Goal: Task Accomplishment & Management: Use online tool/utility

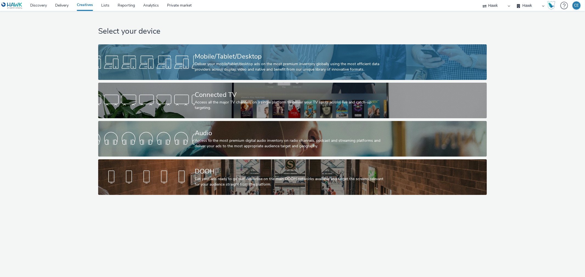
click at [220, 58] on div "Mobile/Tablet/Desktop" at bounding box center [291, 57] width 193 height 10
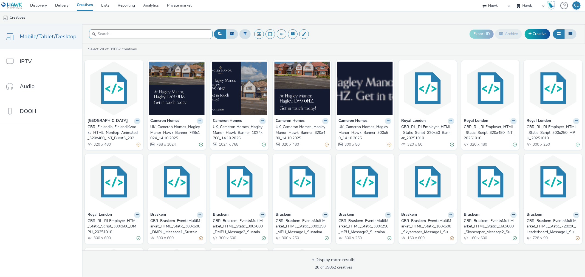
click at [163, 34] on input "text" at bounding box center [150, 34] width 123 height 10
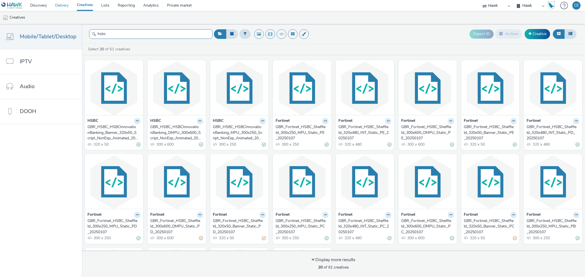
type input "hsbc"
click at [173, 130] on div "GBR_HSBC_HSBCInnovationBanking_DMPU_300x600_Script_NonExp_Animated_20250604" at bounding box center [175, 132] width 51 height 17
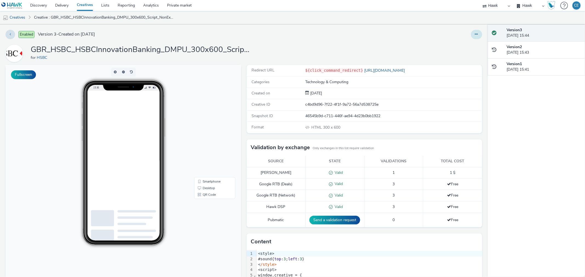
click at [475, 33] on button at bounding box center [476, 34] width 11 height 9
click at [467, 53] on link "Duplicate" at bounding box center [461, 56] width 41 height 11
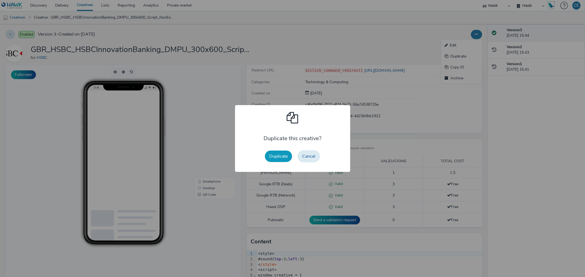
click at [274, 156] on button "Duplicate" at bounding box center [278, 157] width 27 height 12
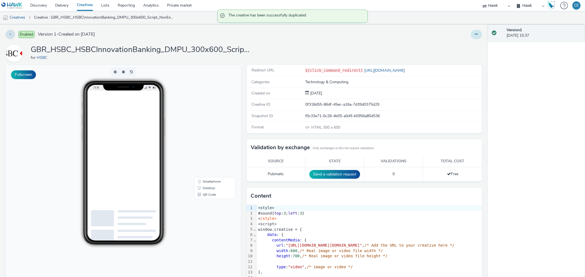
click at [474, 35] on button at bounding box center [476, 34] width 11 height 9
click at [462, 46] on link "Edit" at bounding box center [461, 45] width 41 height 11
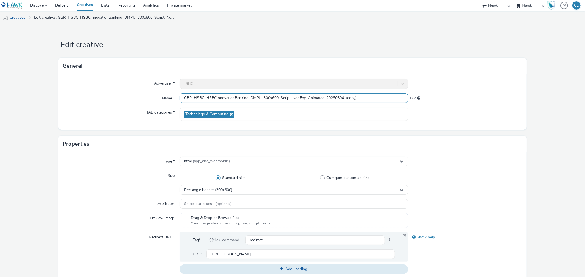
drag, startPoint x: 338, startPoint y: 96, endPoint x: 361, endPoint y: 101, distance: 23.3
click at [361, 101] on input "GBR_HSBC_HSBCInnovationBanking_DMPU_300x600_Script_NonExp_Animated_20250604 (co…" at bounding box center [294, 98] width 228 height 10
click at [252, 96] on input "GBR_HSBC_HSBCInnovationBanking_DMPU_300x600_Script_NonExp_Animated_20251015" at bounding box center [294, 98] width 228 height 10
drag, startPoint x: 204, startPoint y: 95, endPoint x: 246, endPoint y: 97, distance: 41.7
click at [246, 97] on input "GBR_HSBC_HSBCInnovationBanking_MPU_300x600_Script_NonExp_Animated_20251015" at bounding box center [294, 98] width 228 height 10
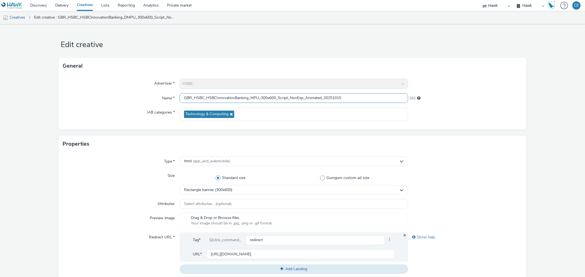
paste input "CIBEvents"
click at [223, 96] on input "GBR_HSBC_CIBEvents_MPU_300x600_Script_NonExp_Animated_20251015" at bounding box center [294, 98] width 228 height 10
click at [225, 98] on input "GBR_HSBC_CIBEvents_MPU_300x600_Script_NonExp_Animated_20251015" at bounding box center [294, 98] width 228 height 10
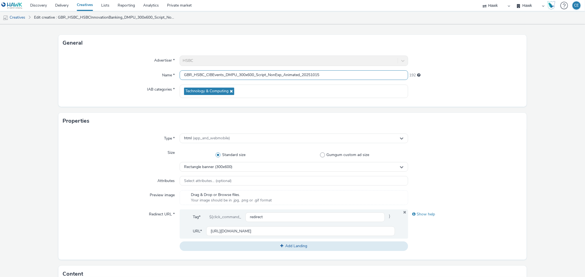
scroll to position [91, 0]
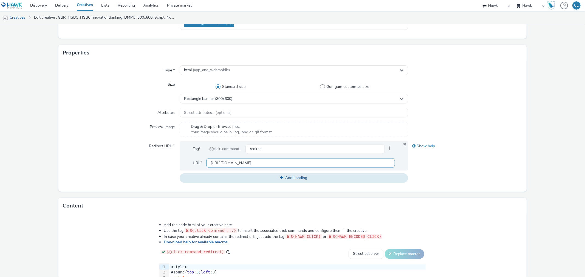
type input "GBR_HSBC_CIBEvents_DMPU_300x600_Script_NonExp_Animated_20251015"
click at [211, 162] on input "https://ad.doubleclick.net/ddm/trackclk/N711440.3145634HAWK/B33626028.422123918…" at bounding box center [300, 163] width 188 height 10
drag, startPoint x: 207, startPoint y: 160, endPoint x: 402, endPoint y: 161, distance: 194.6
click at [402, 161] on div "Tag* ${click_command_ redirect } URL* https://ad.doubleclick.net/ddm/trackclk/N…" at bounding box center [294, 155] width 228 height 29
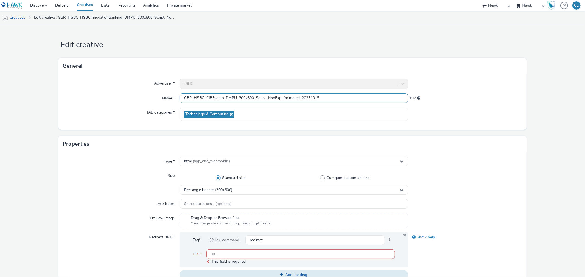
scroll to position [0, 0]
click at [334, 99] on input "GBR_HSBC_CIBEvents_DMPU_300x600_Script_NonExp_Animated_20251015" at bounding box center [294, 98] width 228 height 10
paste input "GBR_LovellHomes_NorthWest_Hawk_Banner_NonExp_Animated_320x50_MBanner_EdenPark_2…"
drag, startPoint x: 214, startPoint y: 95, endPoint x: 323, endPoint y: 102, distance: 108.5
click at [323, 102] on input "GBR_HSBC_CIBEvents_DMPU_300x600_Script_NonExp_Animated_20251015 GBR_LovellHomes…" at bounding box center [294, 98] width 228 height 10
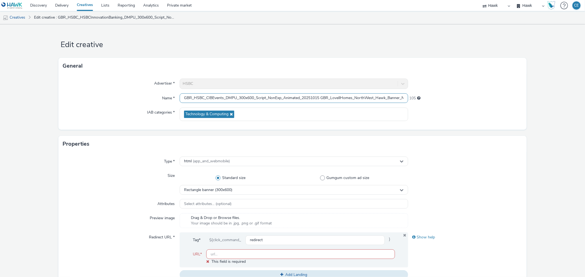
click at [224, 98] on input "GBR_HSBC_CIBEvents_DMPU_300x600_Script_NonExp_Animated_20251015 GBR_LovellHomes…" at bounding box center [294, 98] width 228 height 10
drag, startPoint x: 371, startPoint y: 97, endPoint x: 393, endPoint y: 88, distance: 23.5
click at [394, 88] on div "Advertiser * HSBC Name * GBR_HSBC_CIBEvents_Hawk_DMPU_300x600_Script_NonExp_Ani…" at bounding box center [292, 102] width 468 height 56
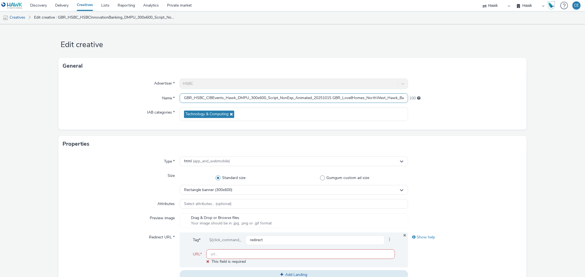
drag, startPoint x: 383, startPoint y: 89, endPoint x: 395, endPoint y: 100, distance: 16.9
click at [395, 100] on div "Advertiser * HSBC Name * GBR_HSBC_CIBEvents_Hawk_DMPU_300x600_Script_NonExp_Ani…" at bounding box center [292, 102] width 468 height 56
drag, startPoint x: 377, startPoint y: 99, endPoint x: 407, endPoint y: 91, distance: 30.7
click at [409, 91] on div "Advertiser * HSBC Name * GBR_HSBC_CIBEvents_Hawk_DMPU_300x600_Script_NonExp_Ani…" at bounding box center [292, 102] width 468 height 56
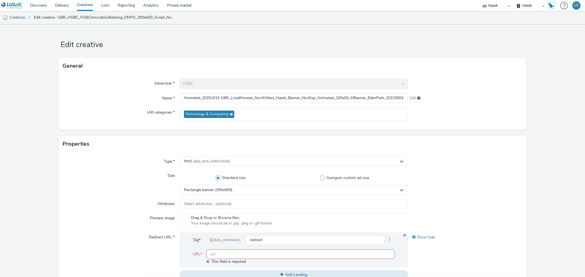
click at [407, 91] on div "Advertiser * HSBC Name * GBR_HSBC_CIBEvents_Hawk_DMPU_300x600_Script_NonExp_Ani…" at bounding box center [292, 102] width 468 height 56
drag, startPoint x: 375, startPoint y: 98, endPoint x: 396, endPoint y: 98, distance: 21.4
click at [403, 101] on input "GBR_HSBC_CIBEvents_Hawk_DMPU_300x600_Script_NonExp_Animated_20251015 GBR_Lovell…" at bounding box center [294, 98] width 228 height 10
click at [351, 94] on input "GBR_HSBC_CIBEvents_Hawk_DMPU_300x600_Script_NonExp_Animated_20251015 GBR_Lovell…" at bounding box center [294, 98] width 228 height 10
drag, startPoint x: 336, startPoint y: 97, endPoint x: 210, endPoint y: 97, distance: 125.8
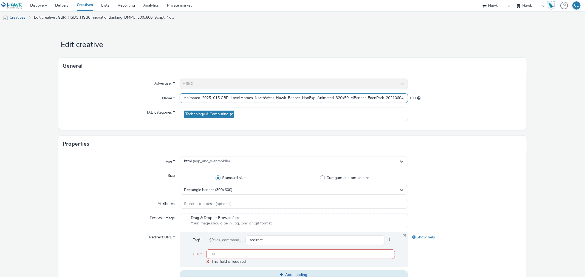
click at [250, 97] on input "GBR_HSBC_CIBEvents_Hawk_DMPU_300x600_Script_NonExp_Animated_20251015 GBR_Lovell…" at bounding box center [294, 98] width 228 height 10
drag, startPoint x: 207, startPoint y: 95, endPoint x: 270, endPoint y: 99, distance: 63.5
click at [270, 99] on input "GBR_HSBC_CIBEvents_Hawk_DMPU_300x600_Script_NonExp_Animated_20251015 GBR_Lovell…" at bounding box center [294, 98] width 228 height 10
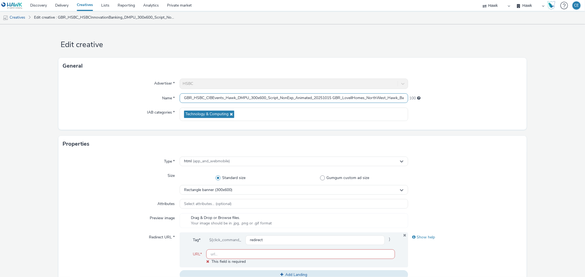
drag, startPoint x: 269, startPoint y: 98, endPoint x: 250, endPoint y: 95, distance: 19.1
click at [250, 95] on input "GBR_HSBC_CIBEvents_Hawk_DMPU_300x600_Script_NonExp_Animated_20251015 GBR_Lovell…" at bounding box center [294, 98] width 228 height 10
paste input "300x600_"
drag, startPoint x: 329, startPoint y: 99, endPoint x: 313, endPoint y: 104, distance: 16.4
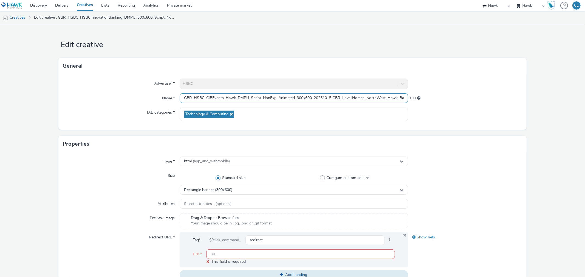
click at [316, 108] on div "Advertiser * HSBC Name * GBR_HSBC_CIBEvents_Hawk_DMPU_Script_NonExp_Animated_30…" at bounding box center [292, 102] width 468 height 56
click at [313, 97] on input "GBR_HSBC_CIBEvents_Hawk_DMPU_Script_NonExp_Animated_300x600_20251015 GBR_Lovell…" at bounding box center [294, 98] width 228 height 10
drag, startPoint x: 346, startPoint y: 97, endPoint x: 452, endPoint y: 110, distance: 106.8
click at [452, 110] on div "Advertiser * HSBC Name * GBR_HSBC_CIBEvents_Hawk_DMPU_Script_NonExp_Animated_30…" at bounding box center [292, 102] width 468 height 56
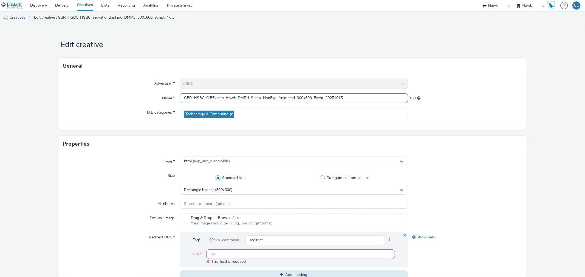
scroll to position [0, 0]
type input "GBR_HSBC_CIBEvents_Hawk_DMPU_Script_NonExp_Animated_300x600_Event_20251015"
click at [116, 107] on div "Advertiser * HSBC Name * GBR_HSBC_CIBEvents_Hawk_DMPU_Script_NonExp_Animated_30…" at bounding box center [292, 102] width 468 height 56
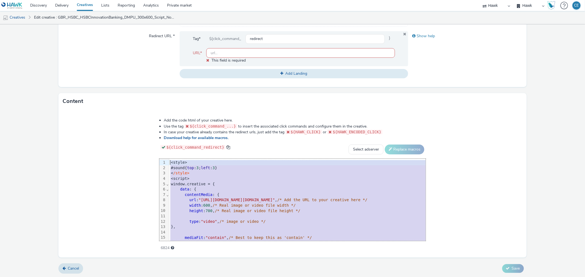
drag, startPoint x: 298, startPoint y: 235, endPoint x: 174, endPoint y: 82, distance: 196.8
click at [174, 82] on form "Edit creative General Advertiser * HSBC Name * GBR_HSBC_CIBEvents_Hawk_DMPU_Scr…" at bounding box center [292, 50] width 585 height 455
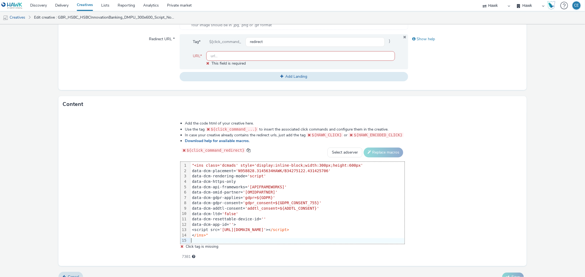
scroll to position [207, 0]
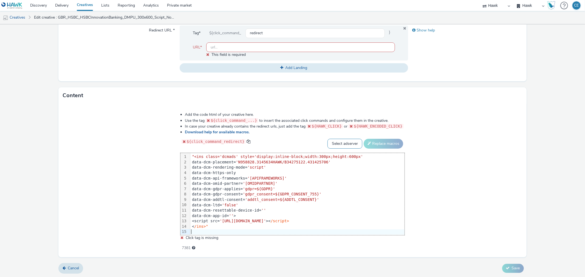
click at [328, 139] on select "Select adserver Sizmek DCM Adform Sting" at bounding box center [344, 144] width 35 height 10
select select "dcm"
click at [327, 139] on select "Select adserver Sizmek DCM Adform Sting" at bounding box center [344, 144] width 35 height 10
click at [376, 143] on button "Replace macros" at bounding box center [382, 144] width 39 height 10
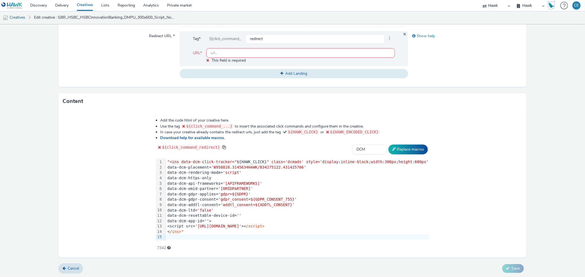
scroll to position [0, 0]
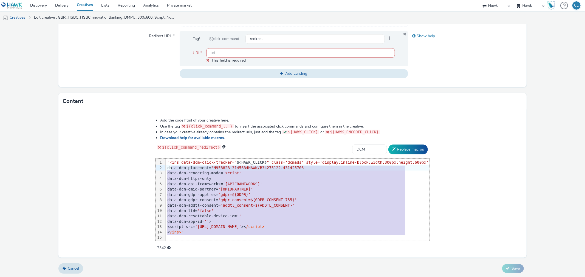
drag, startPoint x: 202, startPoint y: 237, endPoint x: 178, endPoint y: 168, distance: 72.3
click at [177, 167] on div ""<ins data-dcm-click-tracker=" ${HAWK_CLICK} " class='dcmads' style='display:in…" at bounding box center [297, 200] width 263 height 83
click at [174, 160] on span ""<ins data-dcm-click-tracker="" at bounding box center [201, 162] width 69 height 4
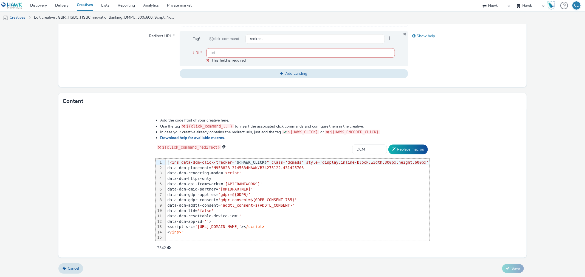
click at [176, 161] on span ""<ins data-dcm-click-tracker="" at bounding box center [201, 162] width 69 height 4
click at [200, 234] on div "< /ins>"" at bounding box center [297, 232] width 259 height 5
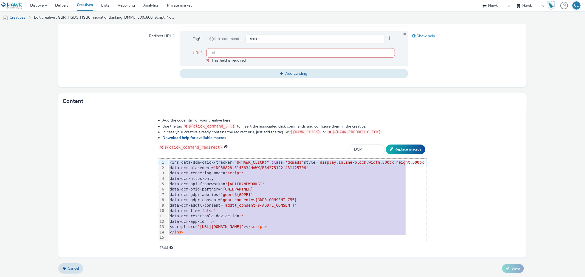
drag, startPoint x: 195, startPoint y: 235, endPoint x: 171, endPoint y: 153, distance: 85.1
click at [171, 153] on div "Add the code html of your creative here. Use the tag ${click_command_...} to in…" at bounding box center [292, 181] width 308 height 135
copy div "<ins data-dcm-click-tracker= "${HAWK_CLICK}" class = 'dcmads' style= 'display:i…"
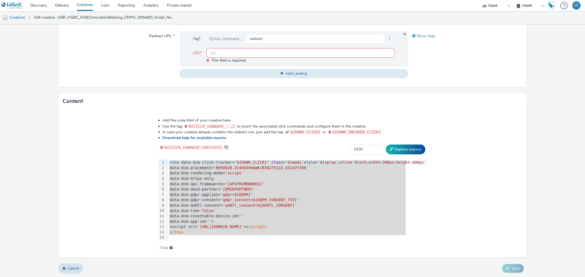
paste input "https://www.business.hsbc.com/"
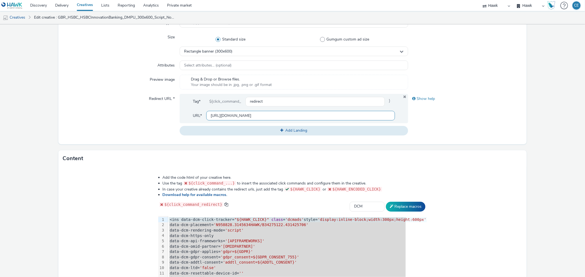
scroll to position [196, 0]
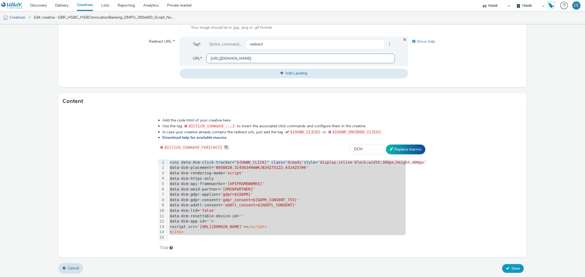
type input "https://www.business.hsbc.com/"
click at [511, 269] on span "Save" at bounding box center [515, 268] width 8 height 5
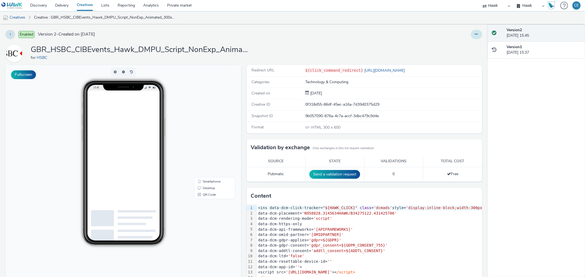
click at [471, 36] on button at bounding box center [476, 34] width 11 height 9
click at [462, 58] on link "Duplicate" at bounding box center [461, 56] width 41 height 11
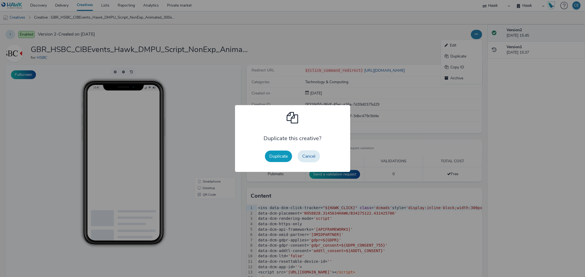
click at [277, 155] on button "Duplicate" at bounding box center [278, 157] width 27 height 12
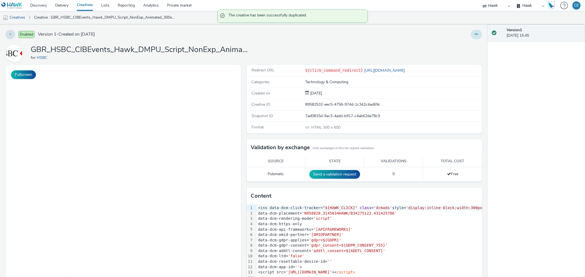
click at [471, 35] on button at bounding box center [476, 34] width 11 height 9
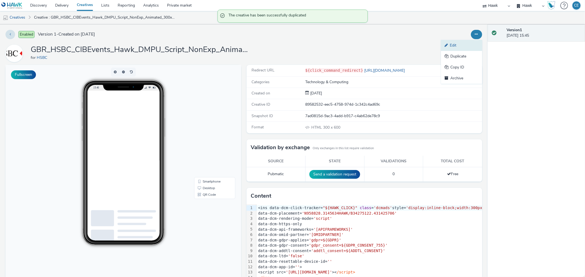
click at [458, 48] on link "Edit" at bounding box center [461, 45] width 41 height 11
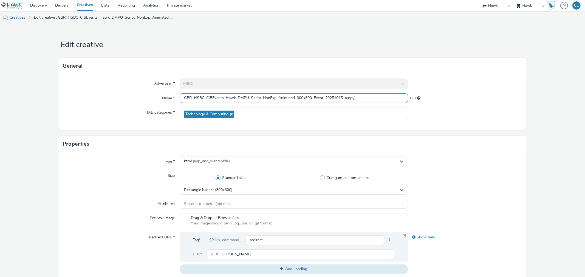
drag, startPoint x: 346, startPoint y: 94, endPoint x: 371, endPoint y: 92, distance: 25.3
click at [371, 92] on div "Advertiser * HSBC Name * GBR_HSBC_CIBEvents_Hawk_DMPU_Script_NonExp_Animated_30…" at bounding box center [292, 102] width 468 height 56
drag, startPoint x: 309, startPoint y: 95, endPoint x: 306, endPoint y: 93, distance: 3.8
click at [306, 93] on input "GBR_HSBC_CIBEvents_Hawk_DMPU_Script_NonExp_Animated_300x600_Event_20251015" at bounding box center [294, 98] width 228 height 10
click at [238, 96] on input "GBR_HSBC_CIBEvents_Hawk_DMPU_Script_NonExp_Animated_300x250_Event_20251015" at bounding box center [294, 98] width 228 height 10
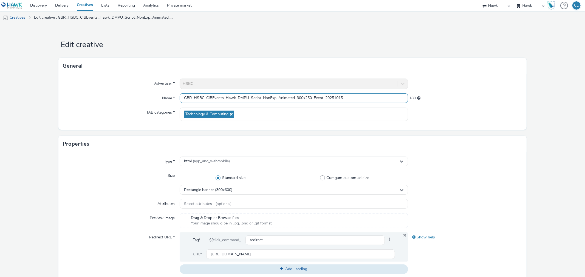
click at [240, 94] on input "GBR_HSBC_CIBEvents_Hawk_DMPU_Script_NonExp_Animated_300x250_Event_20251015" at bounding box center [294, 98] width 228 height 10
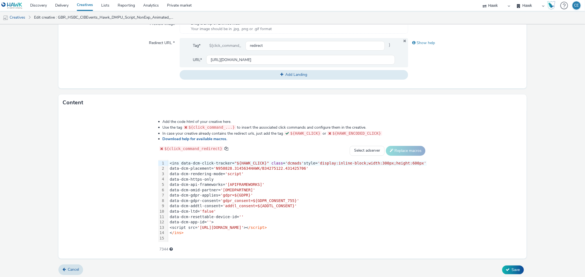
scroll to position [196, 0]
type input "GBR_HSBC_CIBEvents_Hawk_MPU_Script_NonExp_Animated_300x250_Event_20251015"
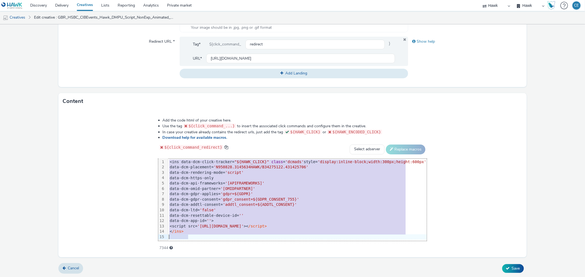
drag, startPoint x: 173, startPoint y: 161, endPoint x: 200, endPoint y: 291, distance: 133.1
click at [200, 277] on html "Discovery Delivery Creatives Lists Reporting Analytics Private market Hawk Hawk…" at bounding box center [292, 138] width 585 height 277
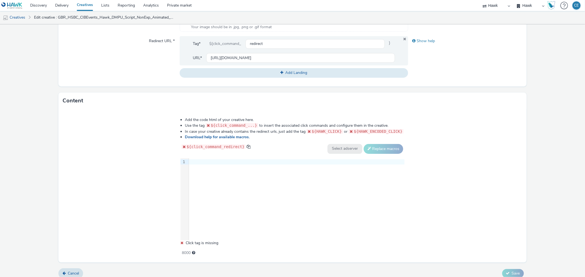
drag, startPoint x: 234, startPoint y: 174, endPoint x: 221, endPoint y: 157, distance: 21.3
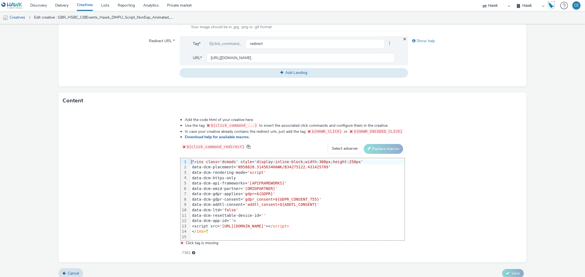
drag, startPoint x: 196, startPoint y: 161, endPoint x: 190, endPoint y: 159, distance: 5.8
click at [190, 159] on div "99 1 2 3 4 5 6 7 8 9 10 11 12 13 14 15 › "<ins class='dcmads' style='display:in…" at bounding box center [292, 199] width 224 height 82
click at [223, 232] on div "< /ins>"" at bounding box center [297, 231] width 214 height 5
click at [337, 144] on select "Select adserver Sizmek DCM Adform Sting" at bounding box center [344, 149] width 35 height 10
select select "dcm"
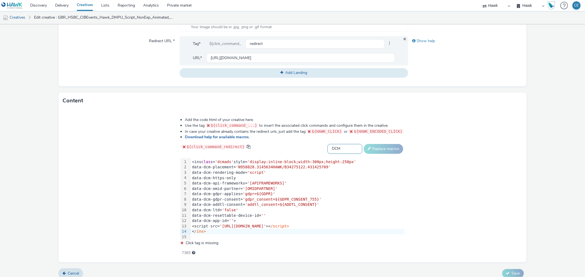
click at [327, 144] on select "Select adserver Sizmek DCM Adform Sting" at bounding box center [344, 149] width 35 height 10
click at [367, 149] on button "Replace macros" at bounding box center [382, 149] width 39 height 10
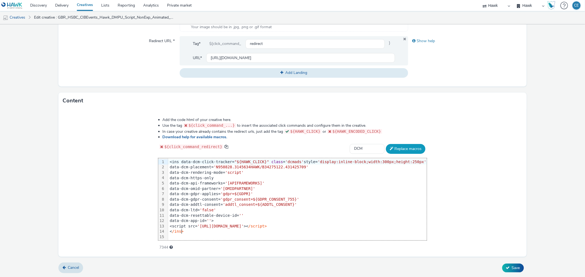
scroll to position [196, 0]
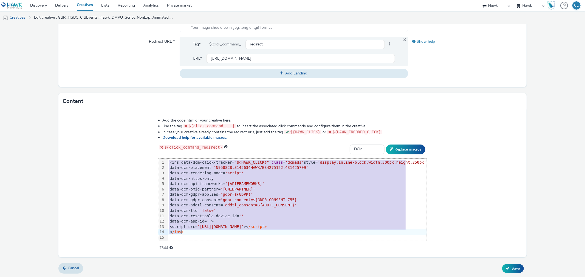
drag, startPoint x: 174, startPoint y: 161, endPoint x: 192, endPoint y: 231, distance: 72.4
click at [192, 231] on div "<ins data-dcm-click-tracker= "${HAWK_CLICK}" class = 'dcmads' style= 'display:i…" at bounding box center [297, 200] width 259 height 83
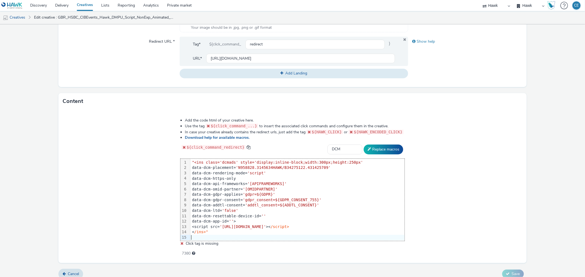
scroll to position [197, 0]
click at [195, 158] on div ""<ins class='dcmads' style='display:inline-block;width:300px;height:250px' data…" at bounding box center [297, 202] width 214 height 88
click at [196, 162] on span ""<ins class='dcmads' style='display:inline-block;width:300px;height:250px'" at bounding box center [277, 162] width 171 height 4
click at [195, 158] on div ""<ins class='dcmads' style='display:inline-block;width:300px;height:250px' data…" at bounding box center [297, 202] width 214 height 88
click at [195, 161] on span ""<ins class='dcmads' style='display:inline-block;width:300px;height:250px'" at bounding box center [277, 162] width 171 height 4
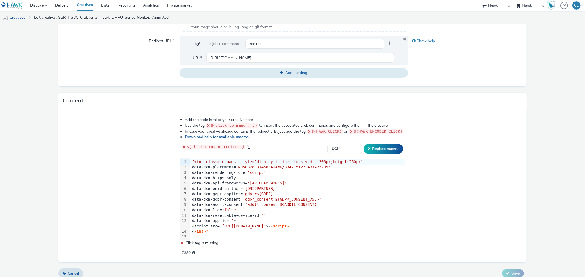
click at [210, 170] on div "data-dcm-rendering-mode= 'script'" at bounding box center [297, 172] width 214 height 5
click at [196, 162] on span ""<ins class='dcmads' style='display:inline-block;width:300px;height:250px'" at bounding box center [277, 162] width 171 height 4
click at [234, 231] on div "< /ins>"" at bounding box center [297, 231] width 214 height 5
click at [368, 147] on button "Replace macros" at bounding box center [382, 149] width 39 height 10
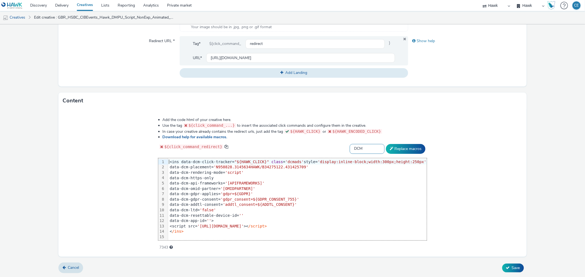
scroll to position [196, 0]
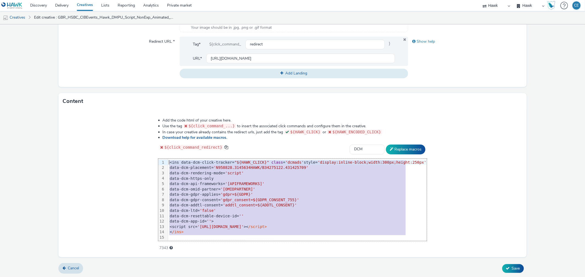
drag, startPoint x: 195, startPoint y: 235, endPoint x: 175, endPoint y: 159, distance: 78.8
click at [175, 159] on div "<ins data-dcm-click-tracker= "${HAWK_CLICK}" class = 'dcmads' style= 'display:i…" at bounding box center [297, 203] width 259 height 88
copy div "<ins data-dcm-click-tracker= "${HAWK_CLICK}" class = 'dcmads' style= 'display:i…"
click at [126, 101] on div "Content" at bounding box center [292, 101] width 468 height 16
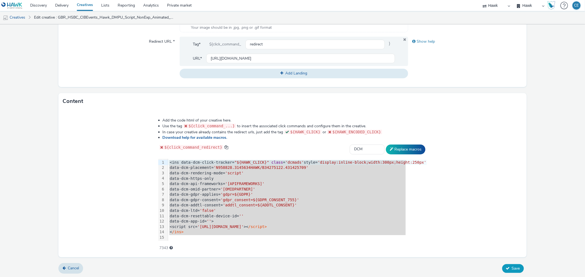
click at [502, 267] on button "Save" at bounding box center [513, 268] width 22 height 9
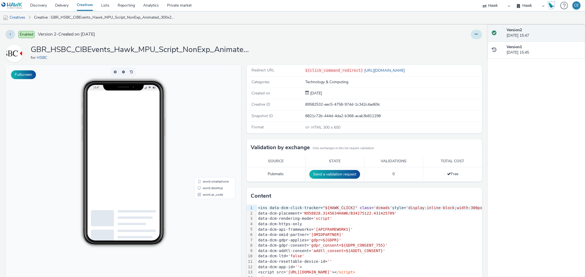
click at [474, 33] on button at bounding box center [476, 34] width 11 height 9
click at [467, 42] on link "Edit" at bounding box center [461, 45] width 41 height 11
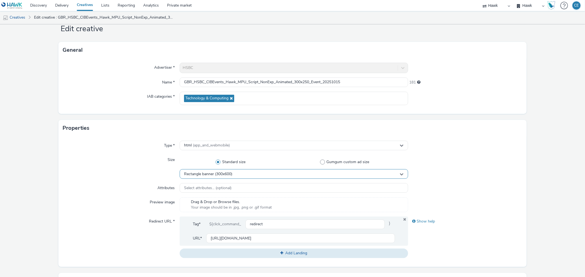
scroll to position [30, 0]
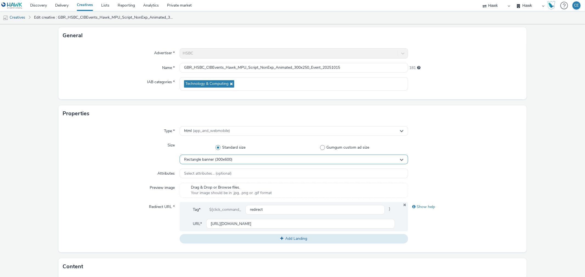
click at [265, 155] on div "Rectangle banner (300x600)" at bounding box center [294, 160] width 228 height 10
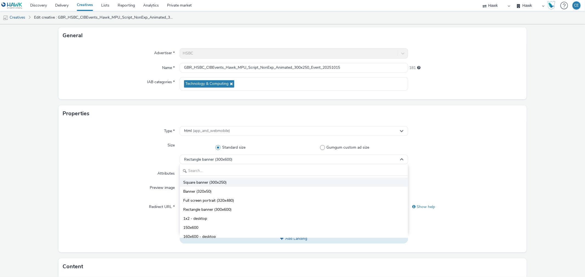
click at [243, 183] on li "Square banner (300x250)" at bounding box center [293, 182] width 227 height 9
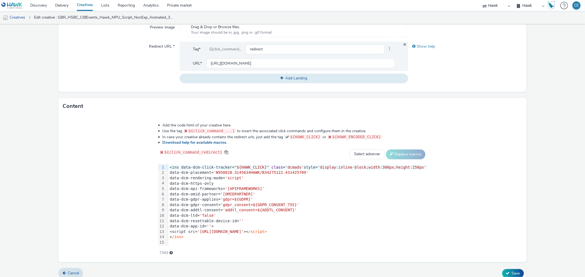
scroll to position [196, 0]
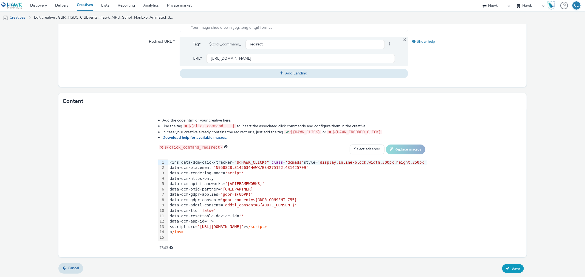
click at [505, 265] on button "Save" at bounding box center [513, 268] width 22 height 9
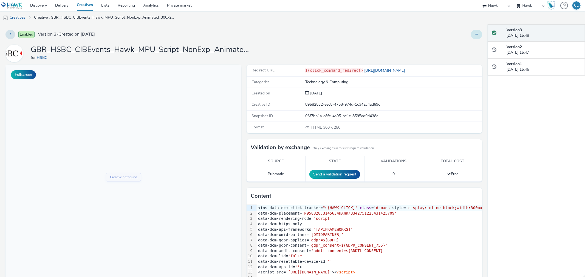
click at [471, 36] on button at bounding box center [476, 34] width 11 height 9
click at [463, 44] on link "Edit" at bounding box center [461, 45] width 41 height 11
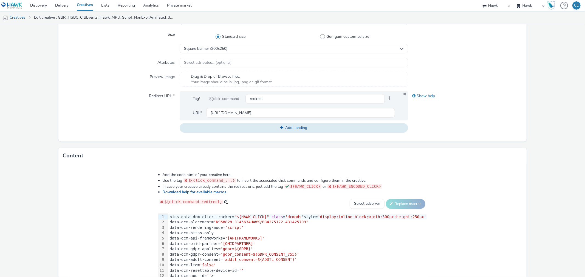
scroll to position [196, 0]
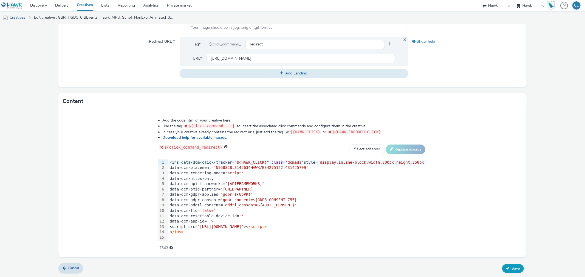
click at [511, 266] on span "Save" at bounding box center [515, 268] width 8 height 5
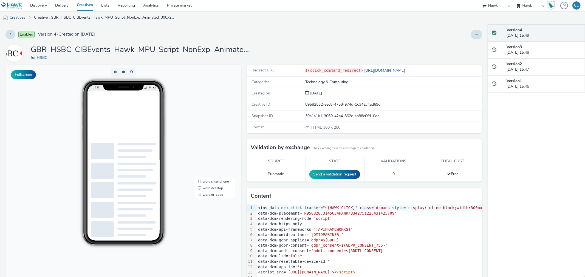
click at [474, 29] on div "Enabled Version 4 - Created on 15 October 2025 GBR_HSBC_CIBEvents_Hawk_MPU_Scri…" at bounding box center [243, 150] width 487 height 253
click at [473, 38] on button at bounding box center [476, 34] width 11 height 9
click at [461, 56] on link "Duplicate" at bounding box center [461, 56] width 41 height 11
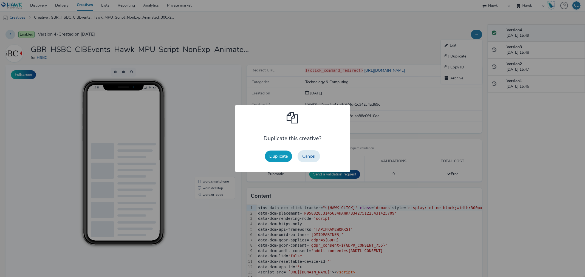
click at [269, 157] on button "Duplicate" at bounding box center [278, 157] width 27 height 12
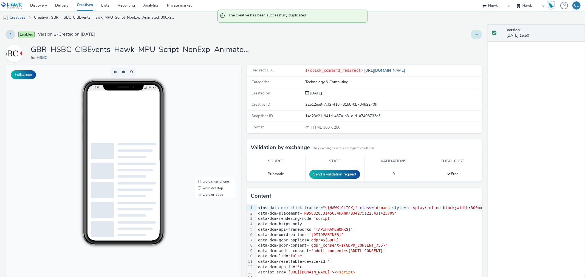
click at [475, 36] on icon at bounding box center [476, 34] width 3 height 4
click at [451, 49] on link "Edit" at bounding box center [461, 45] width 41 height 11
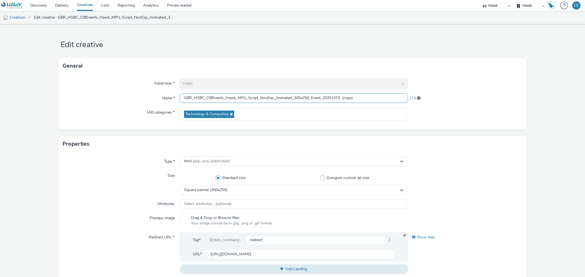
drag, startPoint x: 311, startPoint y: 95, endPoint x: 321, endPoint y: 101, distance: 11.3
click at [321, 101] on input "GBR_HSBC_CIBEvents_Hawk_MPU_Script_NonExp_Animated_300x250_Event_20251015 (copy)" at bounding box center [294, 98] width 228 height 10
click at [320, 93] on input "GBR_HSBC_CIBEvents_Hawk_MPU_Script_NonExp_Animated_300x250_Event_20251015 (copy)" at bounding box center [294, 98] width 228 height 10
click at [322, 94] on input "GBR_HSBC_CIBEvents_Hawk_MPU_Script_NonExp_Animated_300x250_EvenRt_20251015 (cop…" at bounding box center [294, 98] width 228 height 10
drag, startPoint x: 323, startPoint y: 95, endPoint x: 312, endPoint y: 92, distance: 11.4
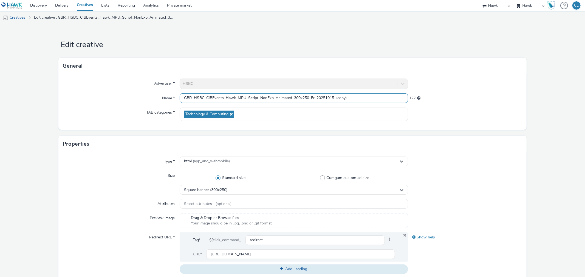
click at [312, 92] on div "Advertiser * HSBC Name * GBR_HSBC_CIBEvents_Hawk_MPU_Script_NonExp_Animated_300…" at bounding box center [292, 102] width 468 height 56
click at [313, 99] on input "GBR_HSBC_CIBEvents_Hawk_MPU_Script_NonExp_Animated_300x250_Er_20251015 (copy)" at bounding box center [294, 98] width 228 height 10
click at [314, 99] on input "GBR_HSBC_CIBEvents_Hawk_MPU_Script_NonExp_Animated_300x250_Er_20251015 (copy)" at bounding box center [294, 98] width 228 height 10
drag, startPoint x: 353, startPoint y: 95, endPoint x: 373, endPoint y: 96, distance: 20.3
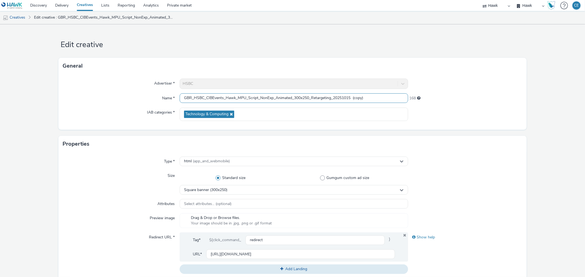
click at [378, 99] on input "GBR_HSBC_CIBEvents_Hawk_MPU_Script_NonExp_Animated_300x250_Retargeting_20251015…" at bounding box center [294, 98] width 228 height 10
type input "GBR_HSBC_CIBEvents_Hawk_MPU_Script_NonExp_Animated_300x250_Retargeting_20251015"
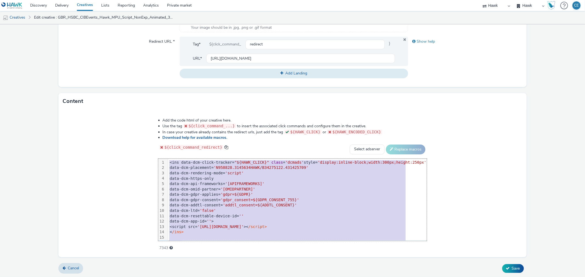
scroll to position [6, 0]
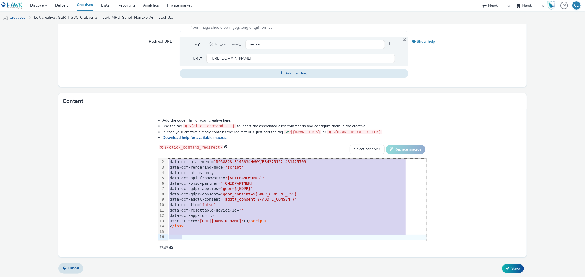
drag, startPoint x: 174, startPoint y: 162, endPoint x: 219, endPoint y: 272, distance: 119.2
click at [219, 272] on form "Edit creative General Advertiser * HSBC Name * GBR_HSBC_CIBEvents_Hawk_MPU_Scri…" at bounding box center [292, 53] width 585 height 450
click at [219, 271] on div "Cancel Save" at bounding box center [292, 269] width 468 height 10
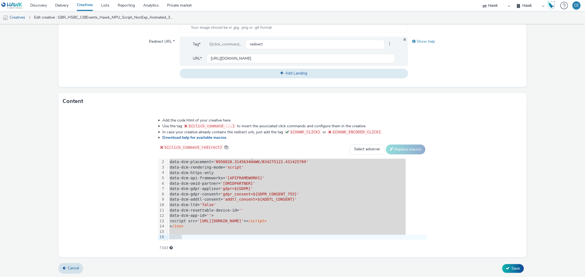
click at [222, 224] on div "< /ins>" at bounding box center [297, 226] width 259 height 5
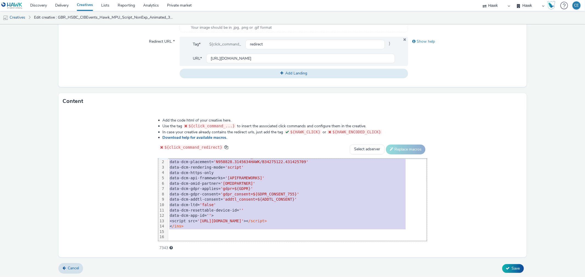
scroll to position [0, 0]
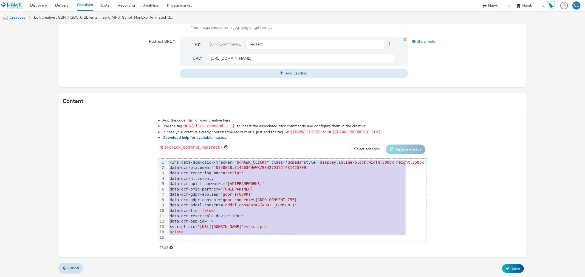
drag, startPoint x: 202, startPoint y: 230, endPoint x: 156, endPoint y: 154, distance: 89.5
click at [156, 154] on div "Add the code html of your creative here. Use the tag ${click_command_...} to in…" at bounding box center [292, 181] width 308 height 135
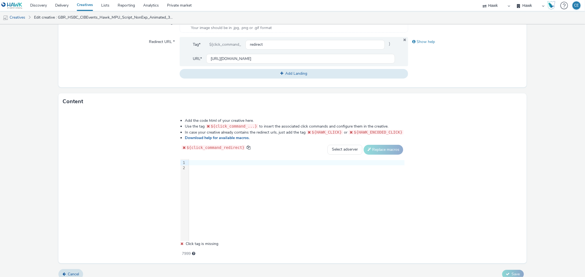
scroll to position [201, 0]
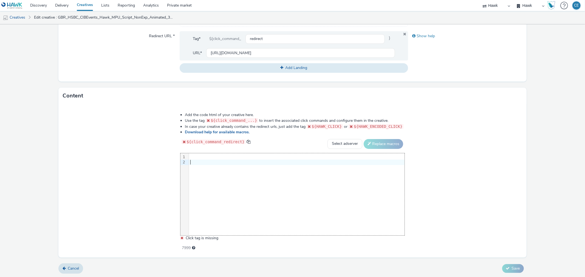
drag, startPoint x: 237, startPoint y: 161, endPoint x: 209, endPoint y: 155, distance: 28.4
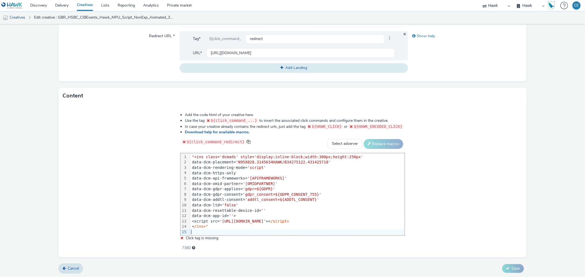
click at [218, 226] on div "< /ins>"" at bounding box center [297, 226] width 214 height 5
click at [194, 157] on span ""<ins class='dcmads' style='display:inline-block;width:300px;height:250px'" at bounding box center [277, 157] width 171 height 4
click at [339, 140] on select "Select adserver Sizmek DCM Adform Sting" at bounding box center [344, 144] width 35 height 10
select select "dcm"
click at [327, 139] on select "Select adserver Sizmek DCM Adform Sting" at bounding box center [344, 144] width 35 height 10
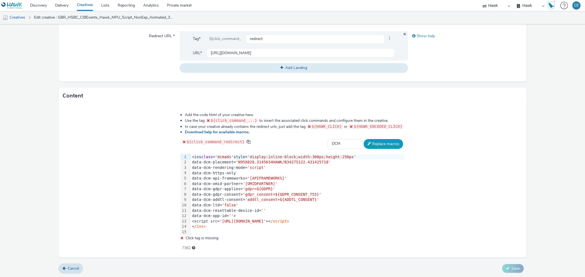
click at [375, 143] on button "Replace macros" at bounding box center [382, 144] width 39 height 10
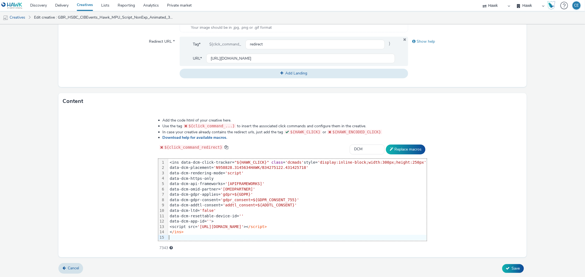
click at [184, 237] on div at bounding box center [297, 237] width 259 height 5
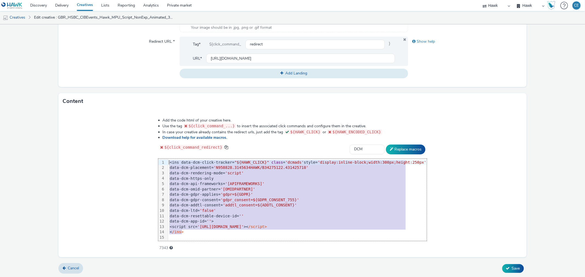
drag, startPoint x: 189, startPoint y: 232, endPoint x: 173, endPoint y: 159, distance: 74.7
click at [173, 159] on div "<ins data-dcm-click-tracker= "${HAWK_CLICK}" class = 'dcmads' style= 'display:i…" at bounding box center [297, 203] width 259 height 88
copy div "<ins data-dcm-click-tracker= "${HAWK_CLICK}" class = 'dcmads' style= 'display:i…"
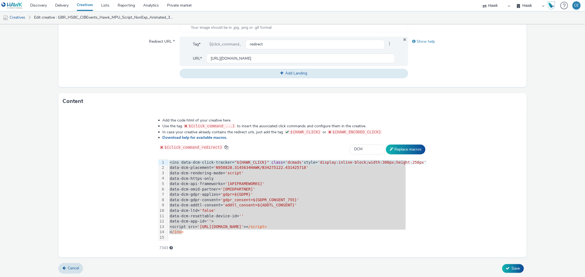
click at [148, 165] on div "Add the code html of your creative here. Use the tag ${click_command_...} to in…" at bounding box center [292, 181] width 308 height 135
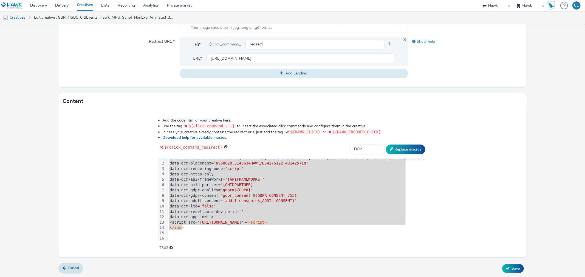
scroll to position [6, 0]
click at [507, 264] on button "Save" at bounding box center [513, 268] width 22 height 9
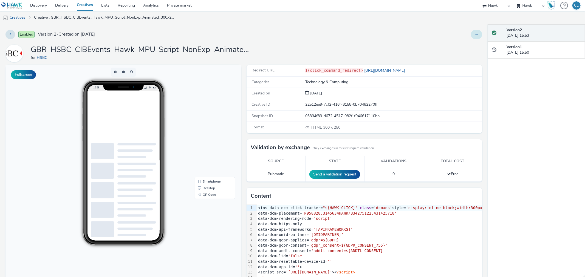
click at [471, 34] on button at bounding box center [476, 34] width 11 height 9
click at [460, 43] on link "Edit" at bounding box center [461, 45] width 41 height 11
click at [16, 22] on link "Creatives" at bounding box center [14, 17] width 28 height 13
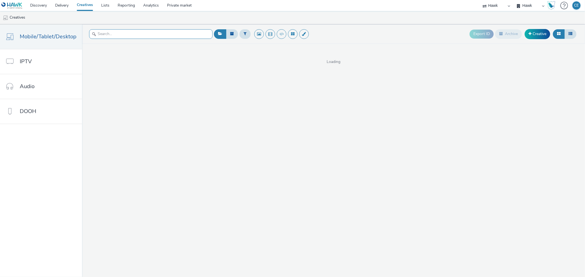
click at [132, 35] on input "text" at bounding box center [150, 34] width 123 height 10
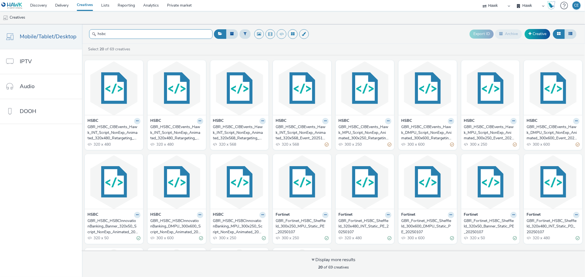
type input "hsbc"
click at [171, 129] on div "GBR_HSBC_CIBEvents_Hawk_INT_Script_NonExp_Animated_320x480_Retargeting_20251015" at bounding box center [175, 132] width 51 height 17
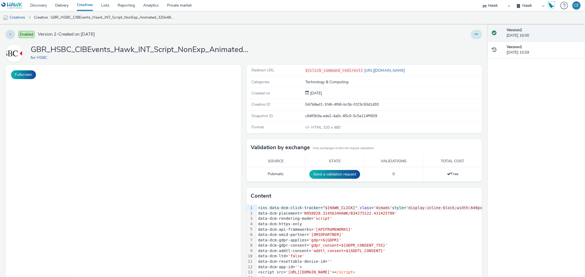
click at [471, 37] on button at bounding box center [476, 34] width 11 height 9
click at [465, 44] on link "Edit" at bounding box center [461, 45] width 41 height 11
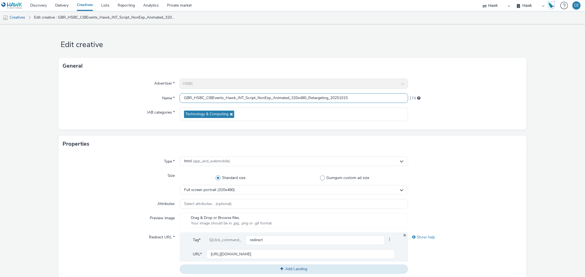
drag, startPoint x: 309, startPoint y: 96, endPoint x: 329, endPoint y: 99, distance: 20.2
click at [329, 99] on input "GBR_HSBC_CIBEvents_Hawk_INT_Script_NonExp_Animated_320x480_Retargeting_20251015" at bounding box center [294, 98] width 228 height 10
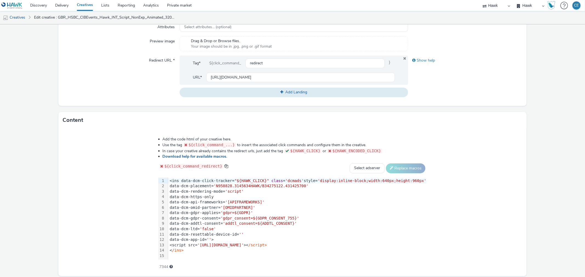
scroll to position [196, 0]
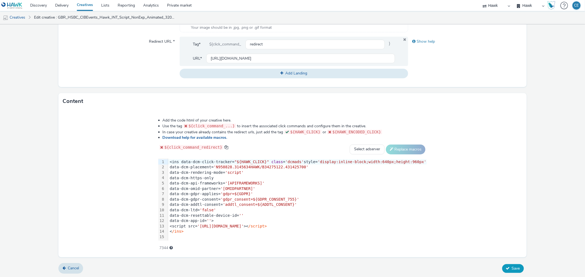
type input "GBR_HSBC_CIBEvents_Hawk_INT_Script_NonExp_Animated_320x480_Event_20251015"
click at [506, 267] on icon at bounding box center [508, 269] width 4 height 4
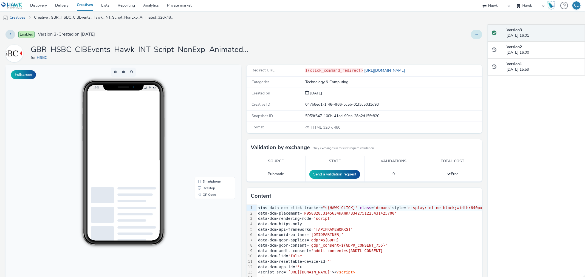
click at [475, 33] on button at bounding box center [476, 34] width 11 height 9
click at [470, 41] on link "Edit" at bounding box center [461, 45] width 41 height 11
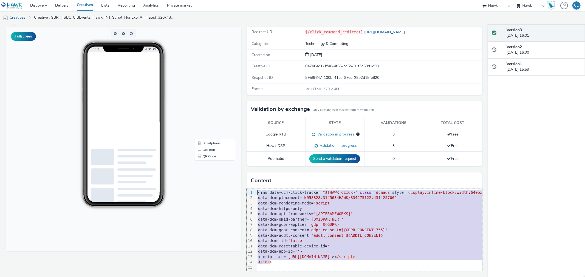
drag, startPoint x: 282, startPoint y: 258, endPoint x: 255, endPoint y: 181, distance: 81.6
click at [254, 177] on div "Content 99 1 2 3 4 5 6 7 8 9 10 11 12 13 14 15 › <ins data-dcm-click-tracker= "…" at bounding box center [363, 222] width 235 height 99
copy div "<ins data-dcm-click-tracker= "${HAWK_CLICK}" class = 'dcmads' style= 'display:i…"
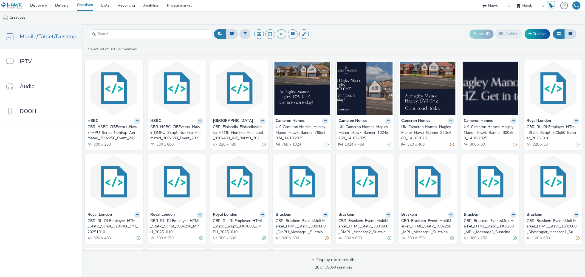
click at [153, 135] on div "GBR_HSBC_CIBEvents_Hawk_DMPU_Script_NonExp_Animated_300x600_Event_20251015" at bounding box center [175, 132] width 51 height 17
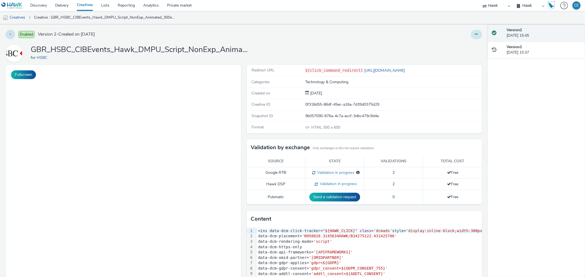
click at [471, 36] on button at bounding box center [476, 34] width 11 height 9
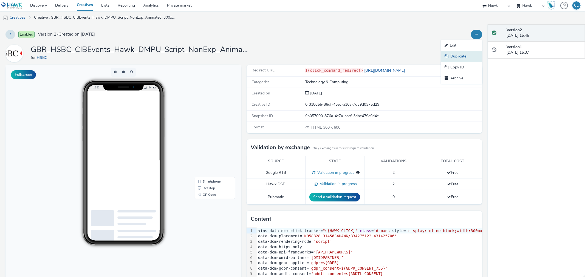
click at [454, 59] on link "Duplicate" at bounding box center [461, 56] width 41 height 11
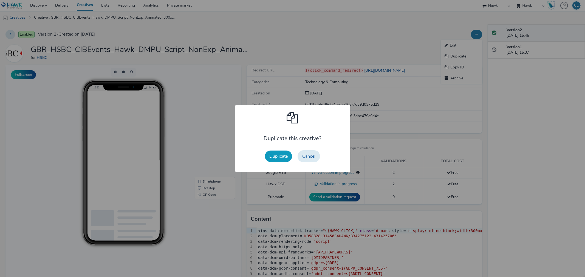
click at [277, 155] on button "Duplicate" at bounding box center [278, 157] width 27 height 12
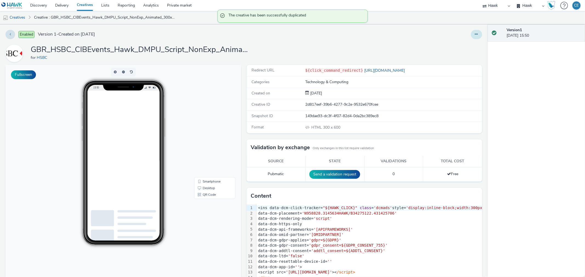
click at [475, 34] on icon at bounding box center [476, 34] width 3 height 4
click at [464, 42] on link "Edit" at bounding box center [461, 45] width 41 height 11
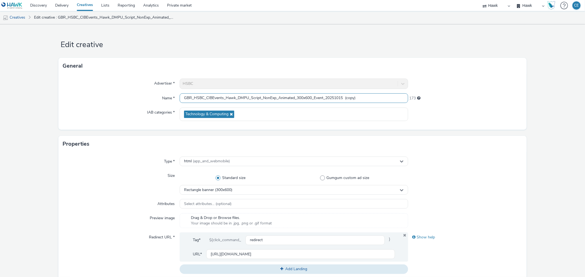
drag, startPoint x: 324, startPoint y: 94, endPoint x: 314, endPoint y: 87, distance: 12.2
click at [314, 87] on div "Advertiser * HSBC Name * GBR_HSBC_CIBEvents_Hawk_DMPU_Script_NonExp_Animated_30…" at bounding box center [292, 102] width 468 height 56
drag, startPoint x: 355, startPoint y: 95, endPoint x: 373, endPoint y: 99, distance: 18.0
click at [373, 99] on input "GBR_HSBC_CIBEvents_Hawk_DMPU_Script_NonExp_Animated_300x600_Retargeting_2025101…" at bounding box center [294, 98] width 228 height 10
type input "GBR_HSBC_CIBEvents_Hawk_DMPU_Script_NonExp_Animated_300x600_Retargeting_20251015"
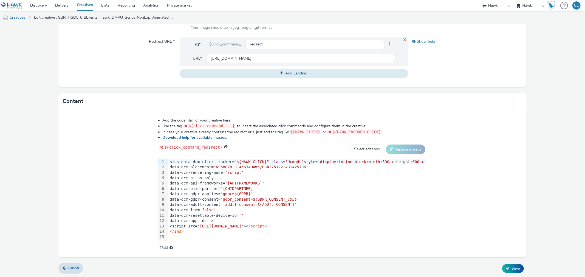
scroll to position [0, 0]
click at [194, 234] on div "< /ins>" at bounding box center [297, 231] width 259 height 5
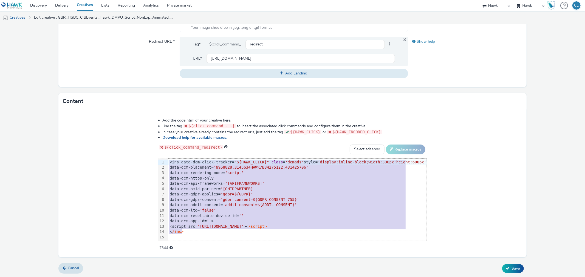
drag, startPoint x: 193, startPoint y: 234, endPoint x: 169, endPoint y: 154, distance: 83.2
click at [169, 154] on div "Add the code html of your creative here. Use the tag ${click_command_...} to in…" at bounding box center [292, 181] width 308 height 135
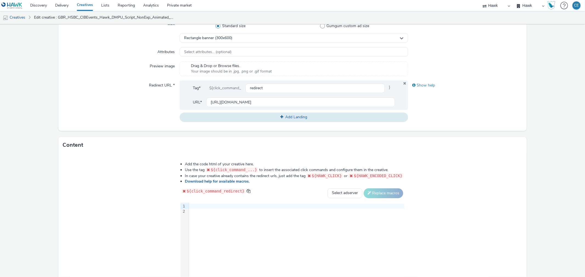
scroll to position [196, 0]
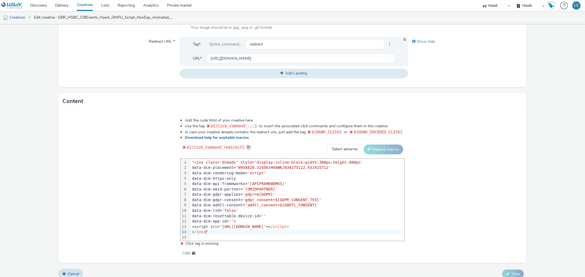
click at [216, 232] on div "< /ins>"" at bounding box center [297, 232] width 214 height 5
click at [195, 160] on span ""<ins class='dcmads' style='display:inline-block;width:300px;height:600px'" at bounding box center [277, 162] width 171 height 4
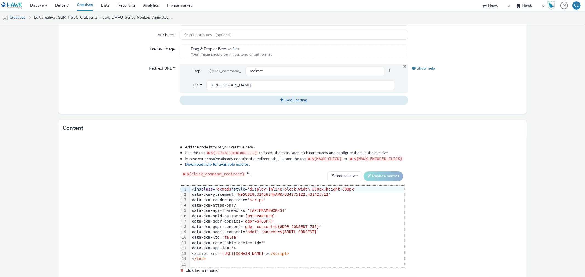
scroll to position [171, 0]
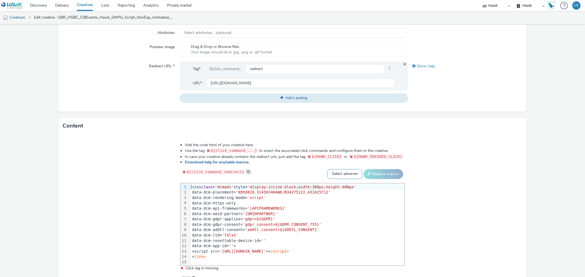
click at [330, 173] on select "Select adserver Sizmek DCM Adform Sting" at bounding box center [344, 174] width 35 height 10
select select "dcm"
click at [327, 169] on select "Select adserver Sizmek DCM Adform Sting" at bounding box center [344, 174] width 35 height 10
click at [379, 165] on div "Add the code html of your creative here. Use the tag ${click_command_...} to in…" at bounding box center [293, 209] width 264 height 141
click at [383, 172] on button "Replace macros" at bounding box center [382, 174] width 39 height 10
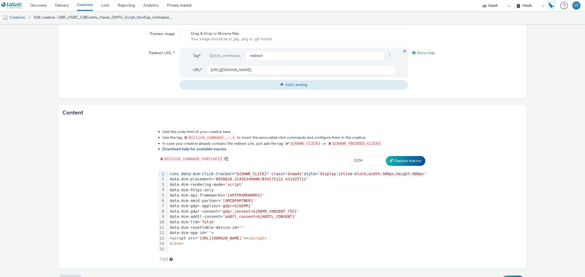
scroll to position [196, 0]
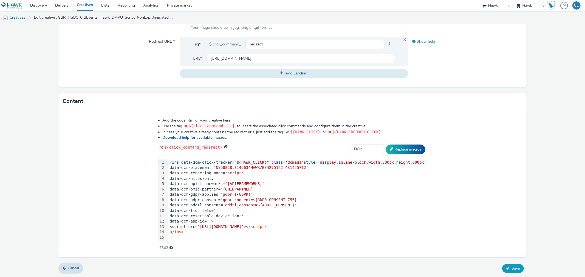
click at [515, 266] on span "Save" at bounding box center [515, 268] width 8 height 5
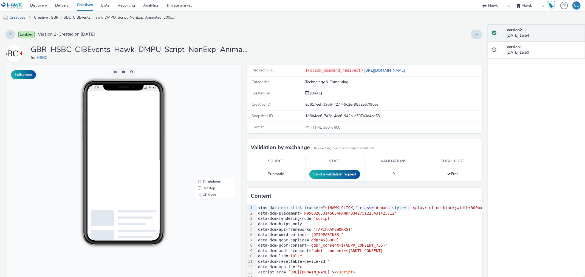
drag, startPoint x: 471, startPoint y: 34, endPoint x: 469, endPoint y: 39, distance: 6.0
click at [475, 34] on icon at bounding box center [476, 34] width 3 height 4
click at [461, 56] on link "Duplicate" at bounding box center [461, 56] width 41 height 11
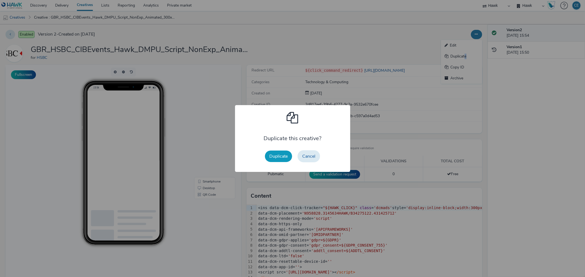
click at [287, 156] on button "Duplicate" at bounding box center [278, 157] width 27 height 12
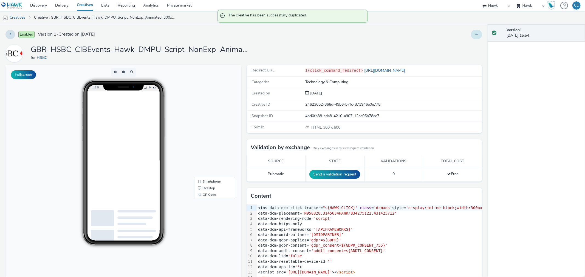
click at [475, 33] on button at bounding box center [476, 34] width 11 height 9
click at [468, 44] on link "Edit" at bounding box center [461, 45] width 41 height 11
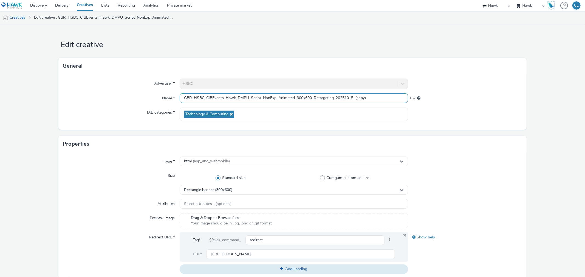
drag, startPoint x: 355, startPoint y: 94, endPoint x: 395, endPoint y: 101, distance: 41.5
click at [396, 100] on input "GBR_HSBC_CIBEvents_Hawk_DMPU_Script_NonExp_Animated_300x600_Retargeting_2025101…" at bounding box center [294, 98] width 228 height 10
drag, startPoint x: 334, startPoint y: 98, endPoint x: 314, endPoint y: 93, distance: 20.7
click at [314, 93] on div "Advertiser * HSBC Name * GBR_HSBC_CIBEvents_Hawk_DMPU_Script_NonExp_Animated_30…" at bounding box center [292, 102] width 468 height 56
click at [264, 189] on div "Rectangle banner (300x600)" at bounding box center [294, 190] width 228 height 10
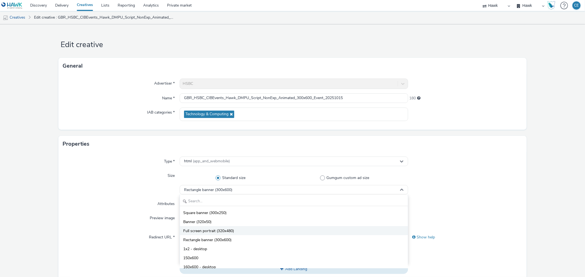
click at [236, 233] on li "Full screen portrait (320x480)" at bounding box center [293, 230] width 227 height 9
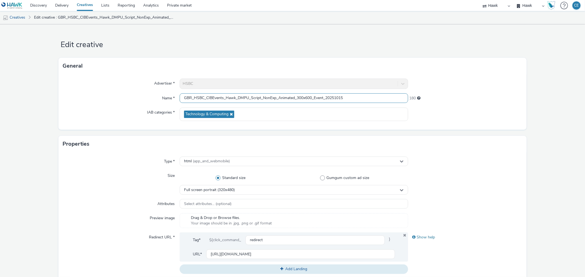
drag, startPoint x: 310, startPoint y: 97, endPoint x: 306, endPoint y: 94, distance: 5.3
click at [306, 94] on input "GBR_HSBC_CIBEvents_Hawk_DMPU_Script_NonExp_Animated_300x600_Event_20251015" at bounding box center [294, 98] width 228 height 10
click at [300, 97] on input "GBR_HSBC_CIBEvents_Hawk_DMPU_Script_NonExp_Animated_300x480_Event_20251015" at bounding box center [294, 98] width 228 height 10
drag, startPoint x: 247, startPoint y: 98, endPoint x: 236, endPoint y: 93, distance: 11.5
click at [236, 93] on input "GBR_HSBC_CIBEvents_Hawk_DMPU_Script_NonExp_Animated_320x480_Event_20251015" at bounding box center [294, 98] width 228 height 10
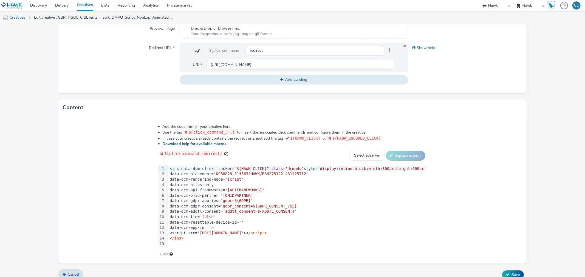
scroll to position [196, 0]
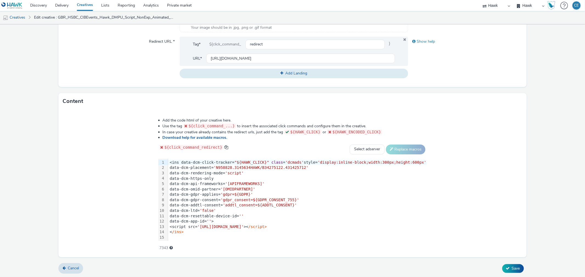
type input "GBR_HSBC_CIBEvents_Hawk_INT_Script_NonExp_Animated_320x480_Event_20251015"
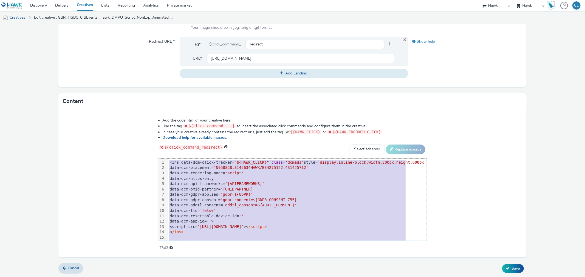
scroll to position [6, 0]
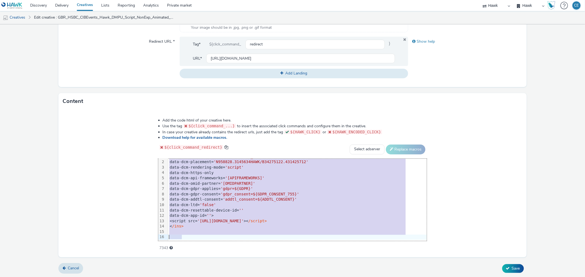
drag, startPoint x: 174, startPoint y: 164, endPoint x: 191, endPoint y: 248, distance: 85.6
click at [193, 255] on div "Add the code html of your creative here. Use the tag ${click_command_...} to in…" at bounding box center [292, 184] width 468 height 148
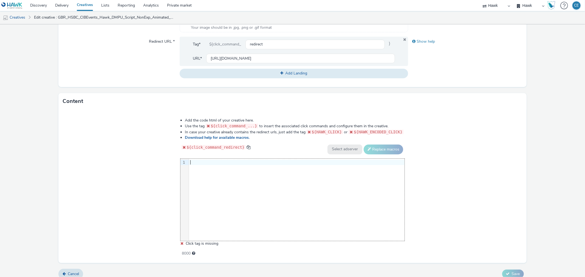
scroll to position [201, 0]
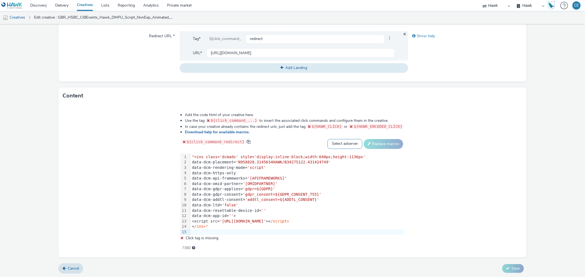
click at [354, 142] on select "Select adserver Sizmek DCM Adform Sting" at bounding box center [344, 144] width 35 height 10
select select "dcm"
click at [327, 139] on select "Select adserver Sizmek DCM Adform Sting" at bounding box center [344, 144] width 35 height 10
click at [374, 143] on button "Replace macros" at bounding box center [382, 144] width 39 height 10
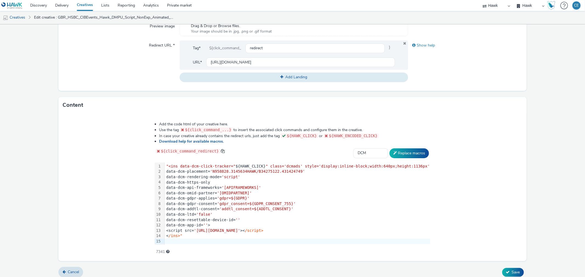
scroll to position [196, 0]
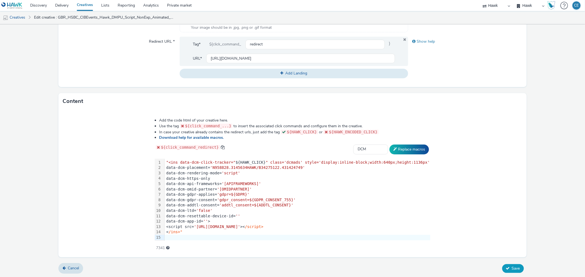
click at [511, 269] on span "Save" at bounding box center [515, 268] width 8 height 5
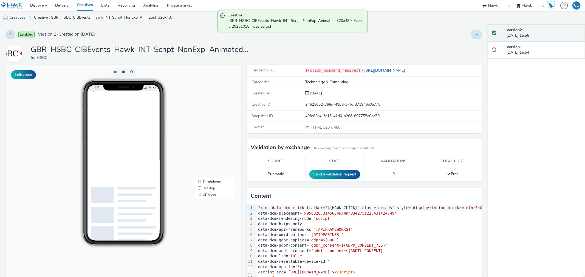
click at [475, 34] on icon at bounding box center [476, 34] width 3 height 4
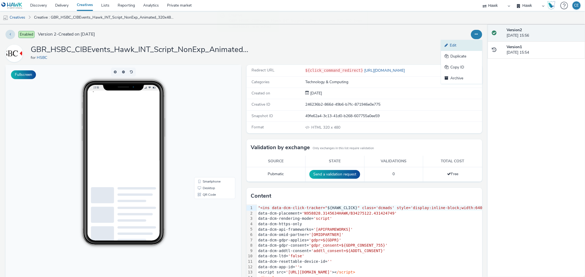
click at [466, 41] on link "Edit" at bounding box center [461, 45] width 41 height 11
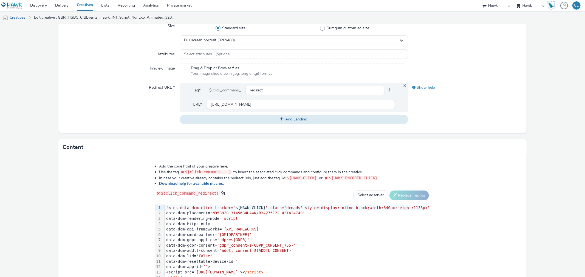
scroll to position [183, 0]
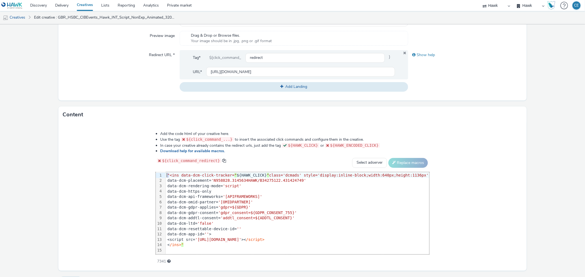
drag, startPoint x: 175, startPoint y: 176, endPoint x: 167, endPoint y: 171, distance: 8.7
click at [167, 171] on div "Add the code html of your creative here. Use the tag ${click_command_...} to in…" at bounding box center [292, 194] width 313 height 135
click at [213, 249] on div at bounding box center [297, 251] width 261 height 5
click at [207, 247] on div "< /ins>"" at bounding box center [297, 245] width 261 height 5
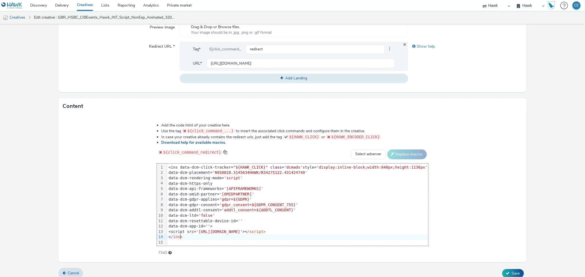
scroll to position [196, 0]
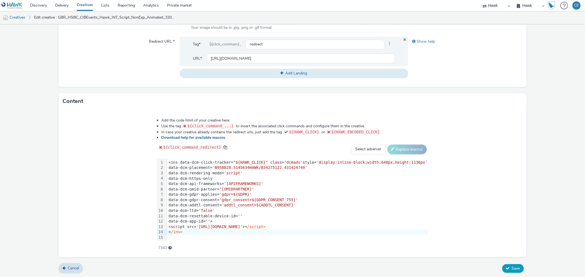
click at [511, 266] on span "Save" at bounding box center [515, 268] width 8 height 5
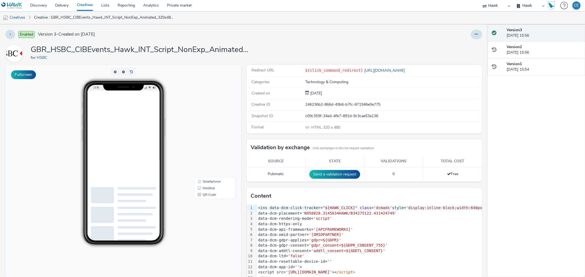
scroll to position [0, 92]
click at [476, 33] on button at bounding box center [476, 34] width 11 height 9
click at [464, 41] on link "Edit" at bounding box center [461, 45] width 41 height 11
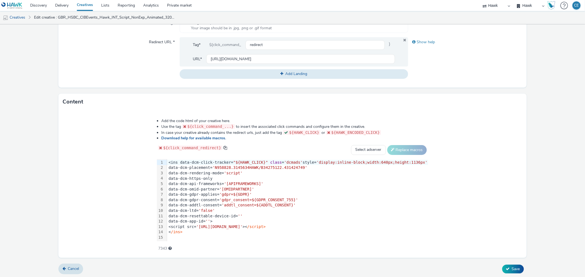
scroll to position [196, 0]
click at [502, 267] on button "Save" at bounding box center [513, 268] width 22 height 9
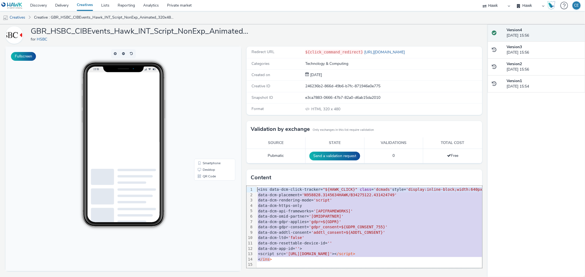
drag, startPoint x: 269, startPoint y: 259, endPoint x: 246, endPoint y: 178, distance: 83.7
click at [246, 178] on div "Content 99 1 2 3 4 5 6 7 8 9 10 11 12 13 14 15 › <ins data-dcm-click-tracker= "…" at bounding box center [363, 219] width 235 height 99
copy div "<ins data-dcm-click-tracker= "${HAWK_CLICK}" class = 'dcmads' style= 'display:i…"
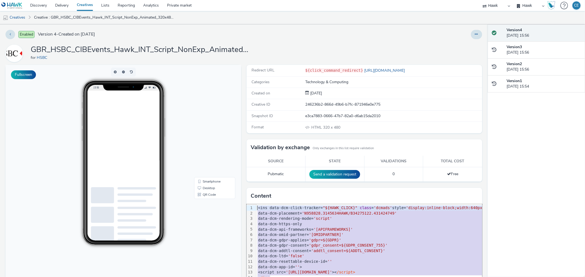
scroll to position [0, 92]
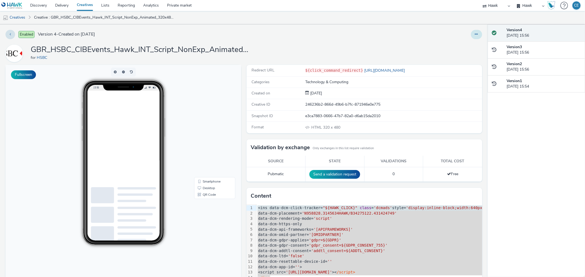
click at [473, 30] on button at bounding box center [476, 34] width 11 height 9
click at [462, 43] on link "Edit" at bounding box center [461, 45] width 41 height 11
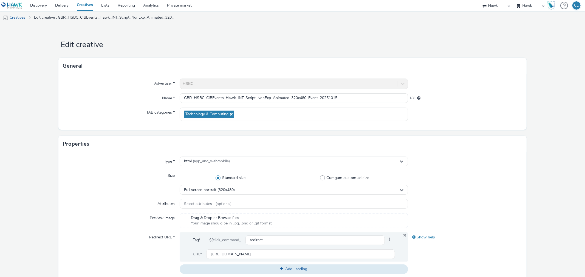
click at [262, 180] on label "Standard size" at bounding box center [232, 177] width 104 height 5
click at [234, 180] on input "Standard size" at bounding box center [232, 178] width 4 height 4
click at [258, 189] on div "Full screen portrait (320x480)" at bounding box center [294, 190] width 228 height 10
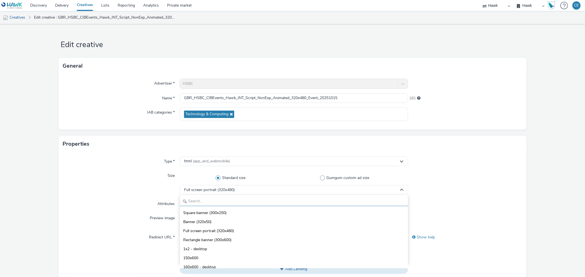
click at [242, 201] on input "text" at bounding box center [293, 202] width 227 height 10
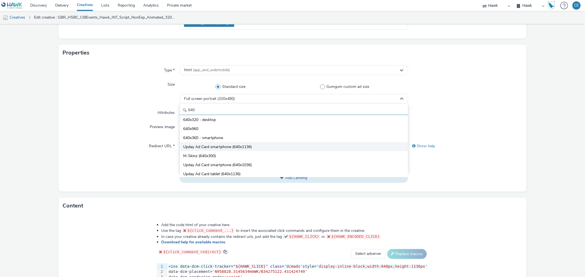
scroll to position [21, 0]
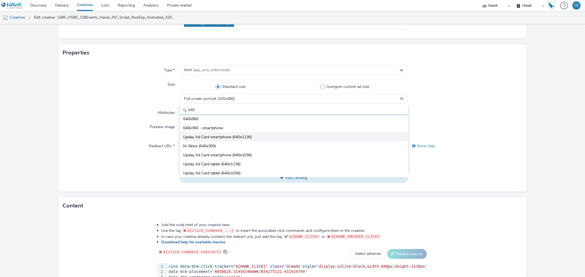
type input "640"
click at [237, 138] on span "Upday Ad Card smartphone (640x1136)" at bounding box center [217, 137] width 69 height 5
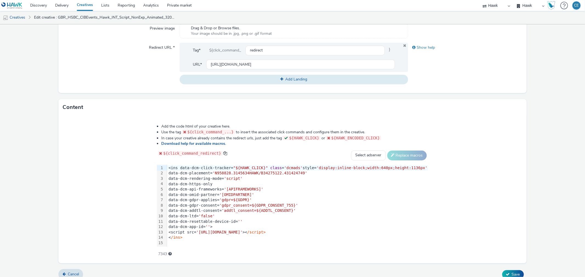
scroll to position [196, 0]
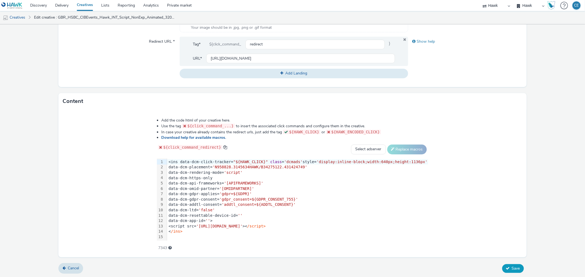
click at [514, 264] on button "Save" at bounding box center [513, 268] width 22 height 9
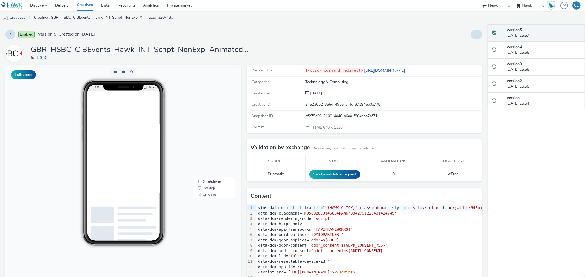
scroll to position [6, 4]
drag, startPoint x: 149, startPoint y: 292, endPoint x: 118, endPoint y: 291, distance: 31.8
click at [478, 30] on div "Enabled Version 5 - Created on 15 October 2025 GBR_HSBC_CIBEvents_Hawk_INT_Scri…" at bounding box center [243, 150] width 487 height 253
click at [472, 37] on button at bounding box center [476, 34] width 11 height 9
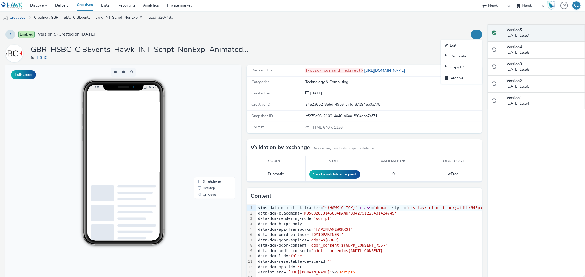
click at [469, 43] on link "Edit" at bounding box center [461, 45] width 41 height 11
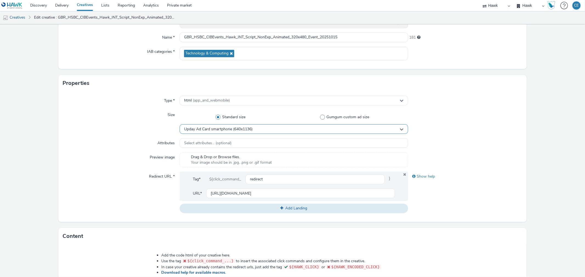
click at [253, 134] on div "Upday Ad Card smartphone (640x1136)" at bounding box center [294, 129] width 228 height 10
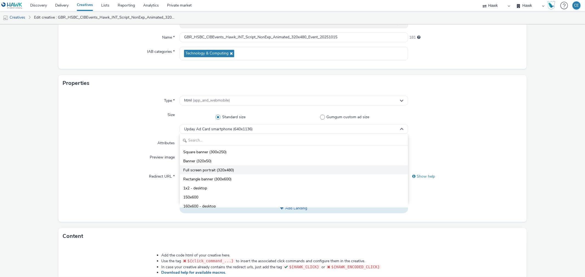
click at [224, 169] on span "Full screen portrait (320x480)" at bounding box center [208, 170] width 51 height 5
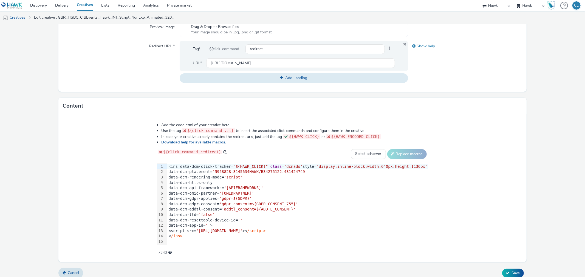
scroll to position [196, 0]
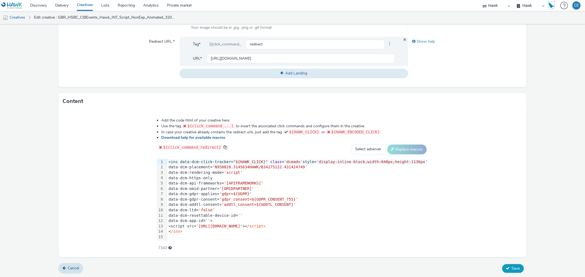
click at [511, 268] on span "Save" at bounding box center [515, 268] width 8 height 5
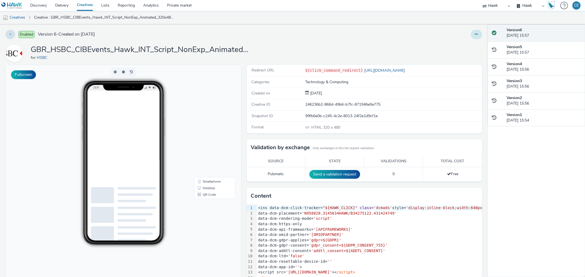
click at [475, 35] on icon at bounding box center [476, 34] width 3 height 4
click at [463, 47] on link "Edit" at bounding box center [461, 45] width 41 height 11
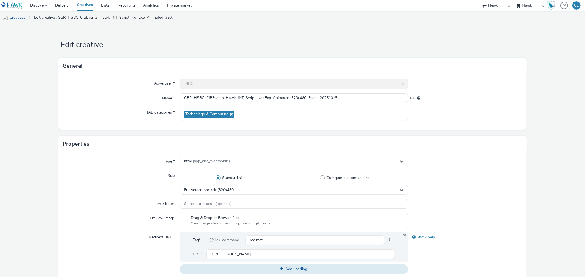
scroll to position [0, 0]
click at [240, 193] on div "Full screen portrait (320x480)" at bounding box center [294, 190] width 228 height 10
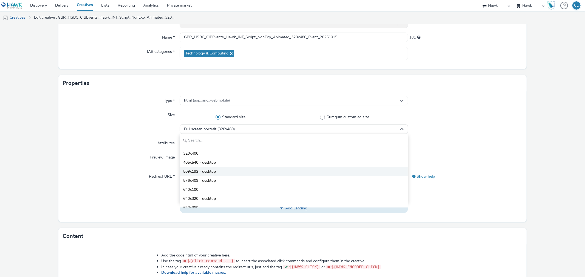
scroll to position [91, 0]
click at [224, 141] on input "text" at bounding box center [293, 141] width 227 height 10
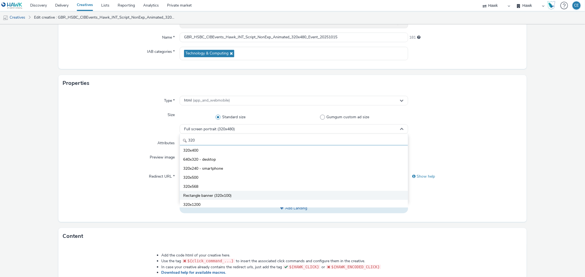
scroll to position [30, 0]
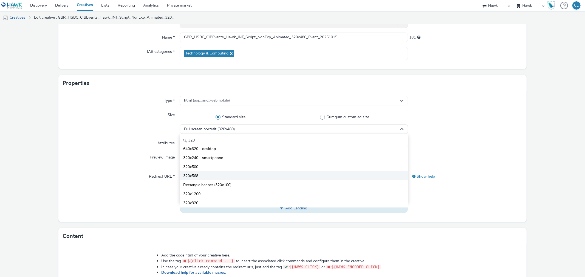
type input "320"
click at [323, 178] on li "320x568" at bounding box center [293, 175] width 227 height 9
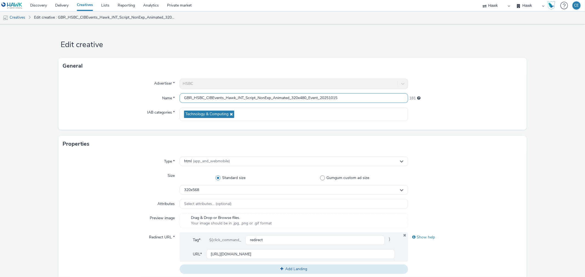
scroll to position [0, 0]
drag, startPoint x: 300, startPoint y: 98, endPoint x: 306, endPoint y: 101, distance: 7.0
click at [306, 101] on input "GBR_HSBC_CIBEvents_Hawk_INT_Script_NonExp_Animated_320x480_Event_20251015" at bounding box center [294, 98] width 228 height 10
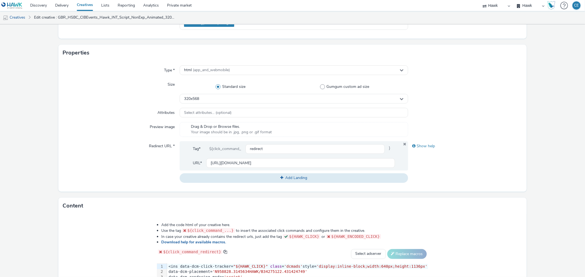
scroll to position [196, 0]
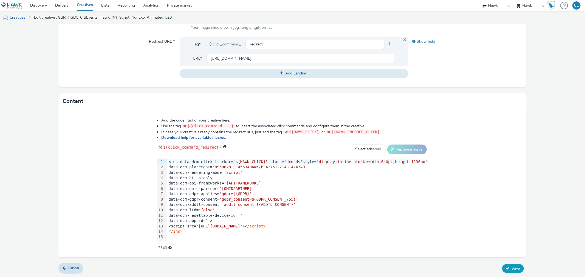
type input "GBR_HSBC_CIBEvents_Hawk_INT_Script_NonExp_Animated_320x568_Event_20251015"
click at [506, 267] on button "Save" at bounding box center [513, 268] width 22 height 9
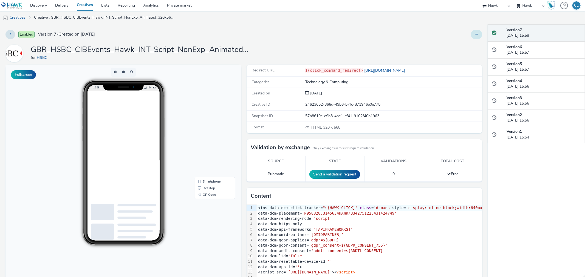
click at [475, 36] on icon at bounding box center [476, 34] width 3 height 4
click at [463, 52] on link "Duplicate" at bounding box center [461, 56] width 41 height 11
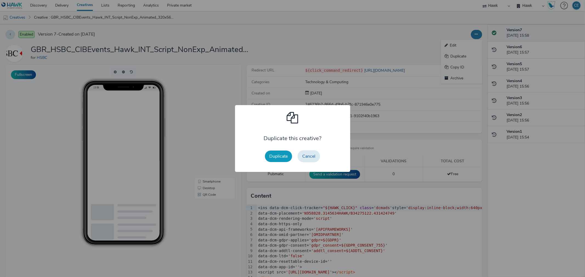
click at [280, 153] on button "Duplicate" at bounding box center [278, 157] width 27 height 12
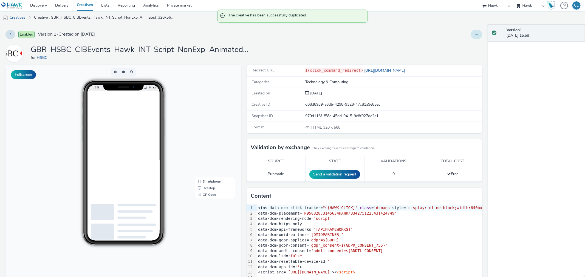
click at [475, 34] on icon at bounding box center [476, 34] width 3 height 4
drag, startPoint x: 455, startPoint y: 51, endPoint x: 456, endPoint y: 47, distance: 4.4
click at [456, 47] on ul "Edit Duplicate Copy ID Archive" at bounding box center [461, 62] width 41 height 44
click at [456, 47] on link "Edit" at bounding box center [461, 45] width 41 height 11
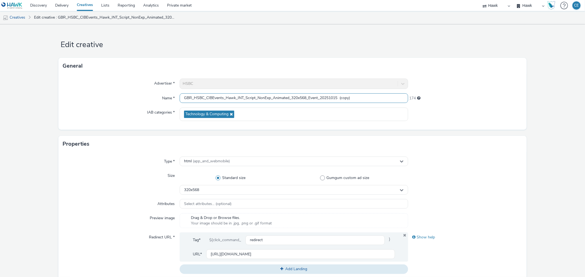
drag, startPoint x: 307, startPoint y: 95, endPoint x: 317, endPoint y: 99, distance: 10.4
click at [317, 99] on input "GBR_HSBC_CIBEvents_Hawk_INT_Script_NonExp_Animated_320x568_Event_20251015 (copy)" at bounding box center [294, 98] width 228 height 10
drag, startPoint x: 317, startPoint y: 95, endPoint x: 308, endPoint y: 90, distance: 10.6
click at [308, 90] on div "Advertiser * HSBC Name * GBR_HSBC_CIBEvents_Hawk_INT_Script_NonExp_Animated_320…" at bounding box center [292, 102] width 468 height 56
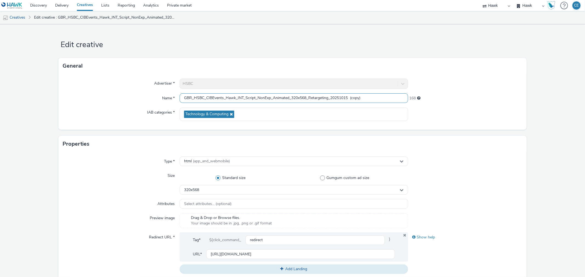
drag, startPoint x: 351, startPoint y: 99, endPoint x: 368, endPoint y: 99, distance: 16.5
click at [368, 99] on input "GBR_HSBC_CIBEvents_Hawk_INT_Script_NonExp_Animated_320x568_Retargeting_20251015…" at bounding box center [294, 98] width 228 height 10
type input "GBR_HSBC_CIBEvents_Hawk_INT_Script_NonExp_Animated_320x568_Retargeting_20251015"
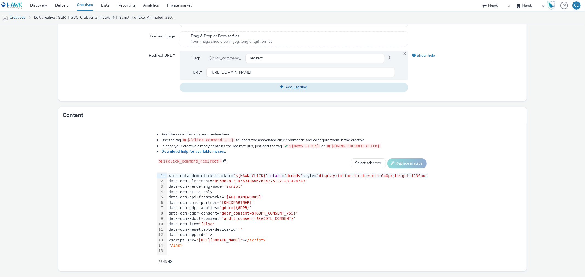
scroll to position [183, 0]
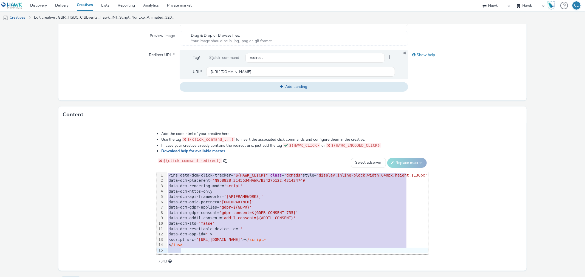
drag, startPoint x: 174, startPoint y: 172, endPoint x: 236, endPoint y: 252, distance: 101.2
click at [236, 252] on div "<ins data-dcm-click-tracker= "${HAWK_CLICK}" class = 'dcmads' style= 'display:i…" at bounding box center [297, 213] width 261 height 83
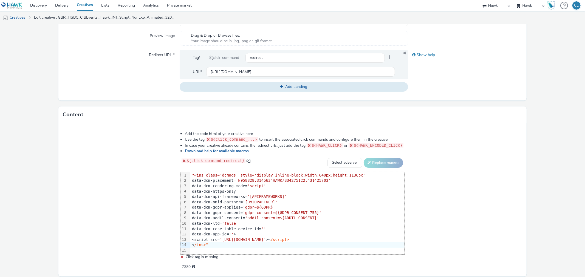
drag, startPoint x: 209, startPoint y: 244, endPoint x: 218, endPoint y: 238, distance: 11.9
click at [209, 243] on div "< /ins>"" at bounding box center [297, 245] width 214 height 5
click at [195, 175] on span ""<ins class='dcmads' style='display:inline-block;width:640px;height:1136px'" at bounding box center [278, 175] width 173 height 4
click at [348, 163] on select "Select adserver Sizmek DCM Adform Sting" at bounding box center [344, 163] width 35 height 10
select select "dcm"
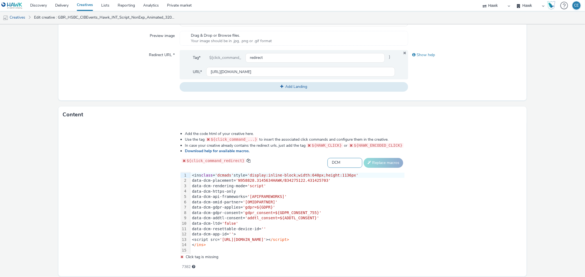
click at [327, 158] on select "Select adserver Sizmek DCM Adform Sting" at bounding box center [344, 163] width 35 height 10
click at [380, 161] on button "Replace macros" at bounding box center [382, 163] width 39 height 10
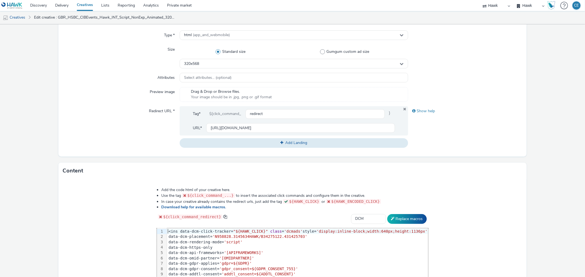
scroll to position [196, 0]
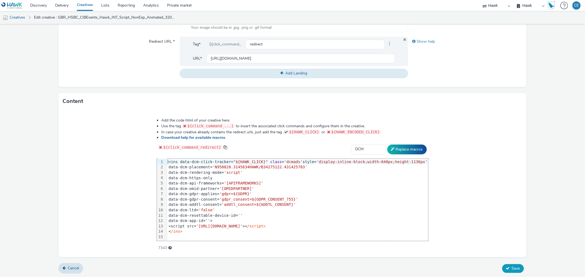
click at [511, 266] on span "Save" at bounding box center [515, 268] width 8 height 5
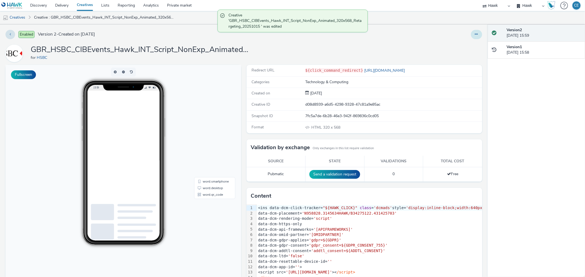
click at [475, 34] on icon at bounding box center [476, 34] width 3 height 4
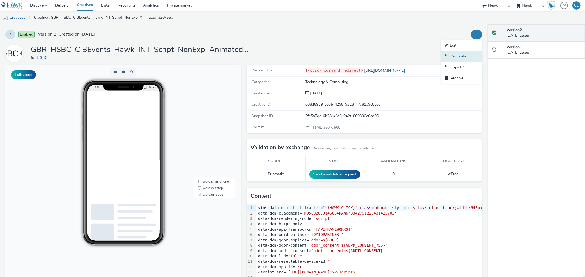
click at [468, 60] on link "Duplicate" at bounding box center [461, 56] width 41 height 11
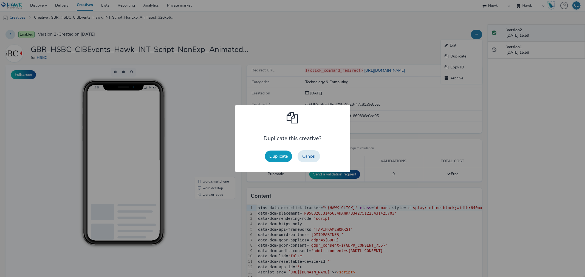
click at [286, 151] on button "Duplicate" at bounding box center [278, 157] width 27 height 12
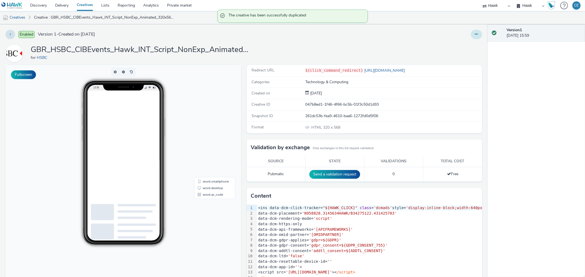
click at [472, 37] on button at bounding box center [476, 34] width 11 height 9
click at [465, 43] on link "Edit" at bounding box center [461, 45] width 41 height 11
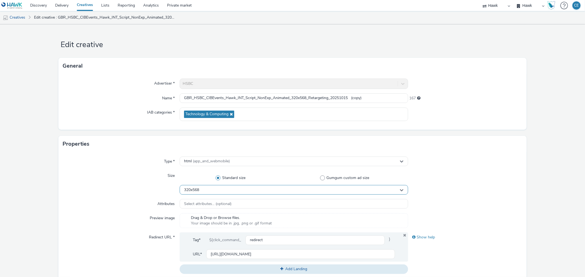
click at [250, 194] on div "320x568" at bounding box center [294, 190] width 228 height 10
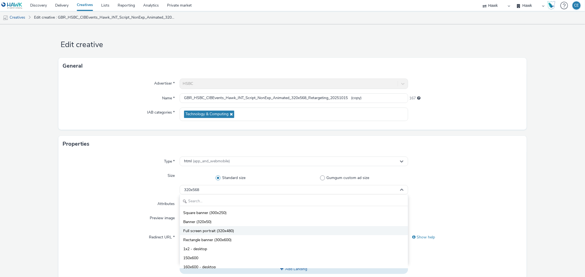
click at [225, 235] on li "Full screen portrait (320x480)" at bounding box center [293, 230] width 227 height 9
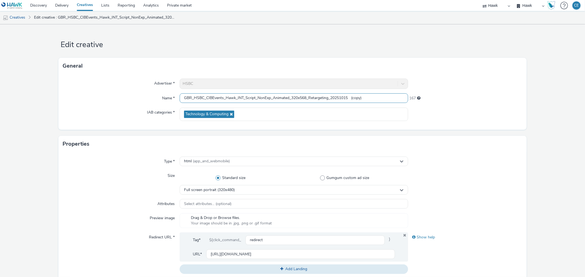
drag, startPoint x: 300, startPoint y: 94, endPoint x: 306, endPoint y: 95, distance: 6.6
click at [306, 95] on input "GBR_HSBC_CIBEvents_Hawk_INT_Script_NonExp_Animated_320x568_Retargeting_20251015…" at bounding box center [294, 98] width 228 height 10
drag, startPoint x: 351, startPoint y: 97, endPoint x: 413, endPoint y: 87, distance: 62.9
click at [413, 87] on div "Advertiser * HSBC Name * GBR_HSBC_CIBEvents_Hawk_INT_Script_NonExp_Animated_320…" at bounding box center [292, 102] width 468 height 56
type input "GBR_HSBC_CIBEvents_Hawk_INT_Script_NonExp_Animated_320x480_Retargeting_20251015"
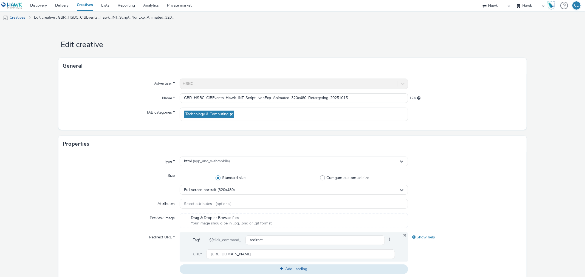
click at [421, 59] on div "General" at bounding box center [292, 66] width 468 height 16
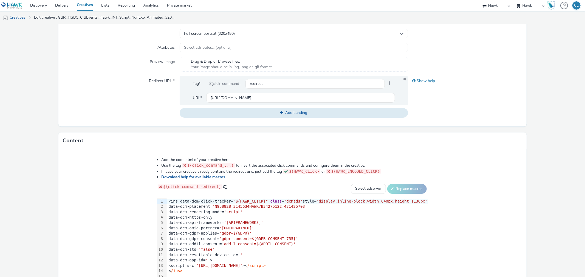
scroll to position [196, 0]
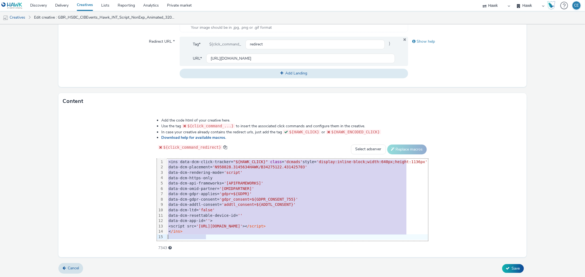
drag, startPoint x: 173, startPoint y: 162, endPoint x: 218, endPoint y: 255, distance: 103.5
click at [218, 255] on div "Add the code html of your creative here. Use the tag ${click_command_...} to in…" at bounding box center [292, 184] width 468 height 148
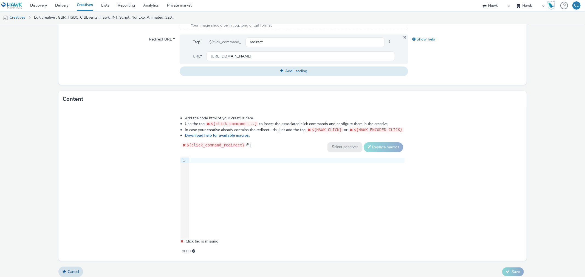
scroll to position [201, 0]
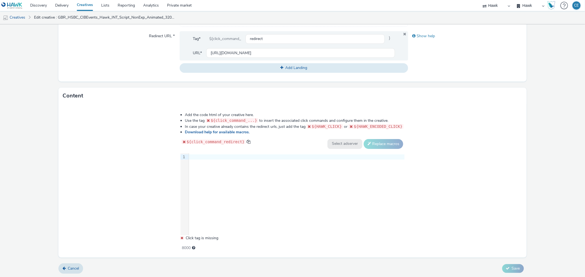
drag, startPoint x: 235, startPoint y: 163, endPoint x: 225, endPoint y: 152, distance: 15.0
drag, startPoint x: 225, startPoint y: 152, endPoint x: 221, endPoint y: 155, distance: 5.5
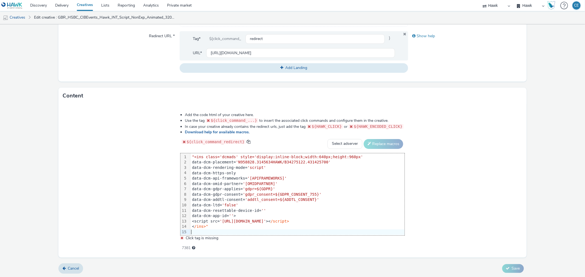
click at [268, 223] on div "<script src= 'https://www.googletagservices.com/dcm/dcmads.js' >< /script>" at bounding box center [297, 221] width 214 height 5
click at [262, 228] on div "< /ins>"" at bounding box center [297, 226] width 214 height 5
click at [195, 155] on span ""<ins class='dcmads' style='display:inline-block;width:640px;height:960px'" at bounding box center [277, 157] width 171 height 4
click at [347, 143] on select "Select adserver Sizmek DCM Adform Sting" at bounding box center [344, 144] width 35 height 10
select select "dcm"
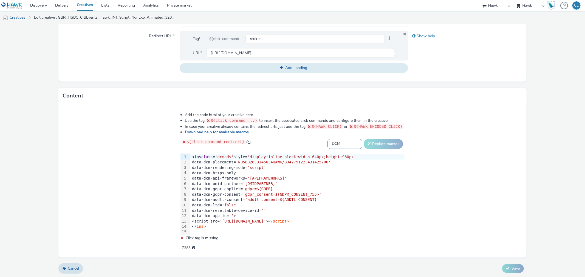
click at [327, 139] on select "Select adserver Sizmek DCM Adform Sting" at bounding box center [344, 144] width 35 height 10
click at [367, 146] on button "Replace macros" at bounding box center [382, 144] width 39 height 10
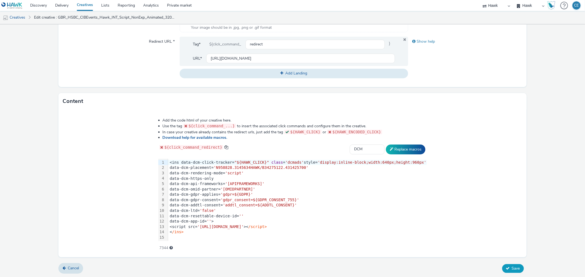
click at [509, 265] on button "Save" at bounding box center [513, 268] width 22 height 9
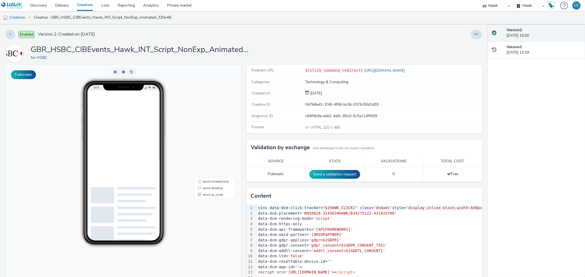
scroll to position [0, 92]
click at [475, 32] on icon at bounding box center [476, 34] width 3 height 4
click at [464, 54] on link "Duplicate" at bounding box center [461, 56] width 41 height 11
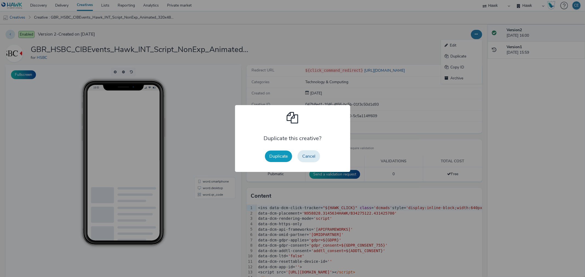
click at [284, 155] on button "Duplicate" at bounding box center [278, 157] width 27 height 12
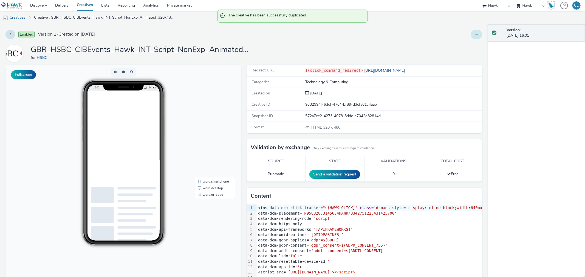
click at [471, 36] on button at bounding box center [476, 34] width 11 height 9
click at [459, 47] on link "Edit" at bounding box center [461, 45] width 41 height 11
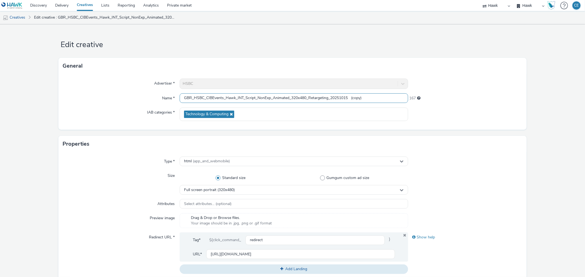
drag, startPoint x: 352, startPoint y: 99, endPoint x: 372, endPoint y: 94, distance: 20.0
click at [379, 95] on input "GBR_HSBC_CIBEvents_Hawk_INT_Script_NonExp_Animated_320x480_Retargeting_20251015…" at bounding box center [294, 98] width 228 height 10
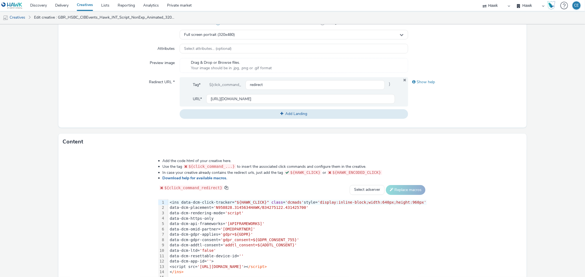
scroll to position [196, 0]
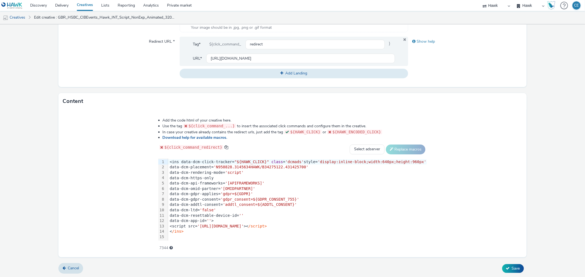
type input "GBR_HSBC_CIBEvents_Hawk_INT_Script_NonExp_Animated_320x480_Retargeting_20251015"
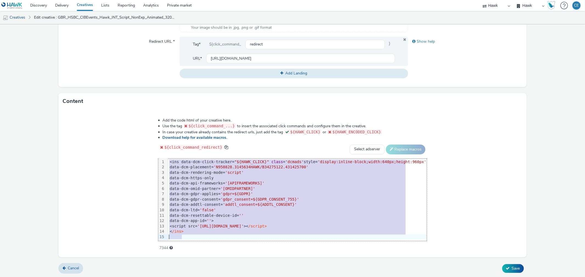
drag, startPoint x: 175, startPoint y: 160, endPoint x: 230, endPoint y: 271, distance: 123.8
click at [230, 271] on form "Edit creative General Advertiser * HSBC Name * GBR_HSBC_CIBEvents_Hawk_INT_Scri…" at bounding box center [292, 53] width 585 height 450
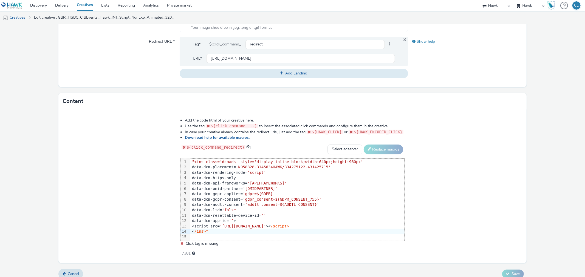
click at [214, 232] on div "< /ins>"" at bounding box center [297, 231] width 214 height 5
click at [195, 158] on div ""<ins class='dcmads' style='display:inline-block;width:640px;height:960px' data…" at bounding box center [297, 199] width 214 height 83
click at [195, 160] on span ""<ins class='dcmads' style='display:inline-block;width:640px;height:960px'" at bounding box center [277, 162] width 171 height 4
click at [339, 152] on select "Select adserver Sizmek DCM Adform Sting" at bounding box center [344, 150] width 35 height 10
select select "dcm"
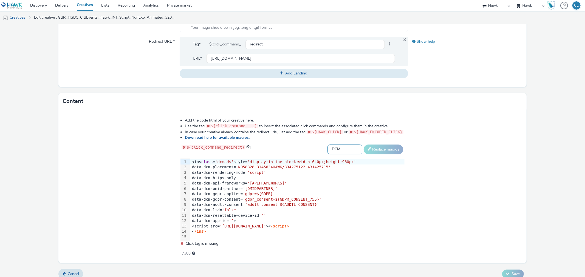
click at [327, 145] on select "Select adserver Sizmek DCM Adform Sting" at bounding box center [344, 150] width 35 height 10
click at [369, 152] on button "Replace macros" at bounding box center [382, 150] width 39 height 10
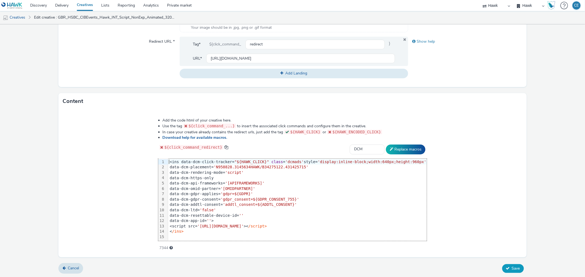
click at [513, 268] on span "Save" at bounding box center [515, 268] width 8 height 5
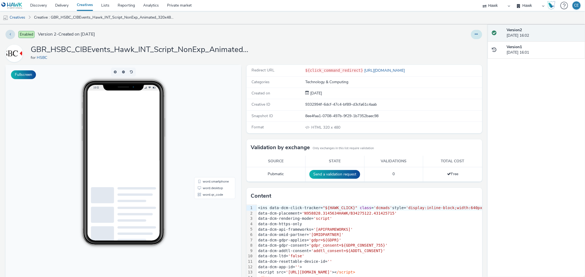
click at [473, 35] on button at bounding box center [476, 34] width 11 height 9
click at [467, 42] on link "Edit" at bounding box center [461, 45] width 41 height 11
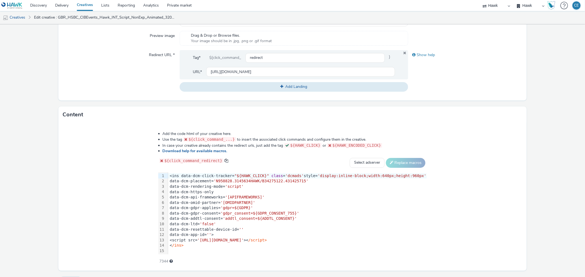
drag, startPoint x: 173, startPoint y: 174, endPoint x: 209, endPoint y: 223, distance: 60.6
click at [209, 223] on div "99 1 2 3 4 5 6 7 8 9 10 11 12 13 14 15 › <ins data-dcm-click-tracker= "${HAWK_C…" at bounding box center [292, 213] width 269 height 82
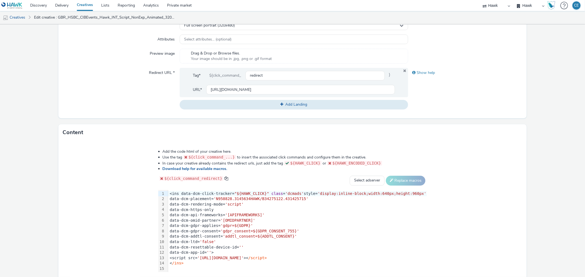
scroll to position [196, 0]
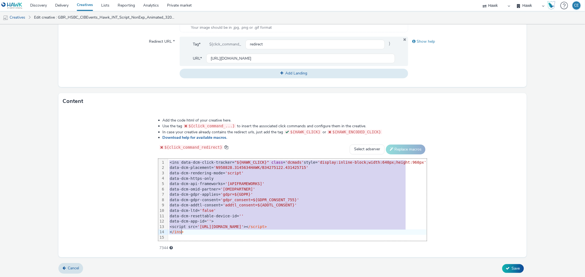
drag, startPoint x: 175, startPoint y: 162, endPoint x: 241, endPoint y: 232, distance: 96.5
click at [242, 232] on div "<ins data-dcm-click-tracker= "${HAWK_CLICK}" class = 'dcmads' style= 'display:i…" at bounding box center [297, 200] width 259 height 83
copy div "<ins data-dcm-click-tracker= "${HAWK_CLICK}" class = 'dcmads' style= 'display:i…"
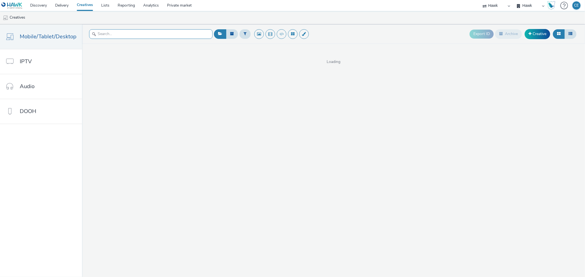
click at [142, 31] on input "text" at bounding box center [150, 34] width 123 height 10
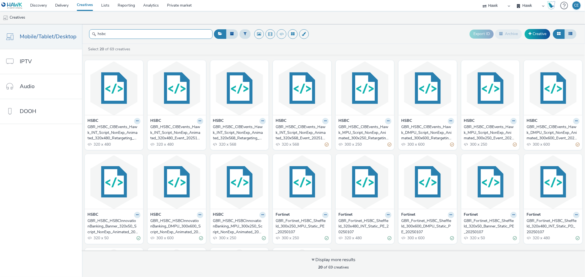
type input "hsbc"
click at [107, 7] on link "Lists" at bounding box center [105, 5] width 16 height 11
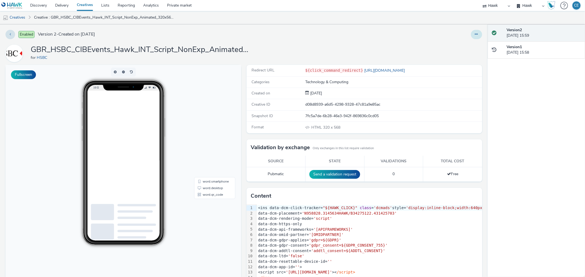
click at [474, 31] on button at bounding box center [476, 34] width 11 height 9
click at [467, 40] on link "Edit" at bounding box center [461, 45] width 41 height 11
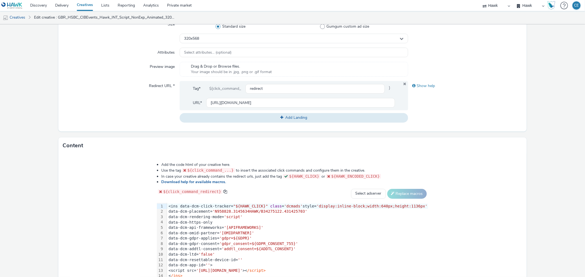
scroll to position [152, 0]
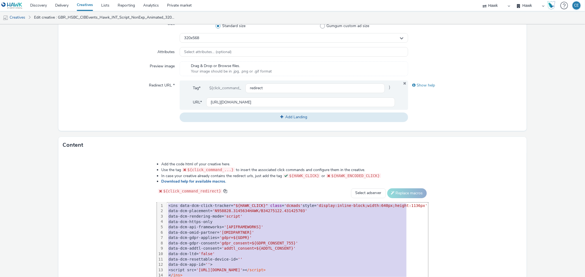
drag, startPoint x: 173, startPoint y: 206, endPoint x: 195, endPoint y: 261, distance: 60.2
click at [191, 277] on html "Discovery Delivery Creatives Lists Reporting Analytics Private market Hawk Hawk…" at bounding box center [292, 138] width 585 height 277
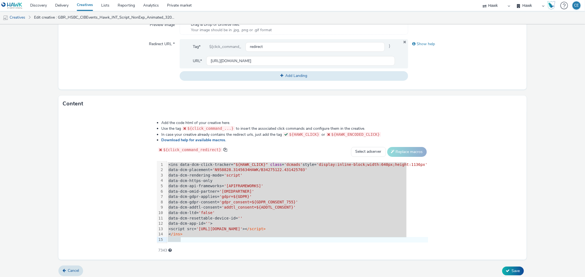
scroll to position [196, 0]
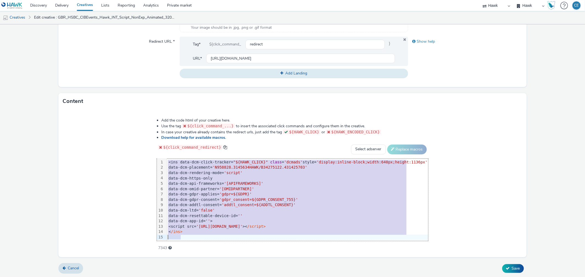
click at [190, 225] on div "<script src= '[URL][DOMAIN_NAME]' >< /script>" at bounding box center [297, 226] width 261 height 5
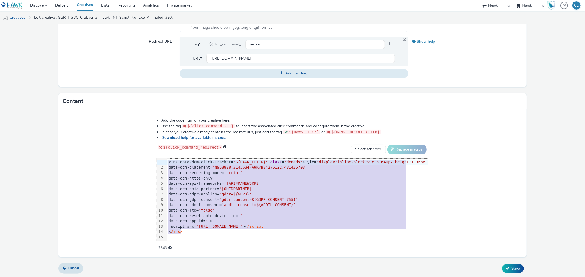
scroll to position [0, 0]
drag, startPoint x: 189, startPoint y: 232, endPoint x: 174, endPoint y: 153, distance: 80.9
click at [174, 153] on div "Add the code html of your creative here. Use the tag ${click_command_...} to in…" at bounding box center [292, 181] width 310 height 135
copy div "<ins data-dcm-click-tracker= "${HAWK_CLICK}" class = 'dcmads' style= 'display:i…"
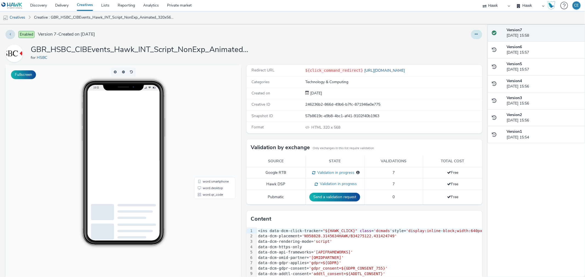
click at [471, 37] on button at bounding box center [476, 34] width 11 height 9
click at [461, 46] on link "Edit" at bounding box center [461, 45] width 41 height 11
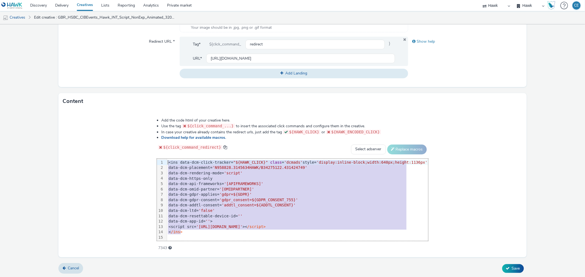
drag, startPoint x: 203, startPoint y: 231, endPoint x: 160, endPoint y: 141, distance: 98.9
click at [152, 135] on div "Add the code html of your creative here. Use the tag ${click_command_...} to in…" at bounding box center [292, 181] width 310 height 135
copy div "<ins data-dcm-click-tracker= "${HAWK_CLICK}" class = 'dcmads' style= 'display:i…"
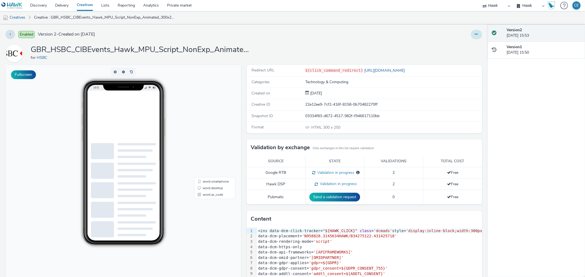
click at [471, 33] on button at bounding box center [476, 34] width 11 height 9
click at [466, 42] on link "Edit" at bounding box center [461, 45] width 41 height 11
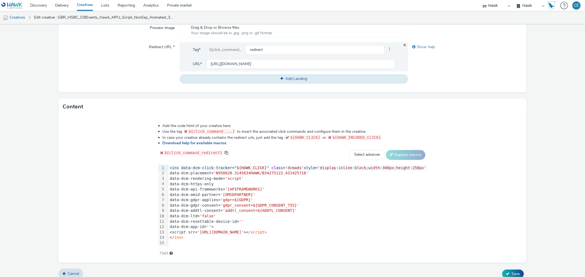
scroll to position [196, 0]
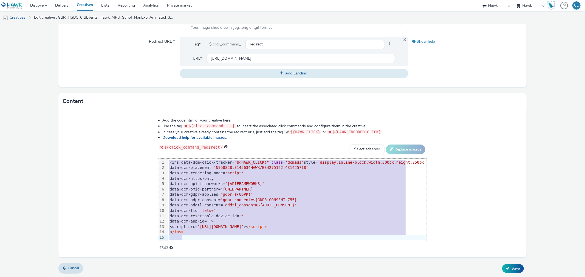
drag, startPoint x: 175, startPoint y: 160, endPoint x: 206, endPoint y: 238, distance: 84.2
click at [206, 238] on div "<ins data-dcm-click-tracker= "${HAWK_CLICK}" class = 'dcmads' style= 'display:i…" at bounding box center [297, 203] width 259 height 88
copy div "<ins data-dcm-click-tracker= "${HAWK_CLICK}" class = 'dcmads' style= 'display:i…"
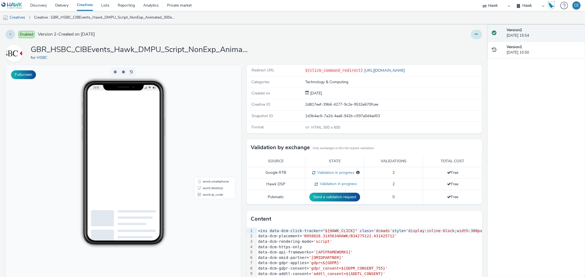
click at [471, 32] on button at bounding box center [476, 34] width 11 height 9
click at [462, 42] on link "Edit" at bounding box center [461, 45] width 41 height 11
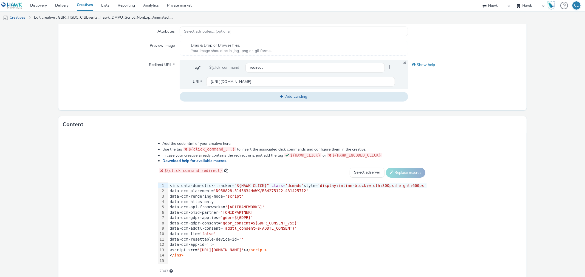
scroll to position [183, 0]
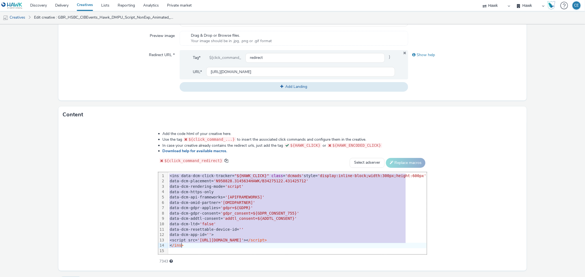
drag, startPoint x: 176, startPoint y: 174, endPoint x: 220, endPoint y: 245, distance: 83.2
click at [220, 245] on div "<ins data-dcm-click-tracker= "${HAWK_CLICK}" class = 'dcmads' style= 'display:i…" at bounding box center [297, 216] width 259 height 88
copy div "<ins data-dcm-click-tracker= "${HAWK_CLICK}" class = 'dcmads' style= 'display:i…"
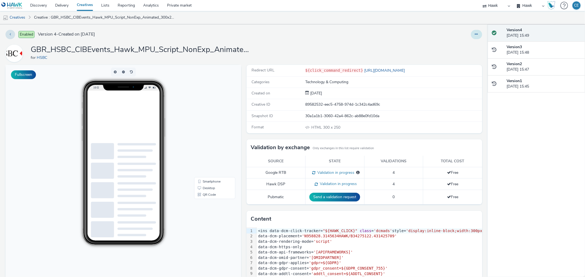
click at [475, 32] on button at bounding box center [476, 34] width 11 height 9
click at [462, 42] on link "Edit" at bounding box center [461, 45] width 41 height 11
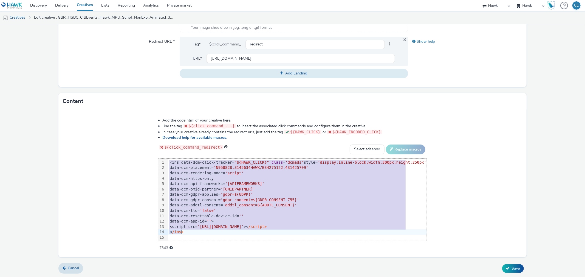
scroll to position [6, 0]
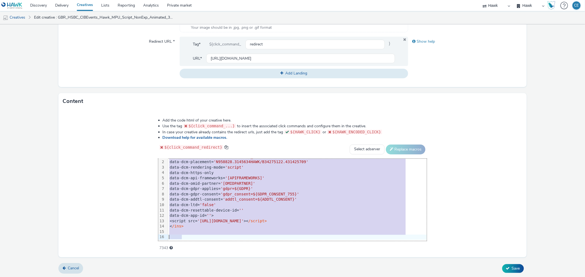
drag, startPoint x: 174, startPoint y: 159, endPoint x: 241, endPoint y: 232, distance: 99.3
click at [243, 248] on div "Add the code html of your creative here. Use the tag ${click_command_...} to in…" at bounding box center [292, 181] width 308 height 135
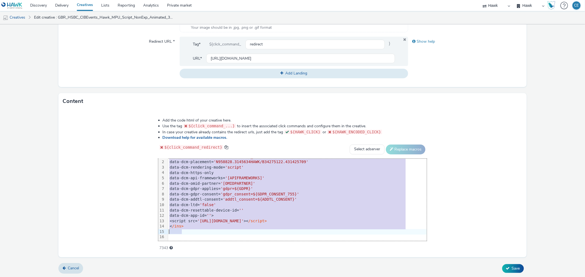
click at [241, 231] on div "Add the code html of your creative here. Use the tag ${click_command_...} to in…" at bounding box center [292, 181] width 308 height 135
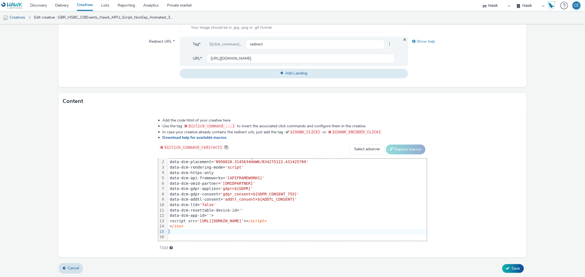
click at [241, 231] on div at bounding box center [297, 231] width 259 height 5
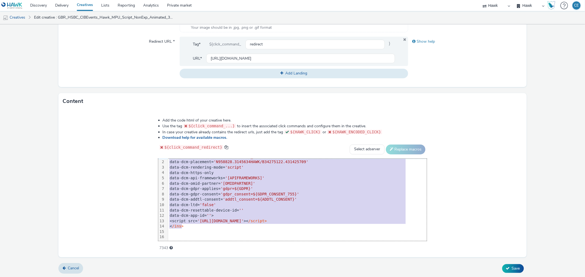
scroll to position [0, 0]
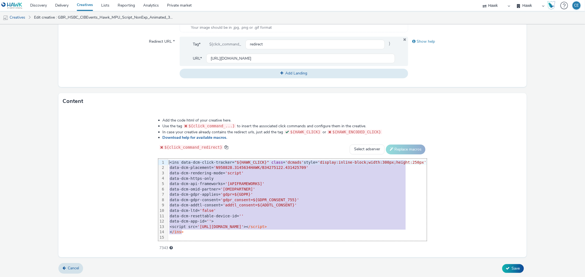
drag, startPoint x: 192, startPoint y: 223, endPoint x: 183, endPoint y: 140, distance: 83.8
click at [183, 140] on div "Add the code html of your creative here. Use the tag ${click_command_...} to in…" at bounding box center [292, 181] width 308 height 135
copy div "<ins data-dcm-click-tracker= "${HAWK_CLICK}" class = 'dcmads' style= 'display:i…"
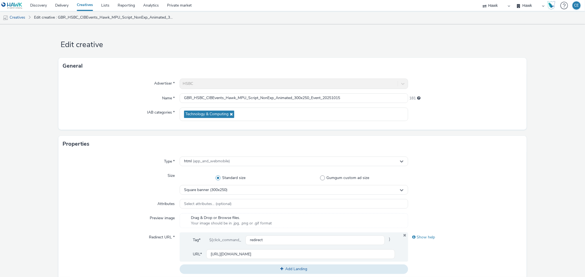
click at [476, 80] on div at bounding box center [465, 84] width 114 height 10
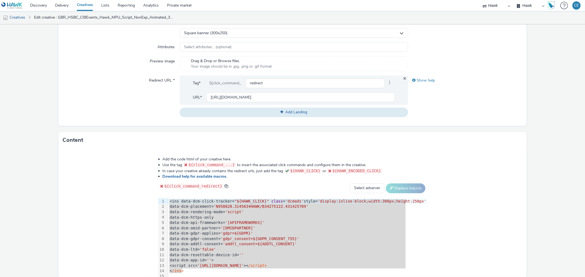
scroll to position [196, 0]
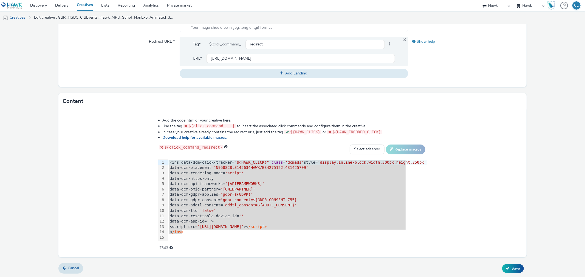
click at [475, 86] on div "Type * html (app_and_webmobile) Size Standard size Gumgum custom ad size Square…" at bounding box center [292, 21] width 468 height 131
click at [452, 136] on div "Add the code html of your creative here. Use the tag ${click_command_...} to in…" at bounding box center [292, 184] width 468 height 148
click at [335, 205] on div "data-dcm-addtl-consent= 'addtl_consent=${ADDTL_CONSENT}'" at bounding box center [297, 205] width 259 height 5
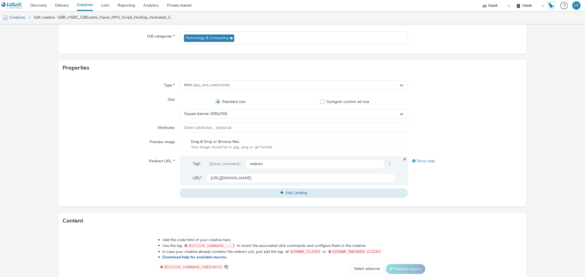
scroll to position [74, 0]
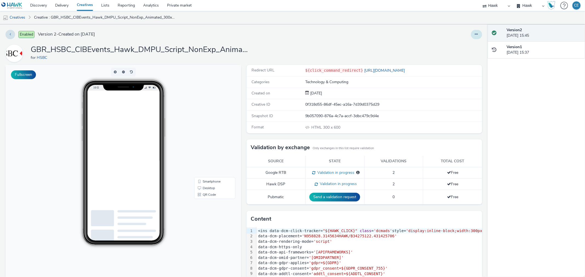
click at [475, 34] on icon at bounding box center [476, 34] width 3 height 4
click at [456, 47] on link "Edit" at bounding box center [461, 45] width 41 height 11
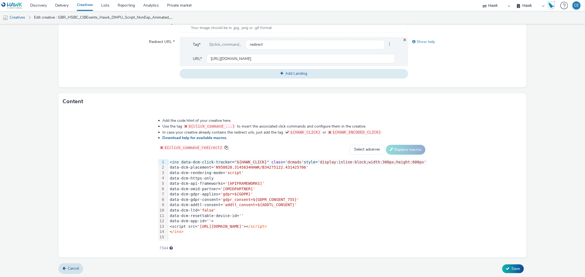
scroll to position [196, 0]
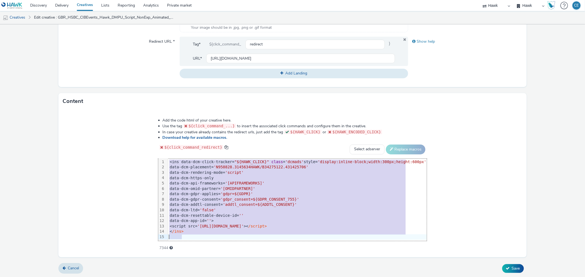
drag, startPoint x: 174, startPoint y: 162, endPoint x: 227, endPoint y: 261, distance: 111.9
click at [227, 261] on form "Edit creative General Advertiser * HSBC Name * GBR_HSBC_CIBEvents_Hawk_DMPU_Scr…" at bounding box center [292, 53] width 585 height 450
copy div "<ins data-dcm-click-tracker= "${HAWK_CLICK}" class = 'dcmads' style= 'display:i…"
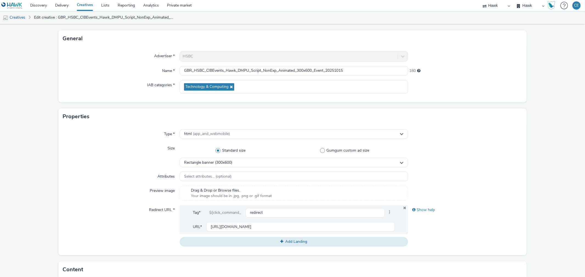
scroll to position [0, 0]
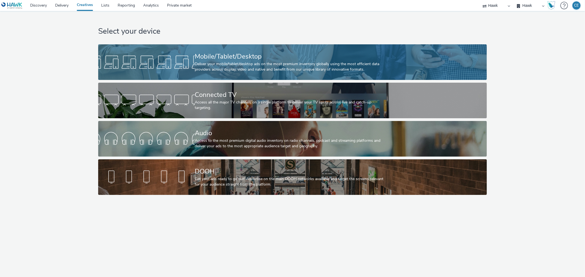
click at [267, 61] on div "Deliver your mobile/tablet/desktop ads on the most premium inventory globally u…" at bounding box center [291, 66] width 193 height 11
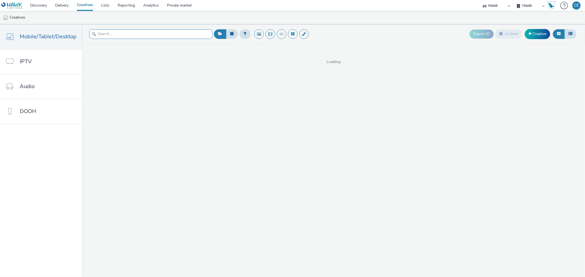
click at [140, 31] on input "text" at bounding box center [150, 34] width 123 height 10
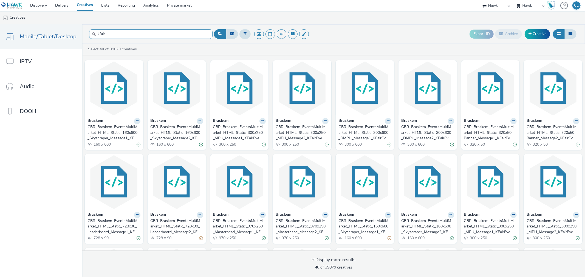
type input "kfair"
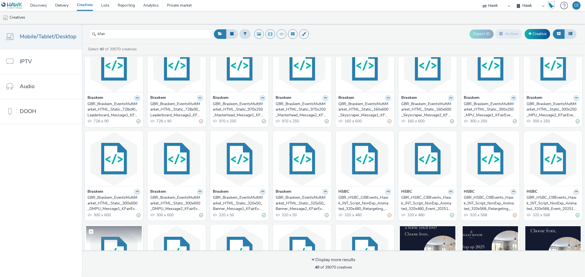
scroll to position [152, 0]
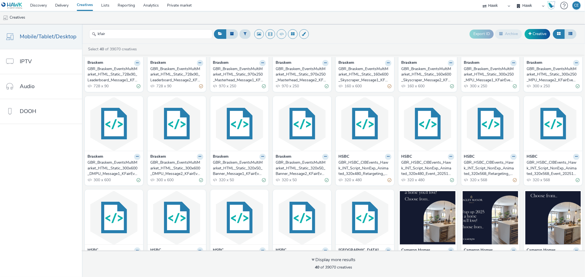
drag, startPoint x: 110, startPoint y: 178, endPoint x: 96, endPoint y: 166, distance: 18.3
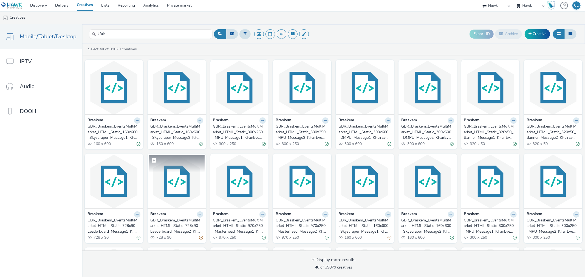
scroll to position [0, 0]
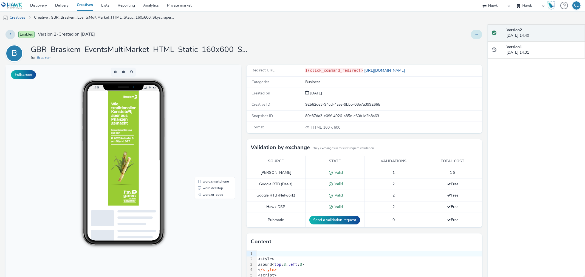
click at [474, 36] on button at bounding box center [476, 34] width 11 height 9
click at [463, 42] on link "Edit" at bounding box center [461, 45] width 41 height 11
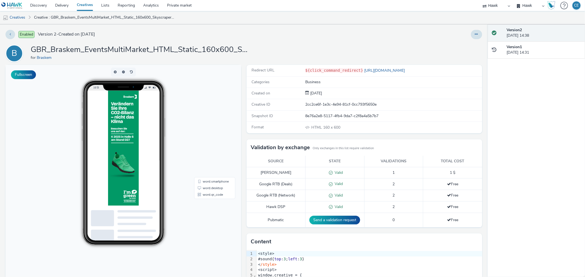
drag, startPoint x: 469, startPoint y: 36, endPoint x: 467, endPoint y: 39, distance: 4.1
click at [471, 36] on button at bounding box center [476, 34] width 11 height 9
click at [459, 49] on link "Edit" at bounding box center [461, 45] width 41 height 11
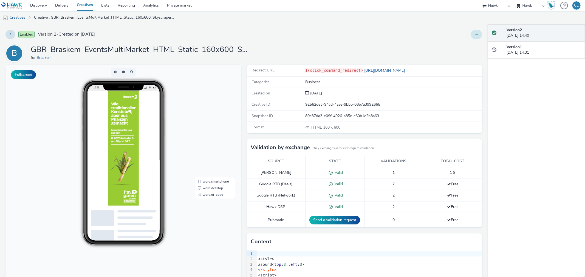
click at [465, 35] on div at bounding box center [386, 34] width 190 height 9
click at [471, 37] on button at bounding box center [476, 34] width 11 height 9
click at [461, 58] on link "Duplicate" at bounding box center [461, 56] width 41 height 11
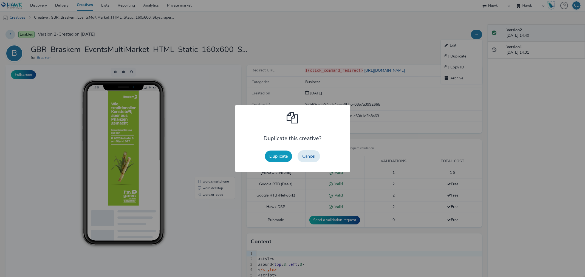
click at [280, 158] on button "Duplicate" at bounding box center [278, 157] width 27 height 12
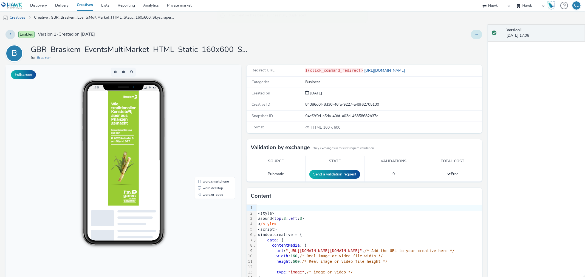
click at [471, 39] on button at bounding box center [476, 34] width 11 height 9
click at [462, 48] on link "Edit" at bounding box center [461, 45] width 41 height 11
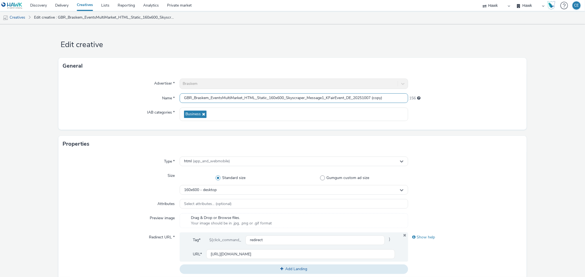
click at [366, 98] on input "GBR_Braskem_EventsMultiMarket_HTML_Static_160x600_Skyscraper_Message1_KFairEven…" at bounding box center [294, 98] width 228 height 10
drag, startPoint x: 368, startPoint y: 96, endPoint x: 371, endPoint y: 97, distance: 3.3
click at [371, 97] on input "GBR_Braskem_EventsMultiMarket_HTML_Static_160x600_Skyscraper_Message1_KFairEven…" at bounding box center [294, 98] width 228 height 10
drag, startPoint x: 368, startPoint y: 97, endPoint x: 379, endPoint y: 98, distance: 11.9
click at [379, 98] on input "GBR_Braskem_EventsMultiMarket_HTML_Static_160x600_Skyscraper_Message1_KFairEven…" at bounding box center [294, 98] width 228 height 10
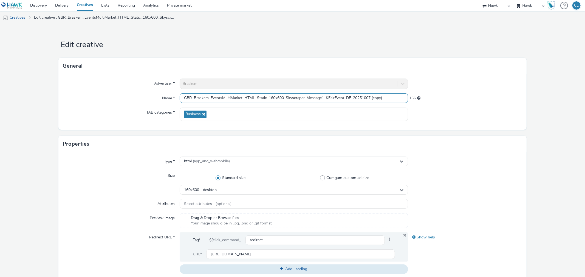
drag, startPoint x: 386, startPoint y: 98, endPoint x: 366, endPoint y: 96, distance: 19.3
click at [366, 96] on input "GBR_Braskem_EventsMultiMarket_HTML_Static_160x600_Skyscraper_Message1_KFairEven…" at bounding box center [294, 98] width 228 height 10
click at [334, 98] on input "GBR_Braskem_EventsMultiMarket_HTML_Static_160x600_Skyscraper_Message1_KFairEven…" at bounding box center [294, 98] width 228 height 10
click at [326, 98] on input "GBR_Braskem_EventsMultiMarket_HTML_Static_160x600_Skyscraper_Message1_KFairPost…" at bounding box center [294, 98] width 228 height 10
drag, startPoint x: 324, startPoint y: 96, endPoint x: 305, endPoint y: 92, distance: 19.4
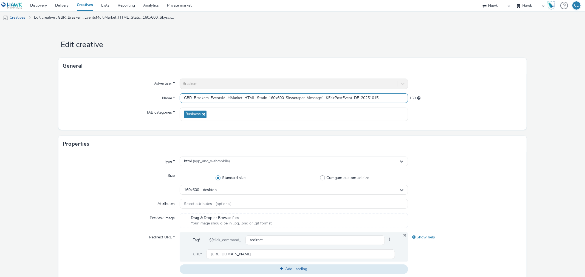
click at [305, 92] on div "Advertiser * Braskem Name * GBR_Braskem_EventsMultiMarket_HTML_Static_160x600_S…" at bounding box center [292, 102] width 468 height 56
type input "GBR_Braskem_EventsMultiMarket_HTML_Static_160x600_Skyscraper_KFairPostEvent_DE_…"
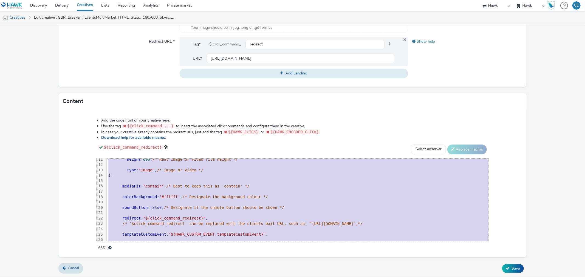
scroll to position [112, 0]
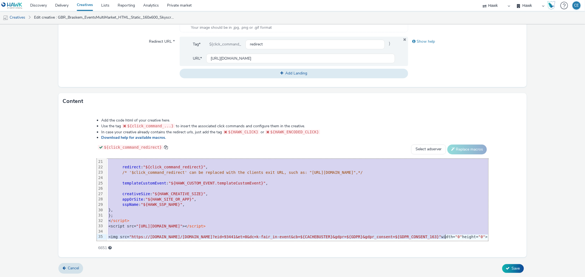
drag, startPoint x: 97, startPoint y: 158, endPoint x: 171, endPoint y: 291, distance: 151.4
click at [171, 277] on html "Discovery Delivery Creatives Lists Reporting Analytics Private market Hawk Hawk…" at bounding box center [292, 138] width 585 height 277
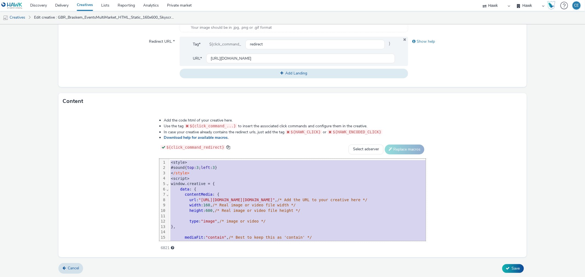
scroll to position [96, 0]
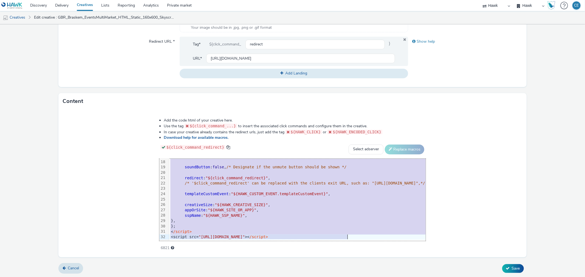
drag, startPoint x: 93, startPoint y: 161, endPoint x: 189, endPoint y: 292, distance: 161.9
click at [189, 277] on html "Discovery Delivery Creatives Lists Reporting Analytics Private market Hawk Hawk…" at bounding box center [292, 138] width 585 height 277
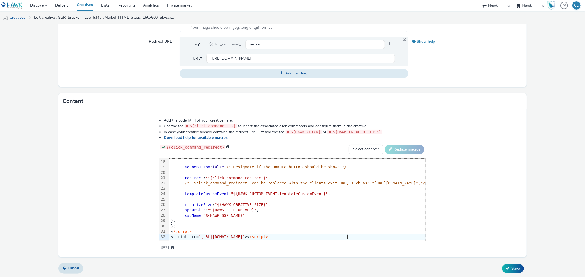
scroll to position [101, 0]
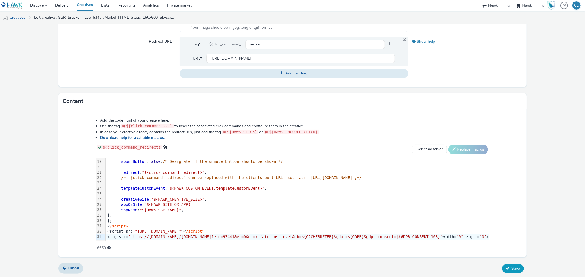
click at [502, 269] on button "Save" at bounding box center [513, 268] width 22 height 9
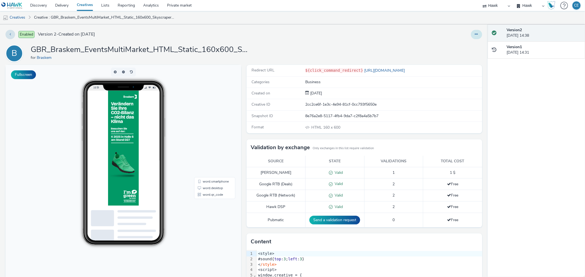
click at [475, 35] on icon at bounding box center [476, 34] width 3 height 4
click at [463, 60] on link "Duplicate" at bounding box center [461, 56] width 41 height 11
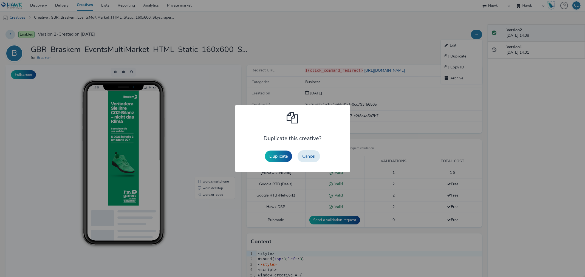
click at [292, 156] on div "Duplicate Cancel" at bounding box center [292, 157] width 61 height 18
click at [292, 155] on button "Duplicate" at bounding box center [278, 157] width 27 height 12
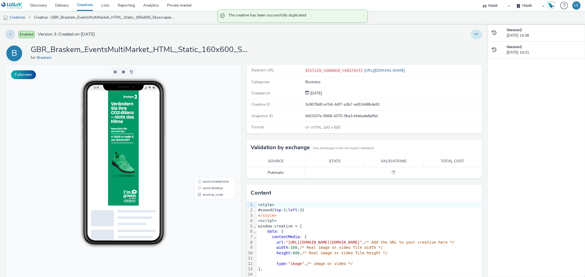
click at [471, 36] on button at bounding box center [476, 34] width 11 height 9
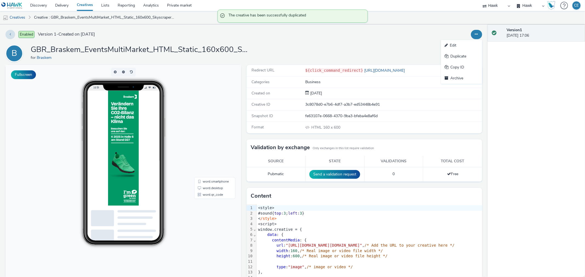
click at [457, 45] on link "Edit" at bounding box center [461, 45] width 41 height 11
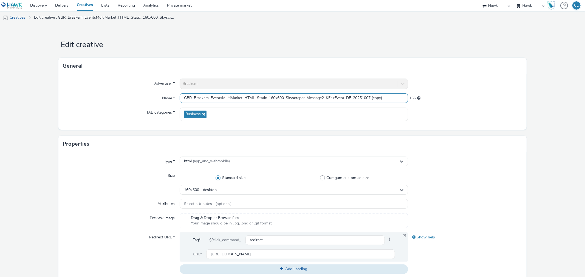
click at [347, 98] on input "GBR_Braskem_EventsMultiMarket_HTML_Static_160x600_Skyscraper_Message2_KFairEven…" at bounding box center [294, 98] width 228 height 10
drag, startPoint x: 324, startPoint y: 96, endPoint x: 305, endPoint y: 93, distance: 19.1
click at [305, 93] on input "GBR_Braskem_EventsMultiMarket_HTML_Static_160x600_Skyscraper_Message2_KFairEven…" at bounding box center [294, 98] width 228 height 10
click at [314, 97] on input "GBR_Braskem_EventsMultiMarket_HTML_Static_160x600_Skyscraper_KFairEvent_ENG_202…" at bounding box center [294, 98] width 228 height 10
click at [315, 98] on input "GBR_Braskem_EventsMultiMarket_HTML_Static_160x600_Skyscraper_KFairEvent_ENG_202…" at bounding box center [294, 98] width 228 height 10
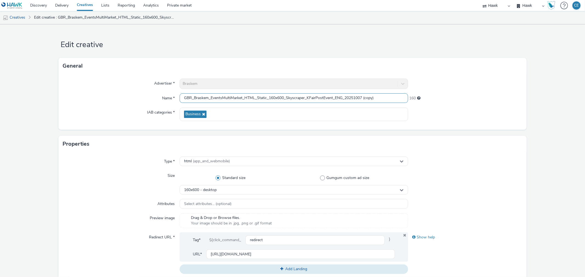
scroll to position [0, 0]
drag, startPoint x: 357, startPoint y: 99, endPoint x: 387, endPoint y: 107, distance: 30.6
click at [387, 107] on div "Advertiser * Braskem Name * GBR_Braskem_EventsMultiMarket_HTML_Static_160x600_S…" at bounding box center [292, 102] width 468 height 56
type input "GBR_Braskem_EventsMultiMarket_HTML_Static_160x600_Skyscraper_KFairPostEvent_ENG…"
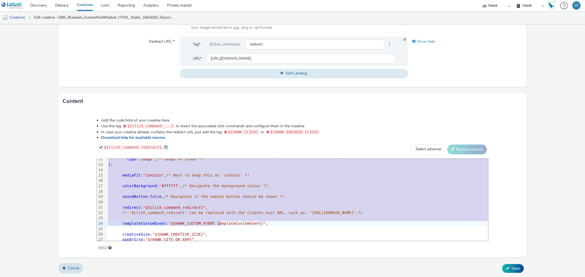
scroll to position [107, 0]
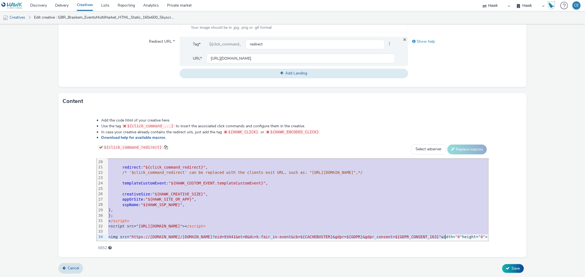
drag, startPoint x: 93, startPoint y: 160, endPoint x: 212, endPoint y: 267, distance: 159.1
click at [212, 267] on form "Edit creative General Advertiser * Braskem Name * GBR_Braskem_EventsMultiMarket…" at bounding box center [292, 53] width 585 height 450
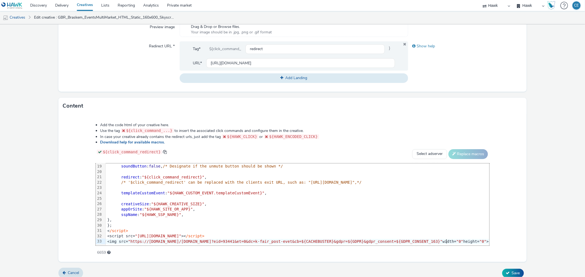
scroll to position [196, 0]
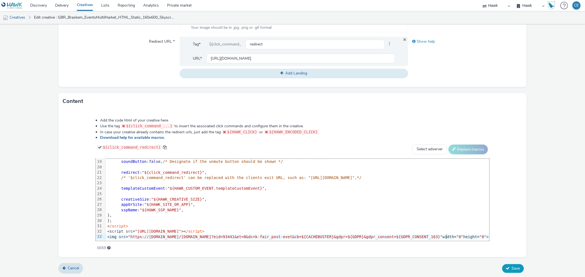
click at [513, 266] on span "Save" at bounding box center [515, 268] width 8 height 5
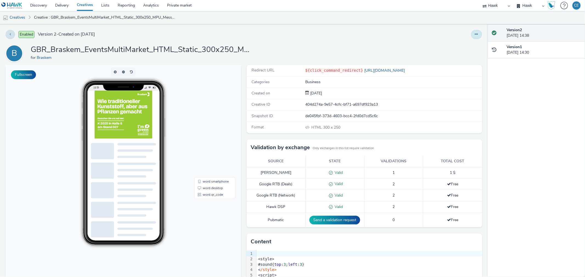
click at [471, 35] on button at bounding box center [476, 34] width 11 height 9
drag, startPoint x: 465, startPoint y: 45, endPoint x: 466, endPoint y: 53, distance: 8.6
click at [466, 53] on ul "Edit Duplicate Copy ID Archive" at bounding box center [461, 62] width 41 height 44
click at [466, 54] on link "Duplicate" at bounding box center [461, 56] width 41 height 11
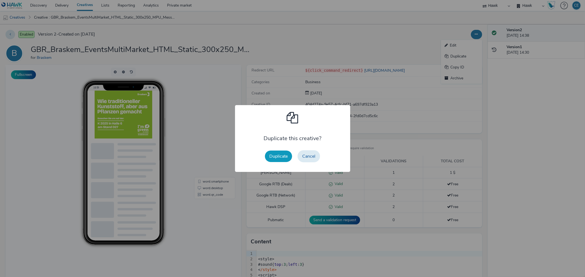
click at [283, 160] on button "Duplicate" at bounding box center [278, 157] width 27 height 12
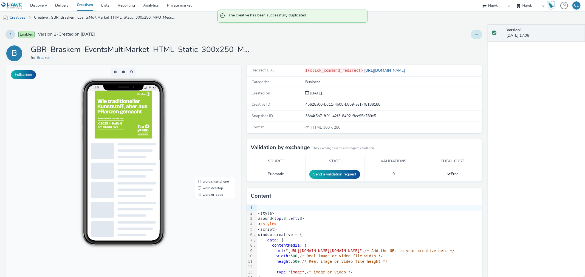
click at [471, 36] on button at bounding box center [476, 34] width 11 height 9
click at [452, 49] on link "Edit" at bounding box center [461, 45] width 41 height 11
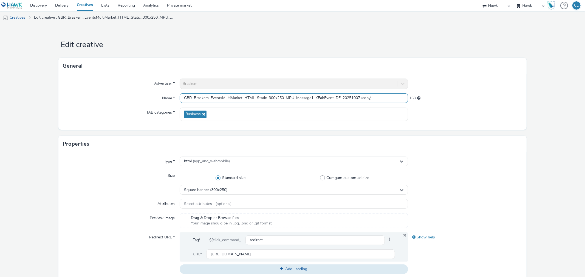
drag, startPoint x: 295, startPoint y: 94, endPoint x: 314, endPoint y: 98, distance: 19.6
click at [314, 98] on input "GBR_Braskem_EventsMultiMarket_HTML_Static_300x250_MPU_Message1_KFairEvent_DE_20…" at bounding box center [294, 98] width 228 height 10
click at [305, 93] on input "GBR_Braskem_EventsMultiMarket_HTML_Static_300x250_MPU_KFairEvent_DE_20251007 (c…" at bounding box center [294, 98] width 228 height 10
drag, startPoint x: 345, startPoint y: 98, endPoint x: 379, endPoint y: 105, distance: 35.0
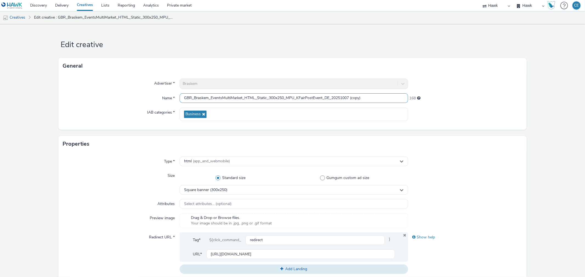
click at [379, 105] on div "Advertiser * Braskem Name * GBR_Braskem_EventsMultiMarket_HTML_Static_300x250_M…" at bounding box center [292, 102] width 468 height 56
type input "GBR_Braskem_EventsMultiMarket_HTML_Static_300x250_MPU_KFairPostEvent_DE_20251015"
click at [474, 89] on div at bounding box center [465, 84] width 114 height 10
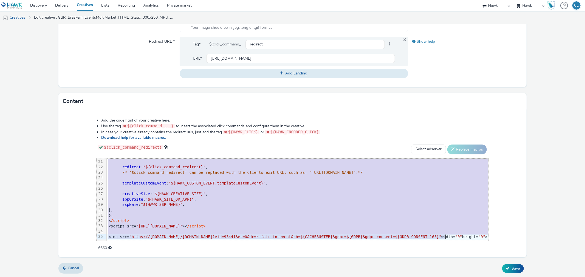
scroll to position [112, 0]
drag, startPoint x: 95, startPoint y: 161, endPoint x: 182, endPoint y: 292, distance: 157.7
click at [182, 277] on html "Discovery Delivery Creatives Lists Reporting Analytics Private market Hawk Hawk…" at bounding box center [292, 138] width 585 height 277
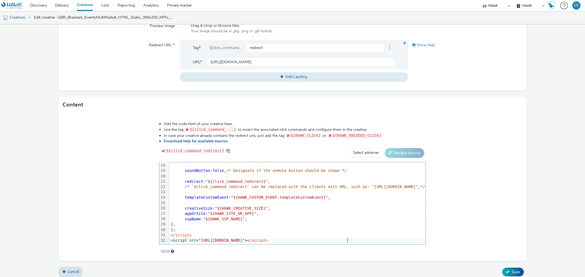
scroll to position [196, 0]
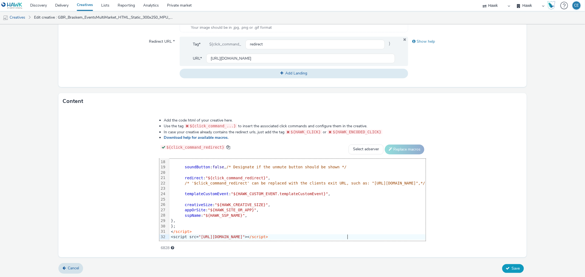
click at [513, 264] on button "Save" at bounding box center [513, 268] width 22 height 9
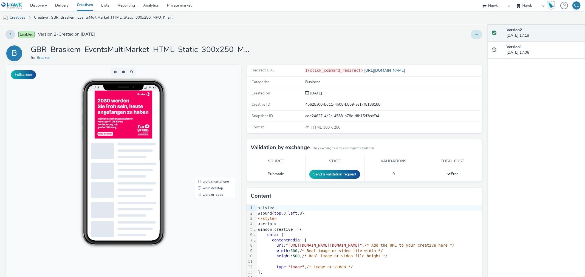
click at [476, 32] on button at bounding box center [476, 34] width 11 height 9
click at [470, 45] on link "Edit" at bounding box center [461, 45] width 41 height 11
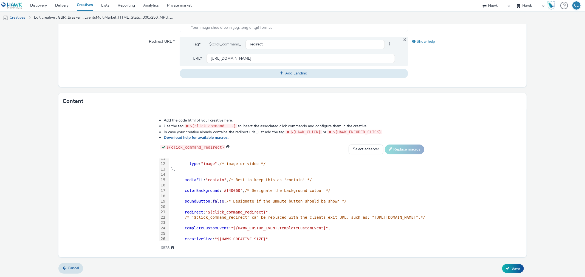
scroll to position [96, 0]
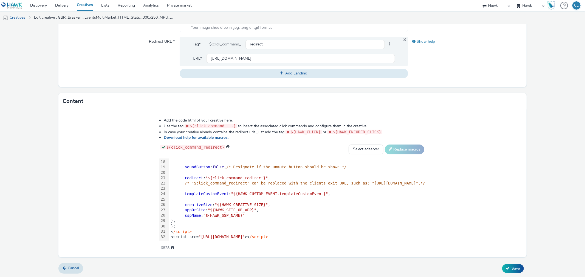
click at [292, 235] on div "<script src= "[URL][DOMAIN_NAME]" >< /script>" at bounding box center [297, 237] width 256 height 5
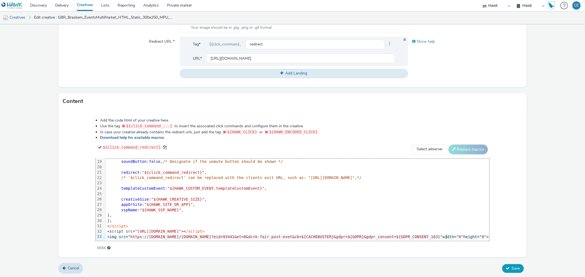
click at [508, 264] on button "Save" at bounding box center [513, 268] width 22 height 9
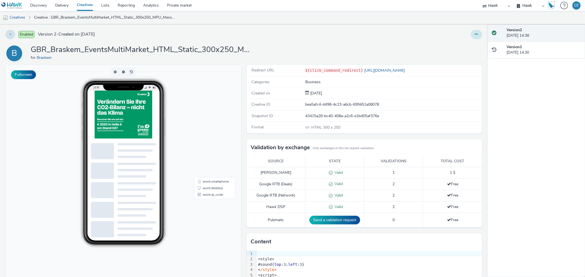
click at [473, 34] on button at bounding box center [476, 34] width 11 height 9
click at [468, 55] on link "Duplicate" at bounding box center [461, 56] width 41 height 11
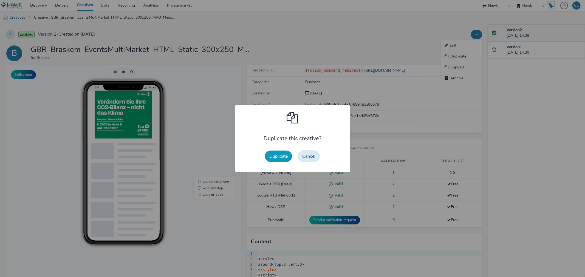
click at [287, 151] on button "Duplicate" at bounding box center [278, 157] width 27 height 12
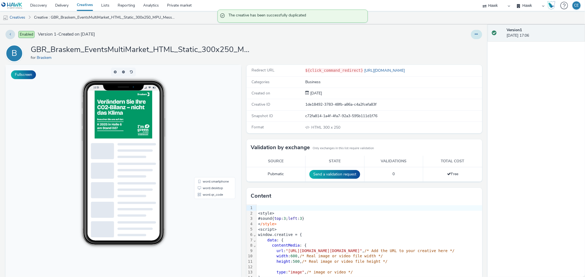
click at [475, 35] on icon at bounding box center [476, 34] width 3 height 4
click at [460, 44] on link "Edit" at bounding box center [461, 45] width 41 height 11
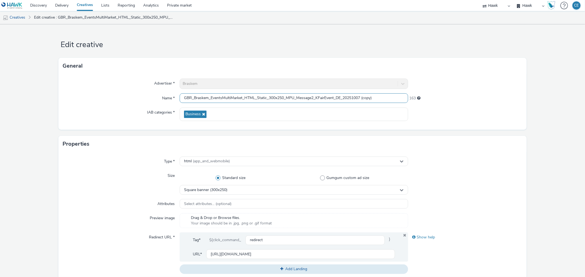
drag, startPoint x: 357, startPoint y: 98, endPoint x: 391, endPoint y: 100, distance: 33.8
click at [391, 100] on input "GBR_Braskem_EventsMultiMarket_HTML_Static_300x250_MPU_Message2_KFairEvent_DE_20…" at bounding box center [294, 98] width 228 height 10
click at [323, 95] on input "GBR_Braskem_EventsMultiMarket_HTML_Static_300x250_MPU_Message2_KFairEvent_DE_20…" at bounding box center [294, 98] width 228 height 10
drag, startPoint x: 314, startPoint y: 98, endPoint x: 295, endPoint y: 97, distance: 18.4
click at [295, 97] on input "GBR_Braskem_EventsMultiMarket_HTML_Static_300x250_MPU_Message2_KFairPostEvent_D…" at bounding box center [294, 98] width 228 height 10
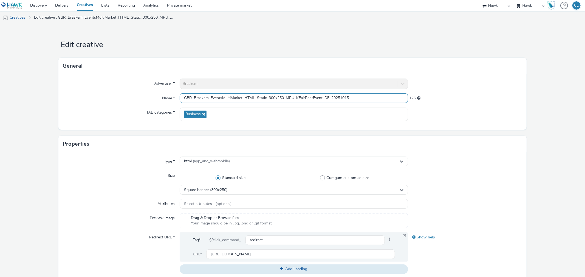
drag, startPoint x: 324, startPoint y: 98, endPoint x: 329, endPoint y: 99, distance: 5.5
click at [329, 99] on input "GBR_Braskem_EventsMultiMarket_HTML_Static_300x250_MPU_KFairPostEvent_DE_20251015" at bounding box center [294, 98] width 228 height 10
type input "GBR_Braskem_EventsMultiMarket_HTML_Static_300x250_MPU_KFairPostEvent_ENG_202510…"
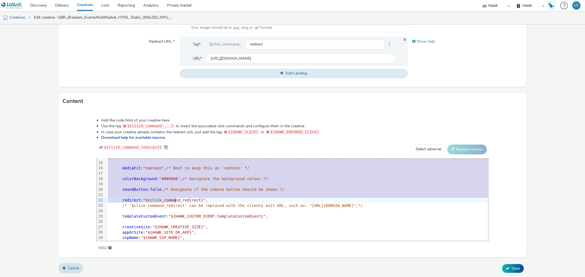
scroll to position [112, 0]
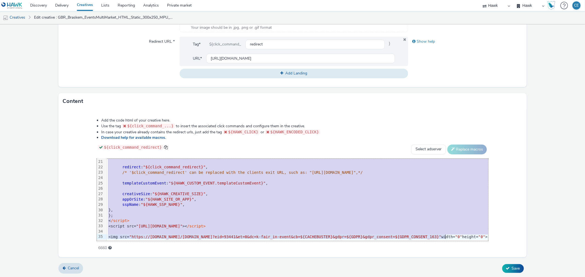
drag, startPoint x: 99, startPoint y: 165, endPoint x: 178, endPoint y: 292, distance: 148.7
click at [178, 277] on html "Discovery Delivery Creatives Lists Reporting Analytics Private market Hawk Hawk…" at bounding box center [292, 138] width 585 height 277
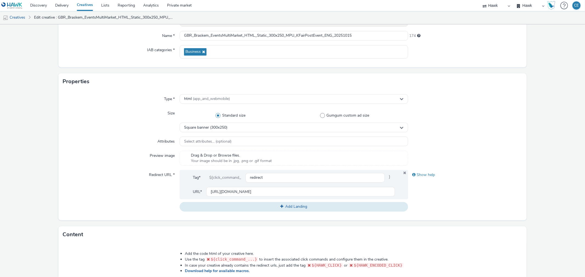
scroll to position [0, 0]
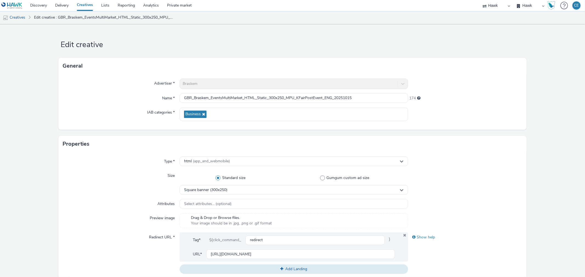
click at [115, 109] on div "IAB categories *" at bounding box center [121, 114] width 117 height 13
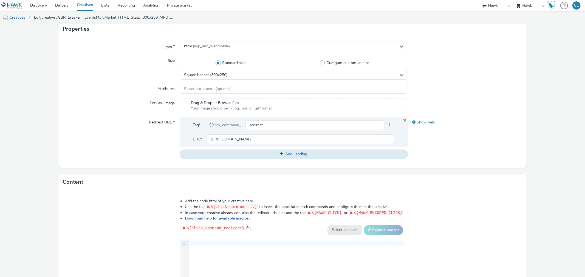
scroll to position [183, 0]
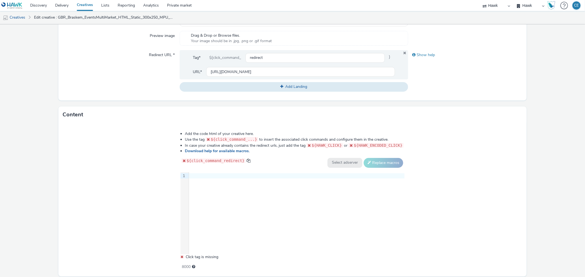
drag, startPoint x: 201, startPoint y: 175, endPoint x: 193, endPoint y: 182, distance: 10.1
drag, startPoint x: 193, startPoint y: 182, endPoint x: 186, endPoint y: 187, distance: 9.2
drag, startPoint x: 186, startPoint y: 187, endPoint x: 202, endPoint y: 194, distance: 18.2
drag, startPoint x: 202, startPoint y: 194, endPoint x: 195, endPoint y: 174, distance: 21.1
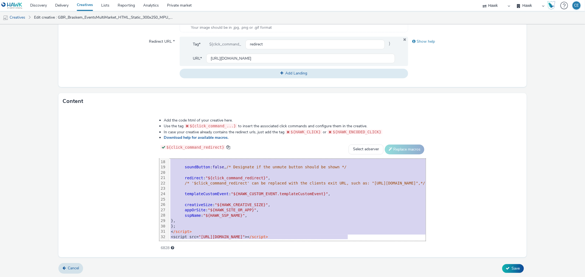
scroll to position [0, 0]
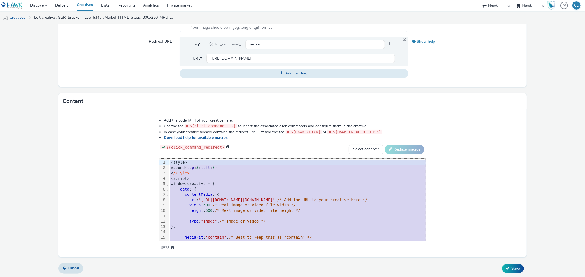
drag, startPoint x: 277, startPoint y: 232, endPoint x: 113, endPoint y: 108, distance: 206.2
click at [113, 108] on div "Content Add the code html of your creative here. Use the tag ${click_command_..…" at bounding box center [292, 175] width 468 height 164
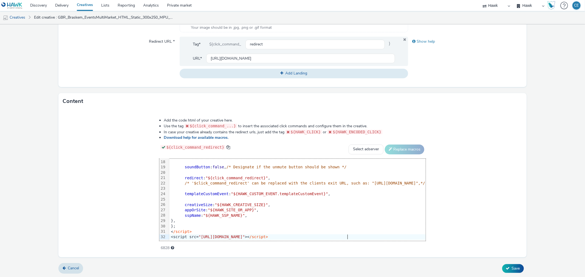
scroll to position [101, 0]
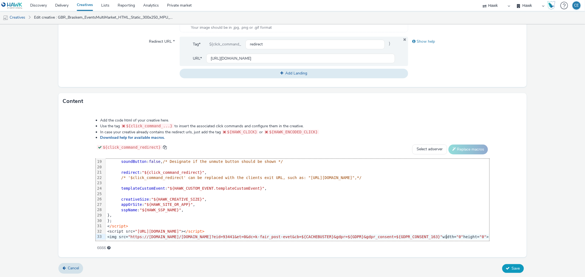
click at [506, 267] on icon at bounding box center [508, 269] width 4 height 4
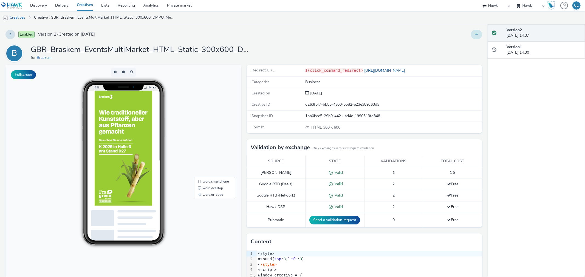
click at [475, 36] on icon at bounding box center [476, 34] width 3 height 4
click at [459, 56] on link "Duplicate" at bounding box center [461, 56] width 41 height 11
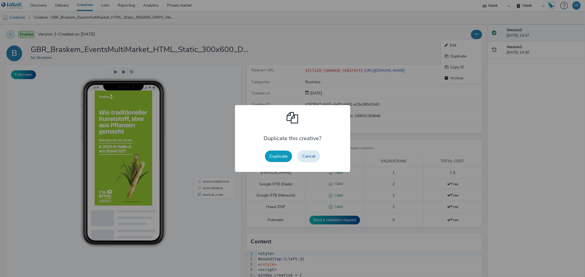
click at [280, 157] on button "Duplicate" at bounding box center [278, 157] width 27 height 12
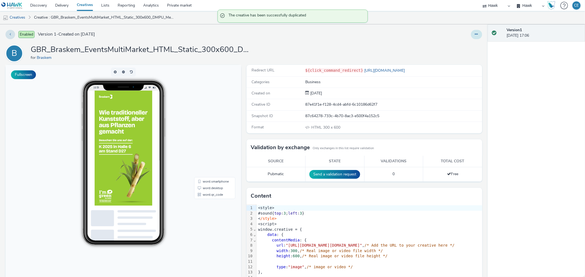
click at [475, 35] on icon at bounding box center [476, 34] width 3 height 4
click at [461, 47] on link "Edit" at bounding box center [461, 45] width 41 height 11
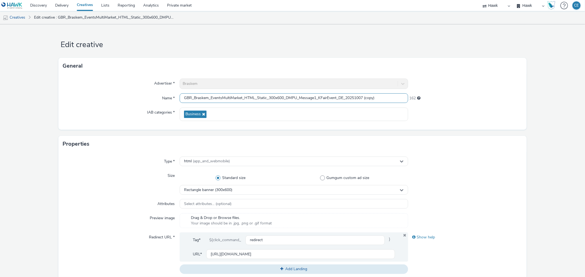
drag, startPoint x: 360, startPoint y: 99, endPoint x: 387, endPoint y: 101, distance: 26.9
click at [387, 101] on input "GBR_Braskem_EventsMultiMarket_HTML_Static_300x600_DMPU_Message1_KFairEvent_DE_2…" at bounding box center [294, 98] width 228 height 10
click at [327, 95] on input "GBR_Braskem_EventsMultiMarket_HTML_Static_300x600_DMPU_Message1_KFairEvent_DE_2…" at bounding box center [294, 98] width 228 height 10
drag, startPoint x: 317, startPoint y: 95, endPoint x: 297, endPoint y: 87, distance: 22.0
click at [297, 87] on div "Advertiser * Braskem Name * GBR_Braskem_EventsMultiMarket_HTML_Static_300x600_D…" at bounding box center [292, 102] width 468 height 56
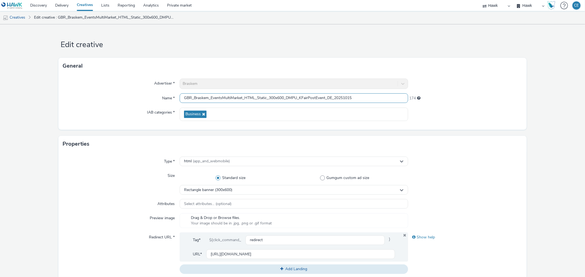
type input "GBR_Braskem_EventsMultiMarket_HTML_Static_300x600_DMPU_KFairPostEvent_DE_202510…"
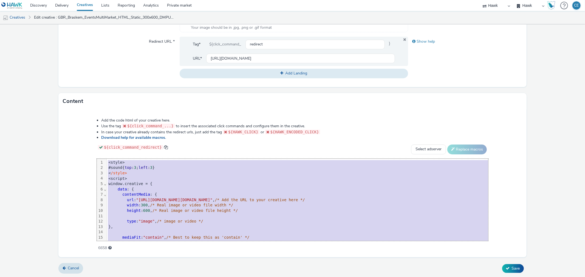
scroll to position [107, 0]
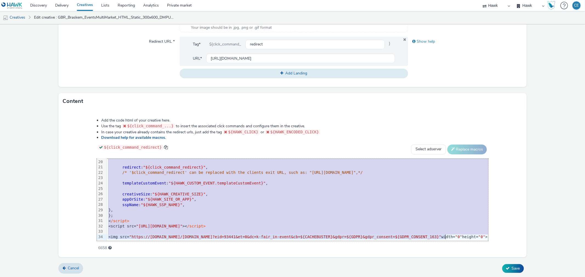
drag, startPoint x: 92, startPoint y: 164, endPoint x: 176, endPoint y: 292, distance: 152.0
click at [176, 277] on html "Discovery Delivery Creatives Lists Reporting Analytics Private market Hawk Hawk…" at bounding box center [292, 138] width 585 height 277
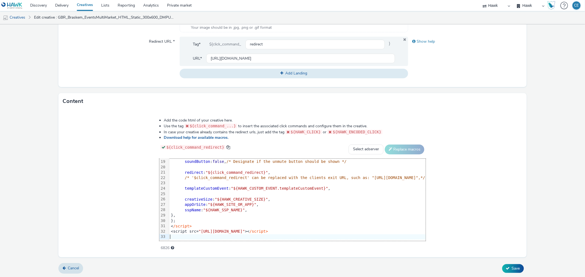
scroll to position [102, 0]
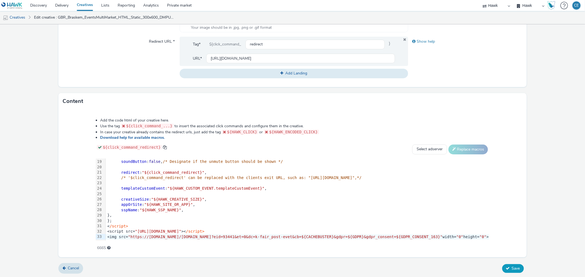
click at [514, 267] on span "Save" at bounding box center [515, 268] width 8 height 5
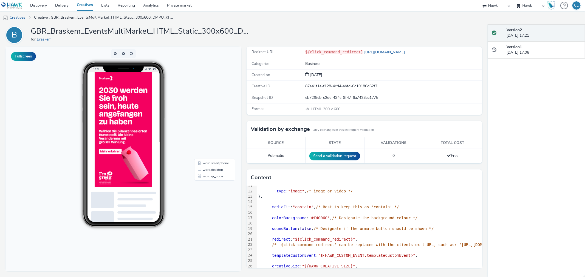
scroll to position [101, 0]
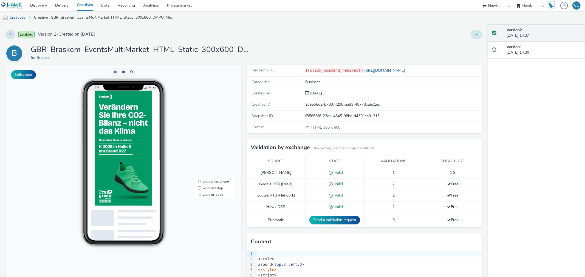
click at [475, 35] on icon at bounding box center [476, 34] width 3 height 4
click at [456, 58] on link "Duplicate" at bounding box center [461, 56] width 41 height 11
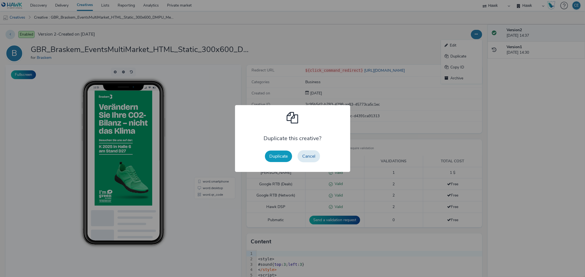
click at [280, 152] on button "Duplicate" at bounding box center [278, 157] width 27 height 12
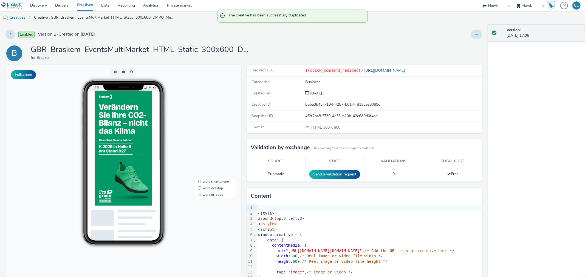
click at [475, 33] on icon at bounding box center [476, 34] width 3 height 4
click at [458, 42] on link "Edit" at bounding box center [461, 45] width 41 height 11
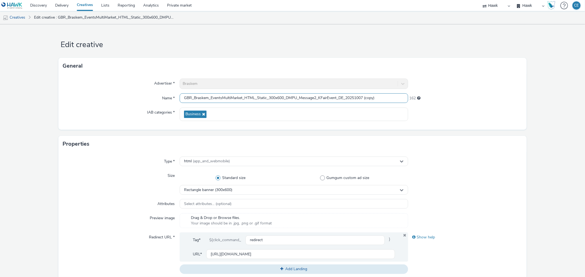
drag, startPoint x: 338, startPoint y: 95, endPoint x: 342, endPoint y: 96, distance: 3.7
click at [342, 96] on input "GBR_Braskem_EventsMultiMarket_HTML_Static_300x600_DMPU_Message2_KFairEvent_DE_2…" at bounding box center [294, 98] width 228 height 10
drag, startPoint x: 362, startPoint y: 101, endPoint x: 386, endPoint y: 106, distance: 24.6
click at [386, 106] on div "Advertiser * Braskem Name * GBR_Braskem_EventsMultiMarket_HTML_Static_300x600_D…" at bounding box center [292, 102] width 468 height 56
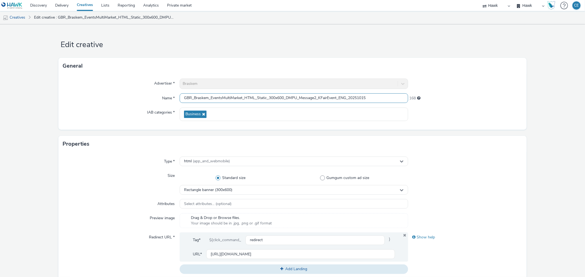
scroll to position [0, 0]
drag, startPoint x: 317, startPoint y: 94, endPoint x: 300, endPoint y: 91, distance: 17.4
click at [300, 91] on div "Advertiser * Braskem Name * GBR_Braskem_EventsMultiMarket_HTML_Static_300x600_D…" at bounding box center [292, 102] width 468 height 56
click at [307, 95] on input "GBR_Braskem_EventsMultiMarket_HTML_Static_300x600_DMPU_KFairEvent_ENG_20251015" at bounding box center [294, 98] width 228 height 10
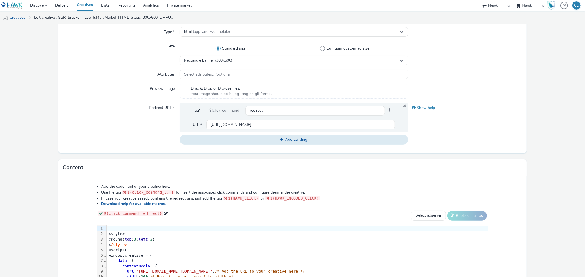
scroll to position [183, 0]
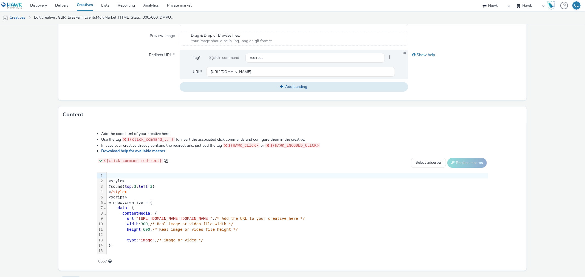
type input "GBR_Braskem_EventsMultiMarket_HTML_Static_300x600_DMPU_KFairPostEvent_ENG_20251…"
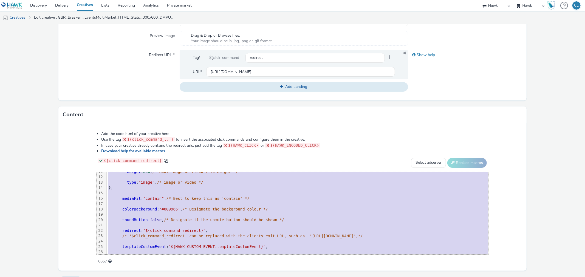
scroll to position [112, 0]
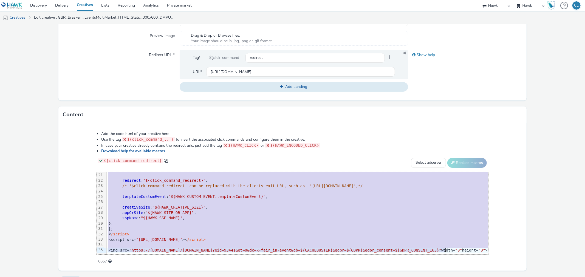
drag, startPoint x: 94, startPoint y: 176, endPoint x: 158, endPoint y: 283, distance: 124.8
click at [158, 277] on html "Discovery Delivery Creatives Lists Reporting Analytics Private market Hawk Hawk…" at bounding box center [292, 138] width 585 height 277
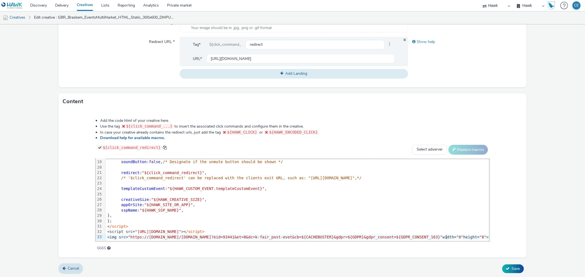
scroll to position [196, 0]
click at [514, 271] on button "Save" at bounding box center [513, 268] width 22 height 9
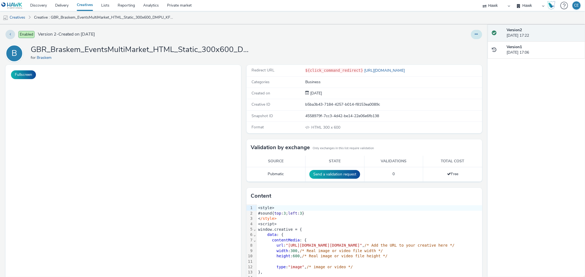
click at [475, 32] on button at bounding box center [476, 34] width 11 height 9
click at [469, 44] on link "Edit" at bounding box center [461, 45] width 41 height 11
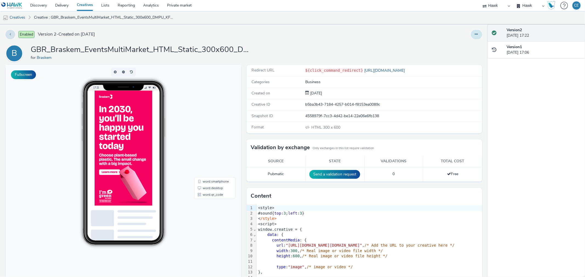
click at [471, 35] on button at bounding box center [476, 34] width 11 height 9
click at [464, 46] on link "Edit" at bounding box center [461, 45] width 41 height 11
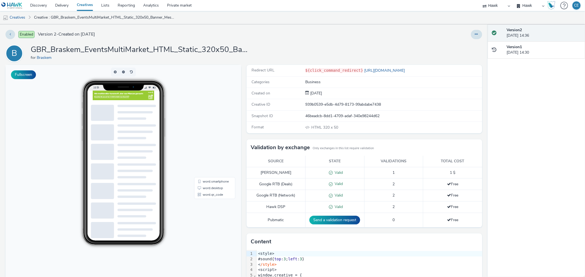
drag, startPoint x: 477, startPoint y: 36, endPoint x: 475, endPoint y: 49, distance: 13.8
click at [475, 49] on div "Enabled Version 2 - Created on [DATE] B GBR_Braskem_EventsMultiMarket_HTML_Stat…" at bounding box center [243, 150] width 487 height 253
click at [475, 34] on button at bounding box center [476, 34] width 11 height 9
click at [469, 55] on link "Duplicate" at bounding box center [461, 56] width 41 height 11
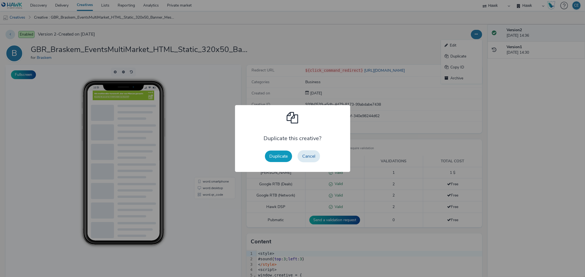
click at [269, 154] on button "Duplicate" at bounding box center [278, 157] width 27 height 12
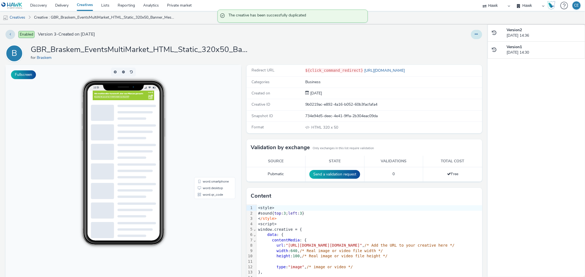
click at [475, 36] on icon at bounding box center [476, 34] width 3 height 4
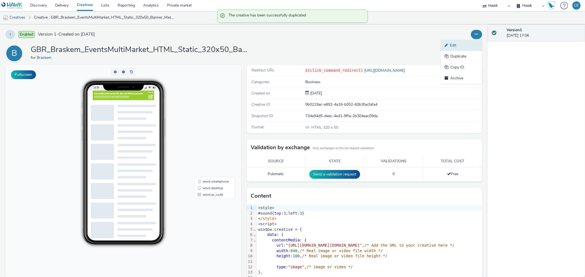
click at [462, 43] on link "Edit" at bounding box center [461, 45] width 41 height 11
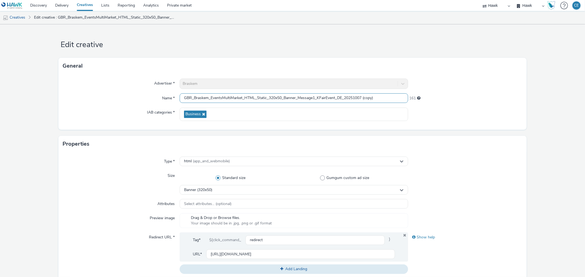
drag, startPoint x: 317, startPoint y: 97, endPoint x: 298, endPoint y: 96, distance: 19.0
click at [298, 96] on input "GBR_Braskem_EventsMultiMarket_HTML_Static_320x50_Banner_Message1_KFairEvent_DE_…" at bounding box center [294, 98] width 228 height 10
click at [306, 97] on input "GBR_Braskem_EventsMultiMarket_HTML_Static_320x50_Banner_KFairEvent_DE_20251007 …" at bounding box center [294, 98] width 228 height 10
drag, startPoint x: 345, startPoint y: 99, endPoint x: 389, endPoint y: 93, distance: 44.2
click at [389, 93] on input "GBR_Braskem_EventsMultiMarket_HTML_Static_320x50_Banner_KFairPostEvent_DE_20251…" at bounding box center [294, 98] width 228 height 10
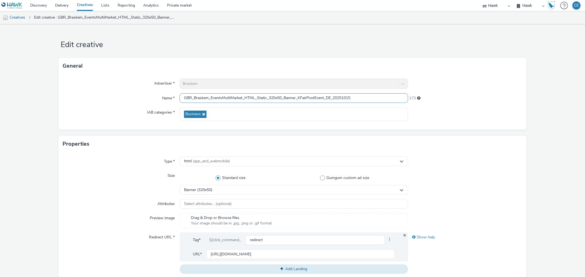
type input "GBR_Braskem_EventsMultiMarket_HTML_Static_320x50_Banner_KFairPostEvent_DE_20251…"
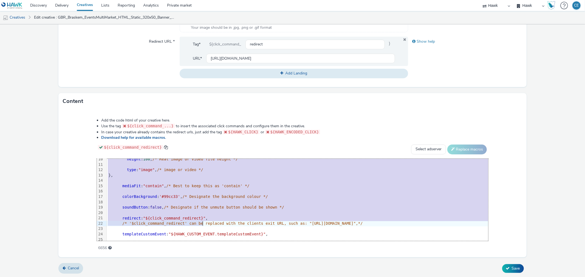
scroll to position [107, 0]
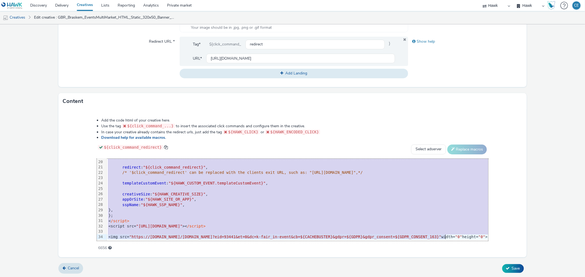
drag, startPoint x: 93, startPoint y: 160, endPoint x: 203, endPoint y: 287, distance: 168.4
click at [203, 277] on html "Discovery Delivery Creatives Lists Reporting Analytics Private market Hawk Hawk…" at bounding box center [292, 138] width 585 height 277
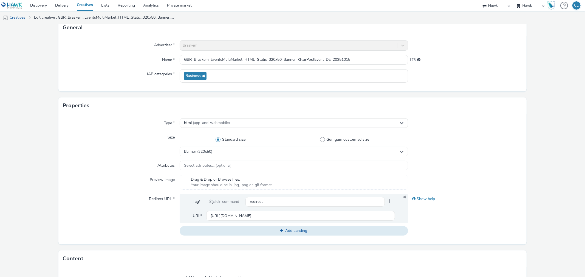
scroll to position [183, 0]
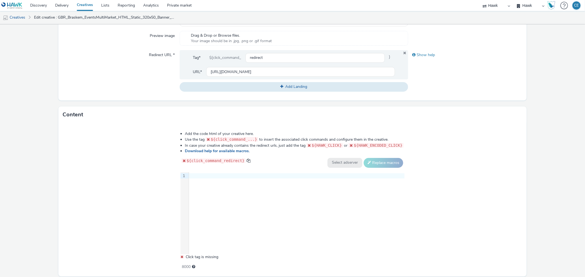
drag, startPoint x: 217, startPoint y: 181, endPoint x: 198, endPoint y: 176, distance: 20.1
click at [220, 174] on div at bounding box center [296, 175] width 215 height 5
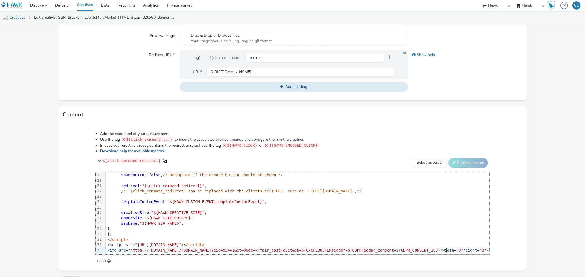
scroll to position [196, 0]
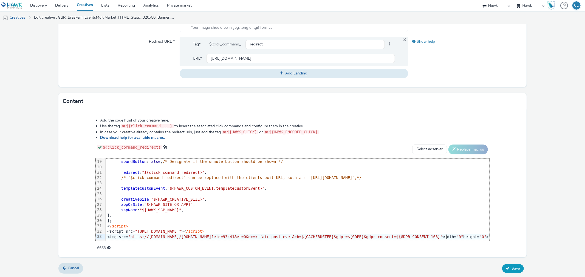
click at [512, 264] on button "Save" at bounding box center [513, 268] width 22 height 9
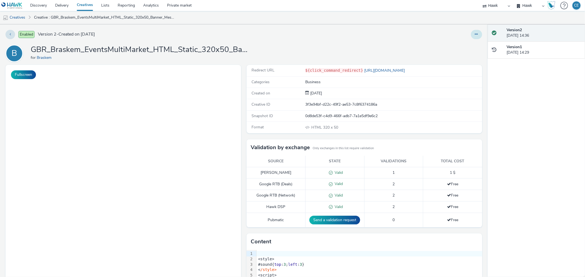
click at [473, 39] on button at bounding box center [476, 34] width 11 height 9
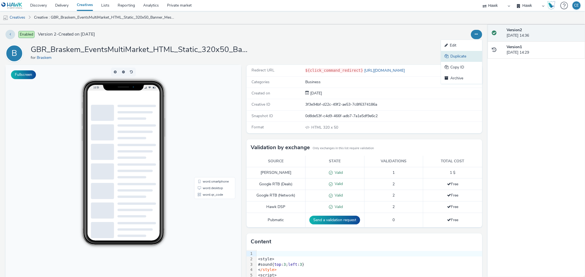
click at [461, 55] on link "Duplicate" at bounding box center [461, 56] width 41 height 11
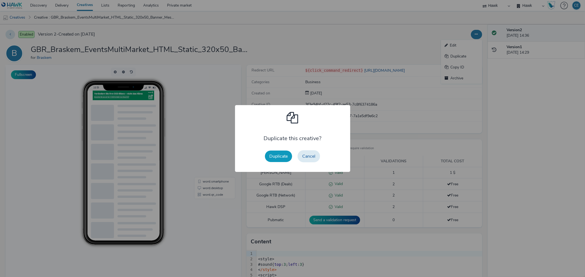
click at [275, 152] on button "Duplicate" at bounding box center [278, 157] width 27 height 12
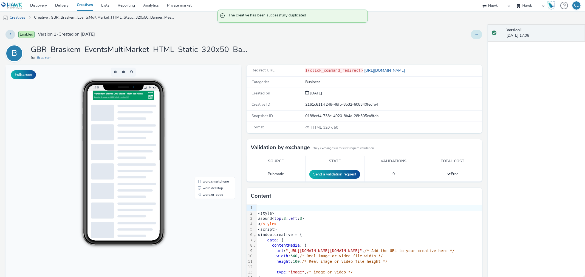
click at [475, 34] on icon at bounding box center [476, 34] width 3 height 4
click at [465, 43] on link "Edit" at bounding box center [461, 45] width 41 height 11
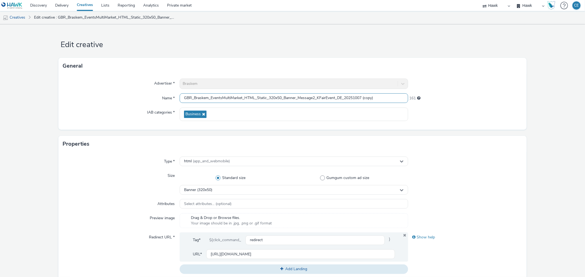
drag, startPoint x: 357, startPoint y: 99, endPoint x: 400, endPoint y: 99, distance: 42.5
click at [400, 99] on input "GBR_Braskem_EventsMultiMarket_HTML_Static_320x50_Banner_Message2_KFairEvent_DE_…" at bounding box center [294, 98] width 228 height 10
click at [324, 99] on input "GBR_Braskem_EventsMultiMarket_HTML_Static_320x50_Banner_Message2_KFairEvent_DE_…" at bounding box center [294, 98] width 228 height 10
drag, startPoint x: 341, startPoint y: 99, endPoint x: 338, endPoint y: 97, distance: 3.5
click at [338, 97] on input "GBR_Braskem_EventsMultiMarket_HTML_Static_320x50_Banner_Message2_KFairEvent_DE_…" at bounding box center [294, 98] width 228 height 10
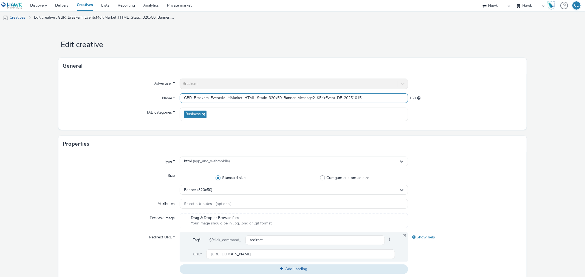
drag, startPoint x: 341, startPoint y: 98, endPoint x: 337, endPoint y: 96, distance: 4.1
click at [337, 96] on input "GBR_Braskem_EventsMultiMarket_HTML_Static_320x50_Banner_Message2_KFairEvent_DE_…" at bounding box center [294, 98] width 228 height 10
drag, startPoint x: 317, startPoint y: 96, endPoint x: 297, endPoint y: 94, distance: 20.2
click at [297, 94] on input "GBR_Braskem_EventsMultiMarket_HTML_Static_320x50_Banner_Message2_KFairEvent_ENG…" at bounding box center [294, 98] width 228 height 10
click at [305, 97] on input "GBR_Braskem_EventsMultiMarket_HTML_Static_320x50_Banner_KFairEvent_ENG_20251015" at bounding box center [294, 98] width 228 height 10
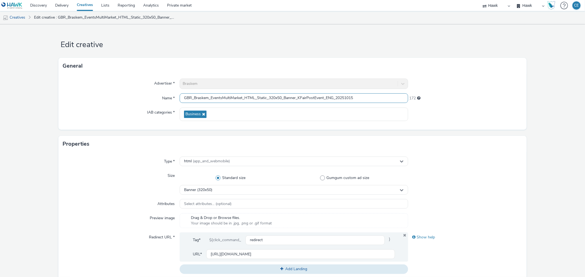
type input "GBR_Braskem_EventsMultiMarket_HTML_Static_320x50_Banner_KFairPostEvent_ENG_2025…"
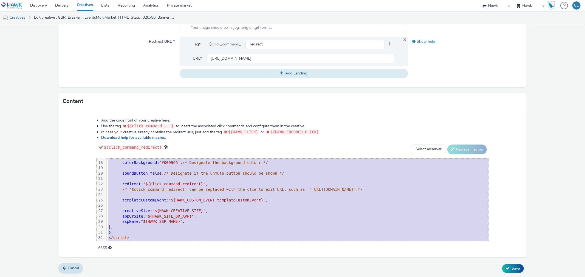
scroll to position [112, 0]
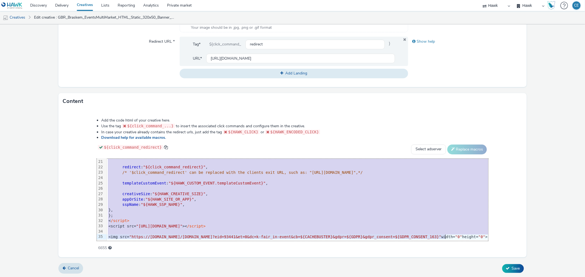
drag, startPoint x: 96, startPoint y: 163, endPoint x: 419, endPoint y: 235, distance: 330.5
click at [412, 239] on div "99 1 2 3 4 5 6 7 8 9 10 11 12 13 14 15 16 17 18 19 20 21 22 23 24 25 26 27 28 2…" at bounding box center [292, 200] width 391 height 82
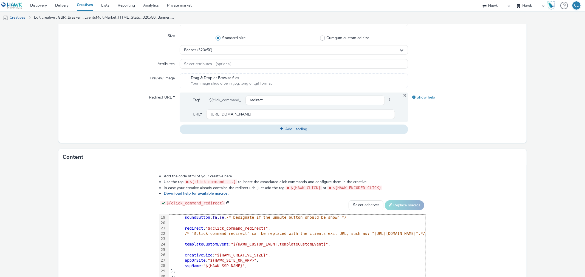
scroll to position [196, 0]
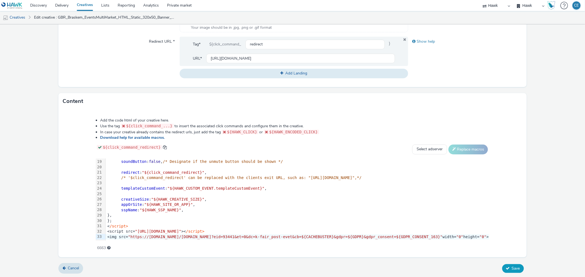
click at [513, 264] on button "Save" at bounding box center [513, 268] width 22 height 9
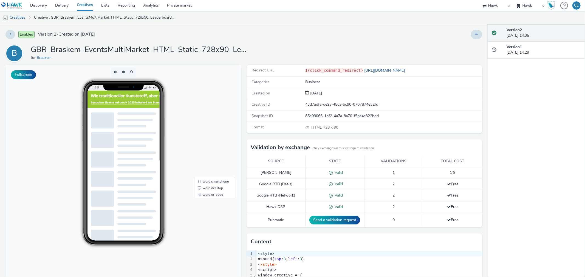
click at [475, 44] on div "Enabled Version 2 - Created on [DATE] B GBR_Braskem_EventsMultiMarket_HTML_Stat…" at bounding box center [243, 150] width 487 height 253
click at [473, 35] on button at bounding box center [476, 34] width 11 height 9
click at [462, 53] on link "Duplicate" at bounding box center [461, 56] width 41 height 11
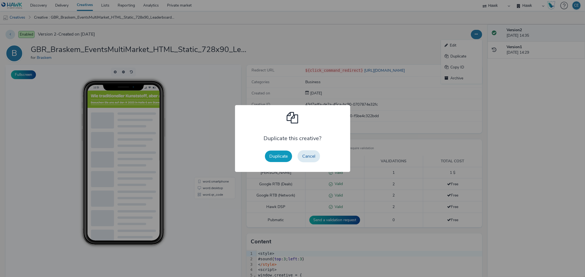
click at [281, 153] on button "Duplicate" at bounding box center [278, 157] width 27 height 12
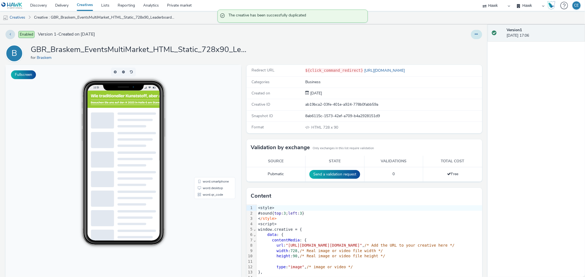
click at [472, 32] on button at bounding box center [476, 34] width 11 height 9
click at [462, 43] on link "Edit" at bounding box center [461, 45] width 41 height 11
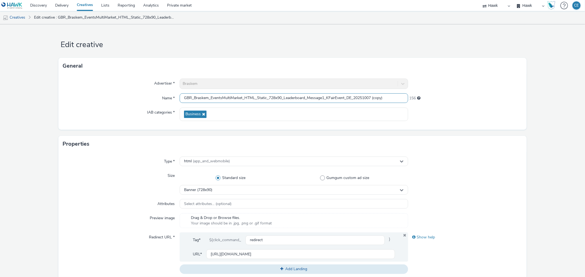
drag, startPoint x: 306, startPoint y: 94, endPoint x: 326, endPoint y: 94, distance: 19.7
click at [326, 94] on input "GBR_Braskem_EventsMultiMarket_HTML_Static_728x90_Leaderboard_Message1_KFairEven…" at bounding box center [294, 98] width 228 height 10
click at [315, 99] on input "GBR_Braskem_EventsMultiMarket_HTML_Static_728x90_Leaderboard_KFairEvent_DE_2025…" at bounding box center [294, 98] width 228 height 10
drag, startPoint x: 354, startPoint y: 100, endPoint x: 379, endPoint y: 100, distance: 24.4
click at [379, 100] on input "GBR_Braskem_EventsMultiMarket_HTML_Static_728x90_Leaderboard_KFairPostEvent_DE_…" at bounding box center [294, 98] width 228 height 10
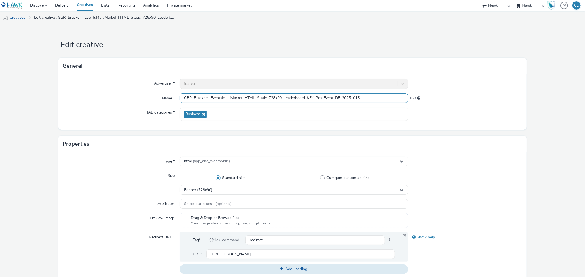
type input "GBR_Braskem_EventsMultiMarket_HTML_Static_728x90_Leaderboard_KFairPostEvent_DE_…"
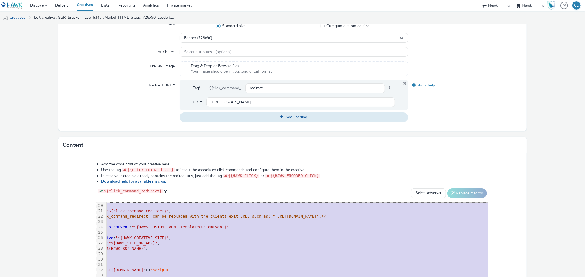
scroll to position [107, 60]
drag, startPoint x: 94, startPoint y: 208, endPoint x: 524, endPoint y: 292, distance: 438.1
click at [524, 277] on html "Discovery Delivery Creatives Lists Reporting Analytics Private market Hawk Hawk…" at bounding box center [292, 138] width 585 height 277
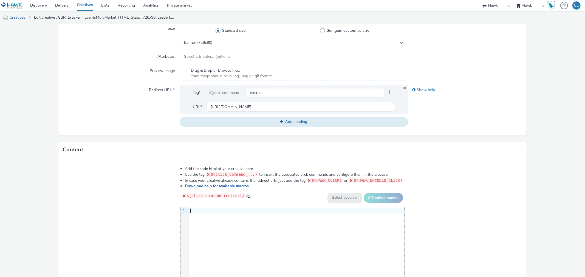
scroll to position [201, 0]
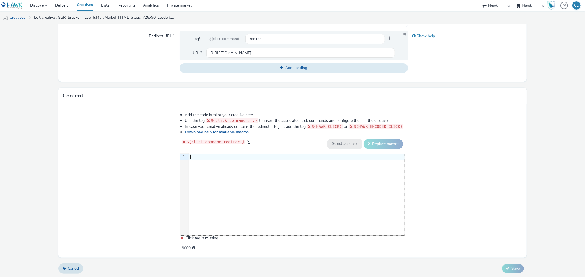
click at [215, 158] on div at bounding box center [296, 157] width 215 height 5
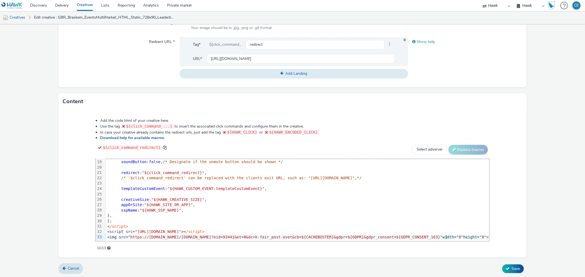
scroll to position [196, 0]
click at [502, 265] on button "Save" at bounding box center [513, 268] width 22 height 9
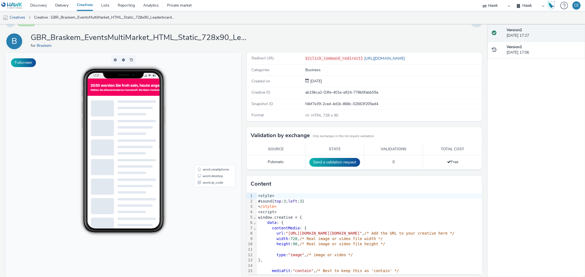
scroll to position [18, 0]
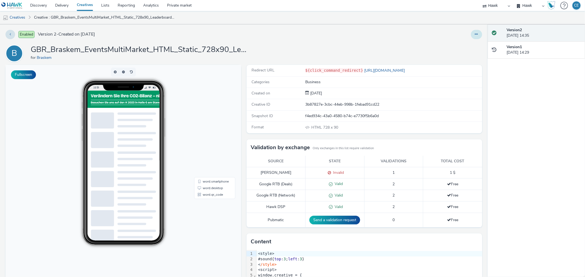
click at [472, 32] on button at bounding box center [476, 34] width 11 height 9
click at [466, 51] on link "Duplicate" at bounding box center [461, 56] width 41 height 11
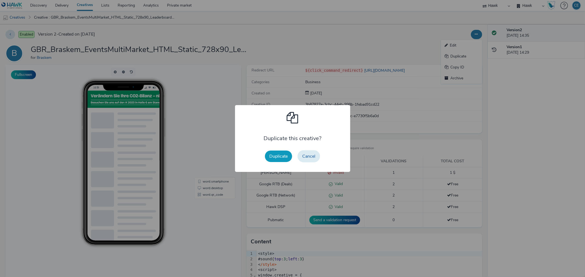
click at [282, 152] on button "Duplicate" at bounding box center [278, 157] width 27 height 12
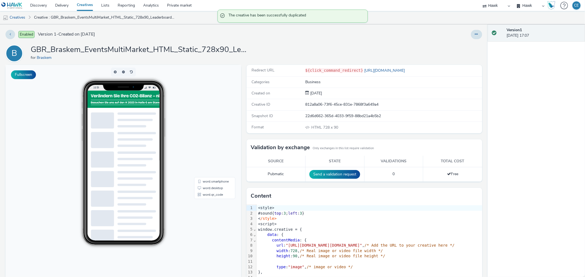
click at [478, 36] on div "Enabled Version 1 - Created on [DATE] B GBR_Braskem_EventsMultiMarket_HTML_Stat…" at bounding box center [243, 150] width 487 height 253
click at [477, 35] on button at bounding box center [476, 34] width 11 height 9
click at [460, 46] on link "Edit" at bounding box center [461, 45] width 41 height 11
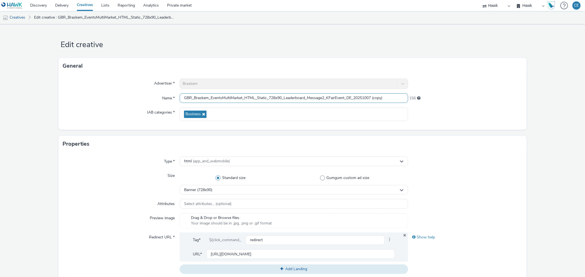
click at [328, 96] on input "GBR_Braskem_EventsMultiMarket_HTML_Static_728x90_Leaderboard_Message2_KFairEven…" at bounding box center [294, 98] width 228 height 10
click at [334, 99] on input "GBR_Braskem_EventsMultiMarket_HTML_Static_728x90_Leaderboard_Message2_KFairEven…" at bounding box center [294, 98] width 228 height 10
click at [335, 97] on input "GBR_Braskem_EventsMultiMarket_HTML_Static_728x90_Leaderboard_Message2_KFairEven…" at bounding box center [294, 98] width 228 height 10
drag, startPoint x: 375, startPoint y: 98, endPoint x: 389, endPoint y: 103, distance: 14.6
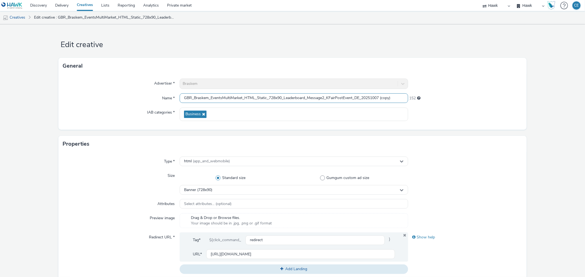
click at [389, 103] on input "GBR_Braskem_EventsMultiMarket_HTML_Static_728x90_Leaderboard_Message2_KFairPost…" at bounding box center [294, 98] width 228 height 10
drag, startPoint x: 385, startPoint y: 101, endPoint x: 380, endPoint y: 98, distance: 5.5
click at [380, 98] on input "GBR_Braskem_EventsMultiMarket_HTML_Static_728x90_Leaderboard_Message2_KFairPost…" at bounding box center [294, 98] width 228 height 10
drag, startPoint x: 358, startPoint y: 98, endPoint x: 354, endPoint y: 93, distance: 6.4
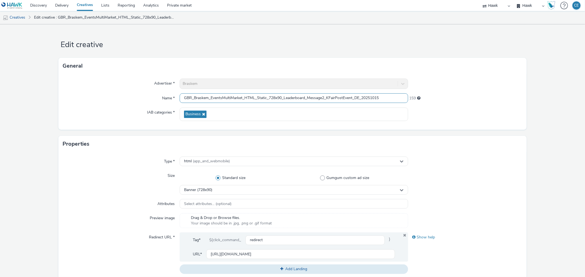
click at [354, 93] on input "GBR_Braskem_EventsMultiMarket_HTML_Static_728x90_Leaderboard_Message2_KFairPost…" at bounding box center [294, 98] width 228 height 10
drag, startPoint x: 326, startPoint y: 96, endPoint x: 306, endPoint y: 96, distance: 19.2
click at [306, 96] on input "GBR_Braskem_EventsMultiMarket_HTML_Static_728x90_Leaderboard_Message2_KFairPost…" at bounding box center [294, 98] width 228 height 10
type input "GBR_Braskem_EventsMultiMarket_HTML_Static_728x90_Leaderboard_KFairPostEvent_ENG…"
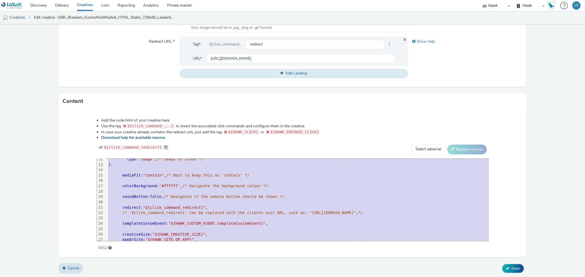
scroll to position [107, 0]
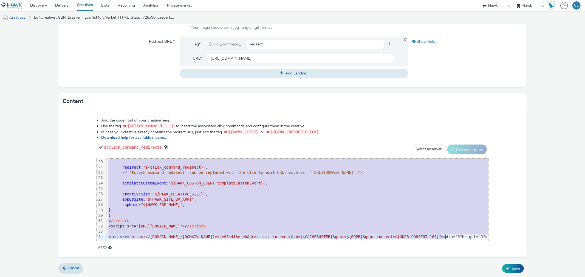
drag, startPoint x: 94, startPoint y: 162, endPoint x: 246, endPoint y: 248, distance: 174.3
click at [218, 277] on html "Discovery Delivery Creatives Lists Reporting Analytics Private market Hawk Hawk…" at bounding box center [292, 138] width 585 height 277
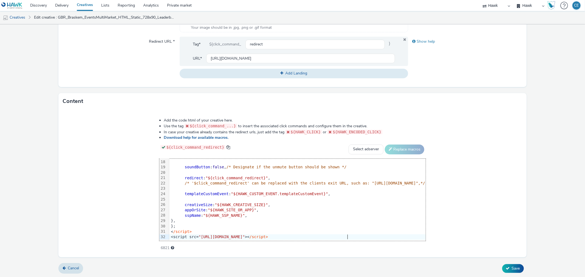
scroll to position [101, 0]
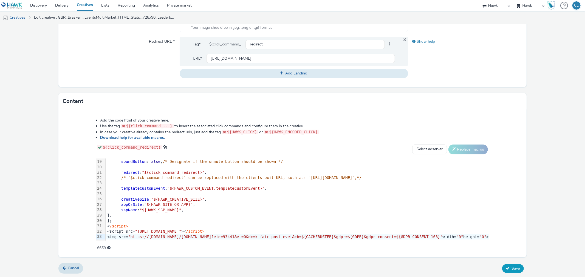
click at [502, 267] on button "Save" at bounding box center [513, 268] width 22 height 9
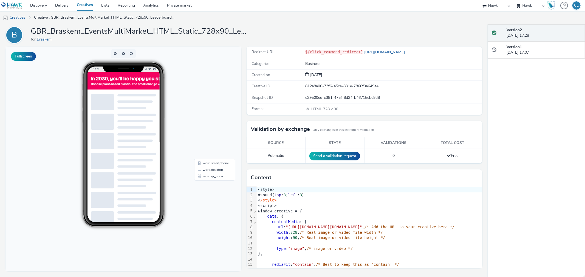
scroll to position [101, 0]
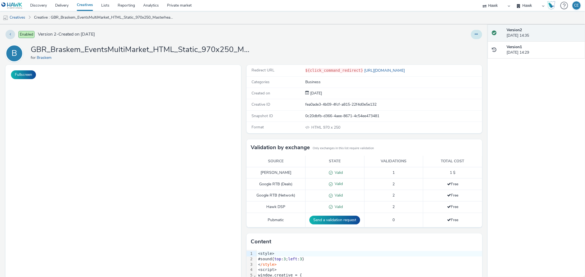
click at [471, 36] on button at bounding box center [476, 34] width 11 height 9
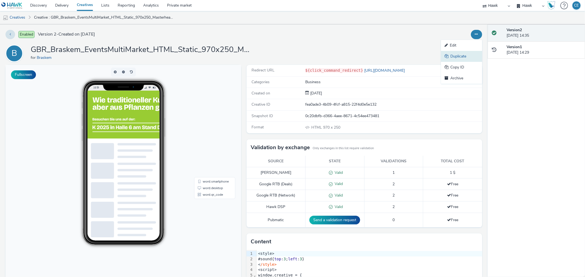
click at [457, 58] on link "Duplicate" at bounding box center [461, 56] width 41 height 11
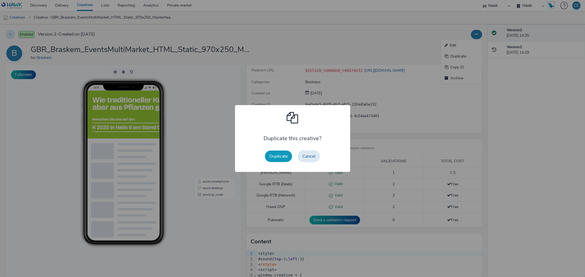
click at [279, 155] on button "Duplicate" at bounding box center [278, 157] width 27 height 12
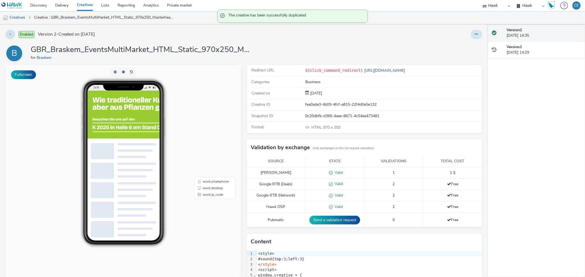
click at [471, 33] on button at bounding box center [476, 34] width 11 height 9
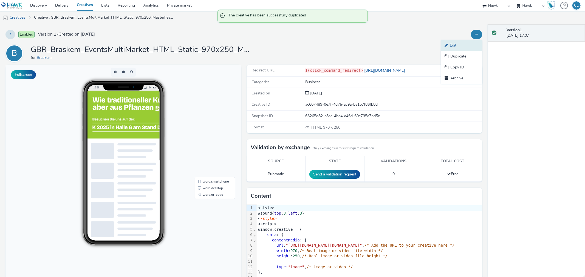
click at [459, 44] on link "Edit" at bounding box center [461, 45] width 41 height 11
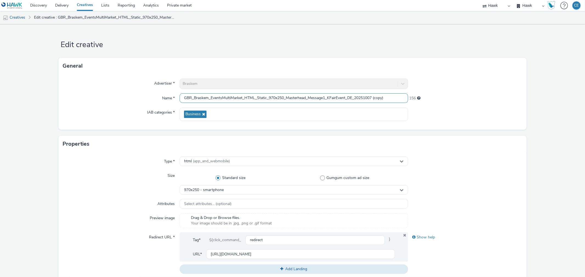
drag, startPoint x: 309, startPoint y: 94, endPoint x: 327, endPoint y: 97, distance: 18.6
click at [327, 97] on input "GBR_Braskem_EventsMultiMarket_HTML_Static_970x250_Masterhead_Message1_KFairEven…" at bounding box center [294, 98] width 228 height 10
click at [317, 98] on input "GBR_Braskem_EventsMultiMarket_HTML_Static_970x250_Masterhead_KFairEvent_DE_2025…" at bounding box center [294, 98] width 228 height 10
drag, startPoint x: 356, startPoint y: 94, endPoint x: 382, endPoint y: 96, distance: 26.1
click at [382, 96] on input "GBR_Braskem_EventsMultiMarket_HTML_Static_970x250_Masterhead_KFairPostEvent_DE_…" at bounding box center [294, 98] width 228 height 10
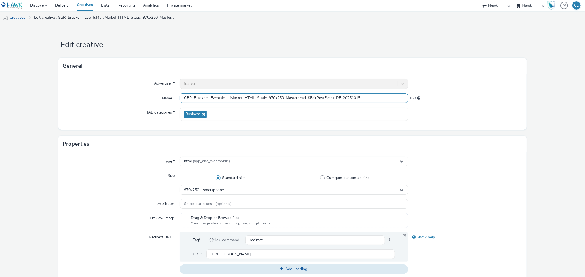
type input "GBR_Braskem_EventsMultiMarket_HTML_Static_970x250_Masterhead_KFairPostEvent_DE_…"
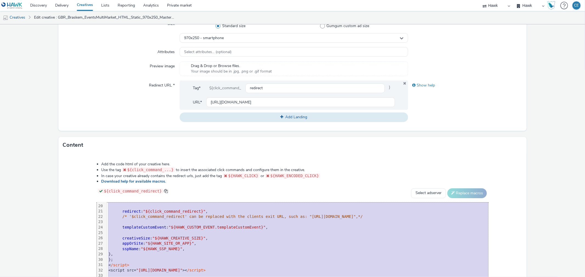
scroll to position [112, 0]
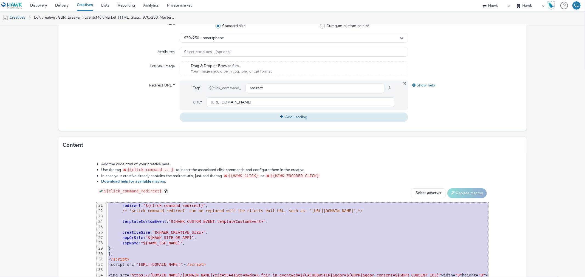
drag, startPoint x: 93, startPoint y: 206, endPoint x: 201, endPoint y: 291, distance: 137.6
click at [201, 277] on html "Discovery Delivery Creatives Lists Reporting Analytics Private market Hawk Hawk…" at bounding box center [292, 138] width 585 height 277
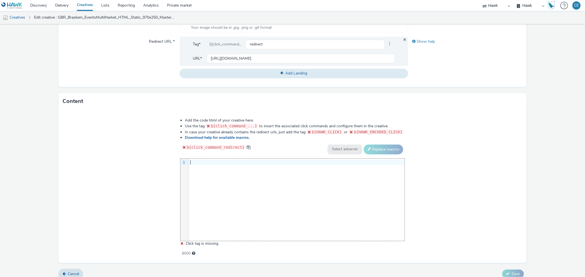
scroll to position [96, 0]
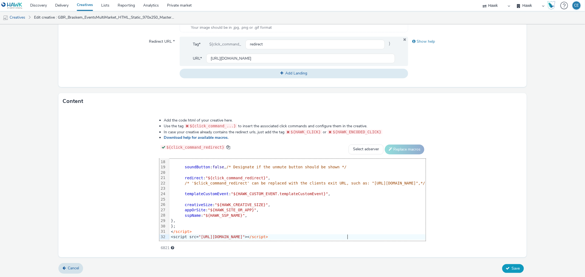
click at [515, 267] on span "Save" at bounding box center [515, 268] width 8 height 5
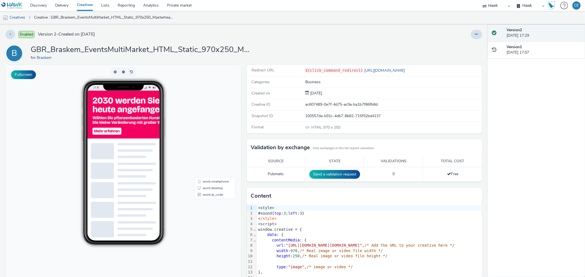
click at [478, 32] on div "Enabled Version 2 - Created on 15 October 2025 B GBR_Braskem_EventsMultiMarket_…" at bounding box center [243, 150] width 487 height 253
click at [477, 34] on div "Enabled Version 2 - Created on 15 October 2025 B GBR_Braskem_EventsMultiMarket_…" at bounding box center [243, 150] width 487 height 253
drag, startPoint x: 472, startPoint y: 34, endPoint x: 470, endPoint y: 39, distance: 4.9
click at [475, 35] on icon at bounding box center [476, 34] width 3 height 4
click at [469, 41] on link "Edit" at bounding box center [461, 45] width 41 height 11
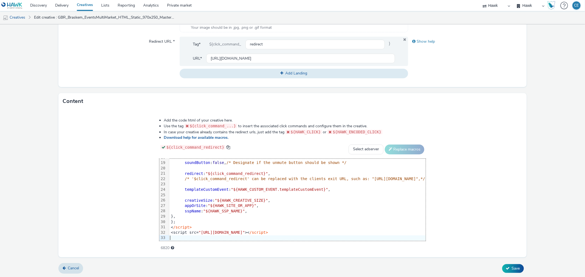
scroll to position [101, 0]
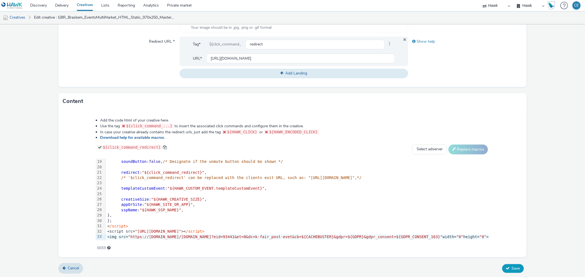
click at [505, 266] on button "Save" at bounding box center [513, 268] width 22 height 9
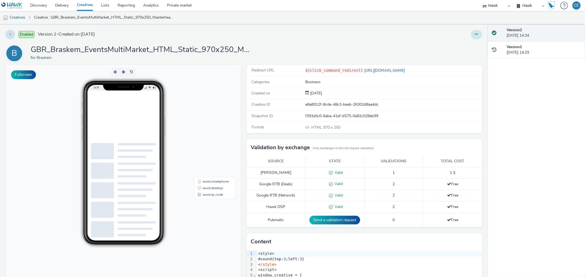
click at [475, 34] on icon at bounding box center [476, 34] width 3 height 4
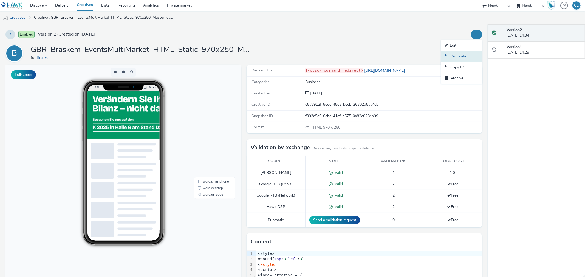
click at [460, 53] on link "Duplicate" at bounding box center [461, 56] width 41 height 11
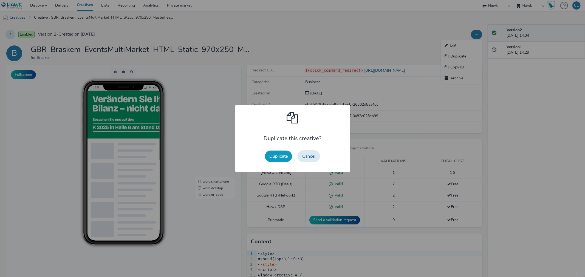
click at [269, 156] on button "Duplicate" at bounding box center [278, 157] width 27 height 12
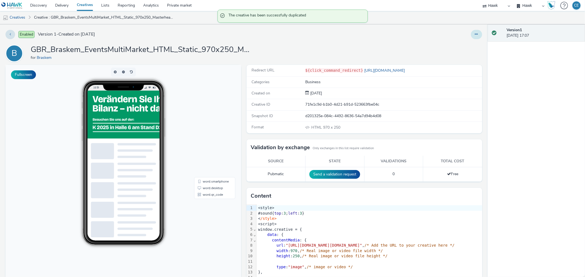
click at [471, 31] on button at bounding box center [476, 34] width 11 height 9
click at [460, 43] on link "Edit" at bounding box center [461, 45] width 41 height 11
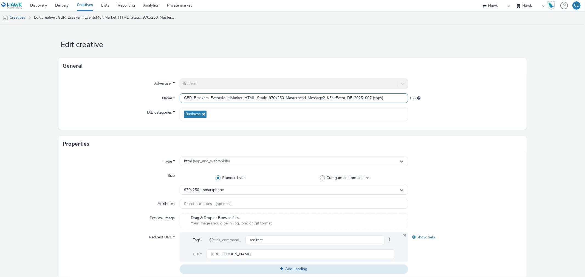
drag, startPoint x: 306, startPoint y: 97, endPoint x: 327, endPoint y: 101, distance: 20.5
click at [327, 101] on input "GBR_Braskem_EventsMultiMarket_HTML_Static_970x250_Masterhead_Message2_KFairEven…" at bounding box center [294, 98] width 228 height 10
drag, startPoint x: 328, startPoint y: 96, endPoint x: 332, endPoint y: 97, distance: 5.1
click at [332, 97] on input "GBR_Braskem_EventsMultiMarket_HTML_Static_970x250_Masterhead_KFairEvent_DE_2025…" at bounding box center [294, 98] width 228 height 10
drag, startPoint x: 350, startPoint y: 96, endPoint x: 376, endPoint y: 96, distance: 26.0
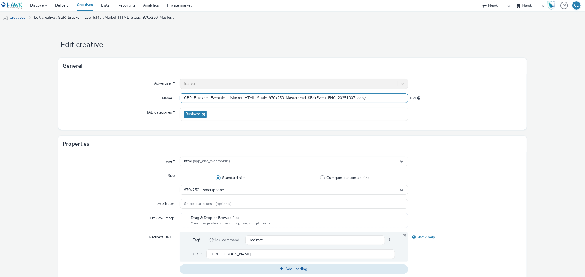
click at [376, 96] on input "GBR_Braskem_EventsMultiMarket_HTML_Static_970x250_Masterhead_KFairEvent_ENG_202…" at bounding box center [294, 98] width 228 height 10
click at [316, 98] on input "GBR_Braskem_EventsMultiMarket_HTML_Static_970x250_Masterhead_KFairEvent_ENG_202…" at bounding box center [294, 98] width 228 height 10
type input "GBR_Braskem_EventsMultiMarket_HTML_Static_970x250_Masterhead_KFairPostEvent_ENG…"
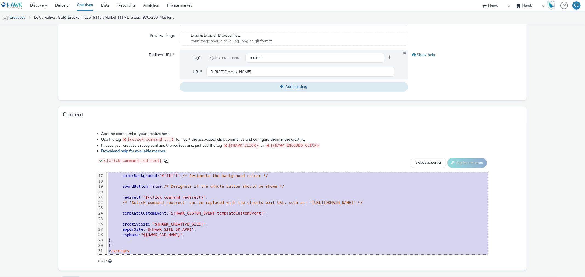
scroll to position [107, 0]
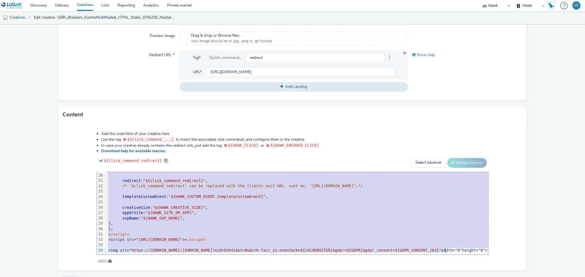
drag, startPoint x: 94, startPoint y: 174, endPoint x: 188, endPoint y: 292, distance: 150.7
click at [188, 277] on html "Discovery Delivery Creatives Lists Reporting Analytics Private market Hawk Hawk…" at bounding box center [292, 138] width 585 height 277
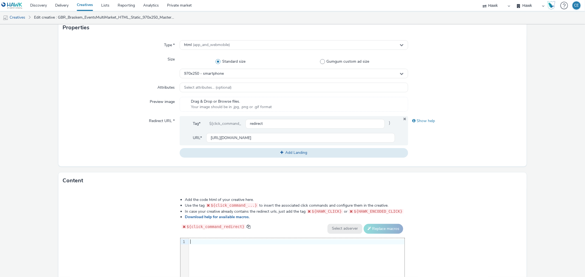
scroll to position [201, 0]
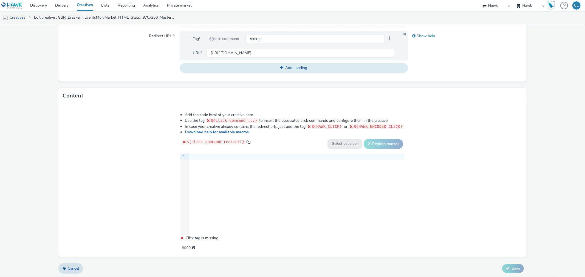
click at [234, 150] on div "Add the code html of your creative here. Use the tag ${click_command_...} to in…" at bounding box center [293, 179] width 264 height 141
click at [232, 153] on div at bounding box center [296, 157] width 215 height 8
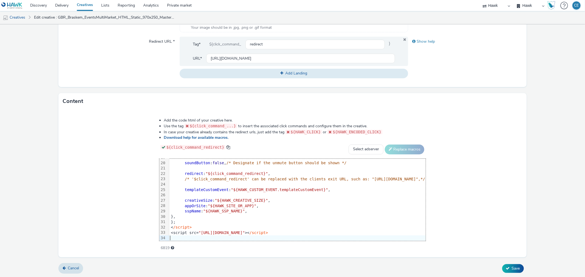
scroll to position [107, 0]
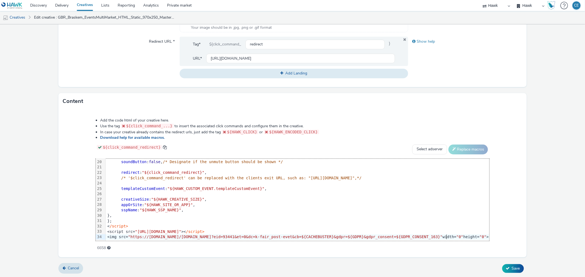
drag, startPoint x: 522, startPoint y: 268, endPoint x: 519, endPoint y: 269, distance: 3.7
click at [522, 268] on form "Edit creative General Advertiser * Braskem Name * GBR_Braskem_EventsMultiMarket…" at bounding box center [292, 53] width 585 height 450
click at [514, 269] on span "Save" at bounding box center [515, 268] width 8 height 5
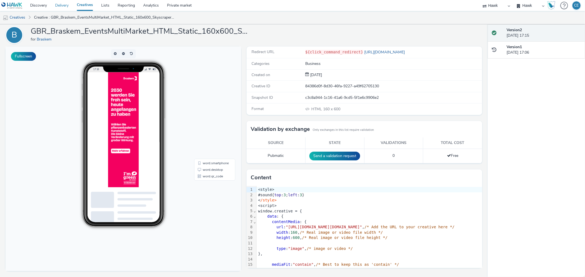
click at [55, 5] on link "Delivery" at bounding box center [62, 5] width 22 height 11
